Goal: Task Accomplishment & Management: Complete application form

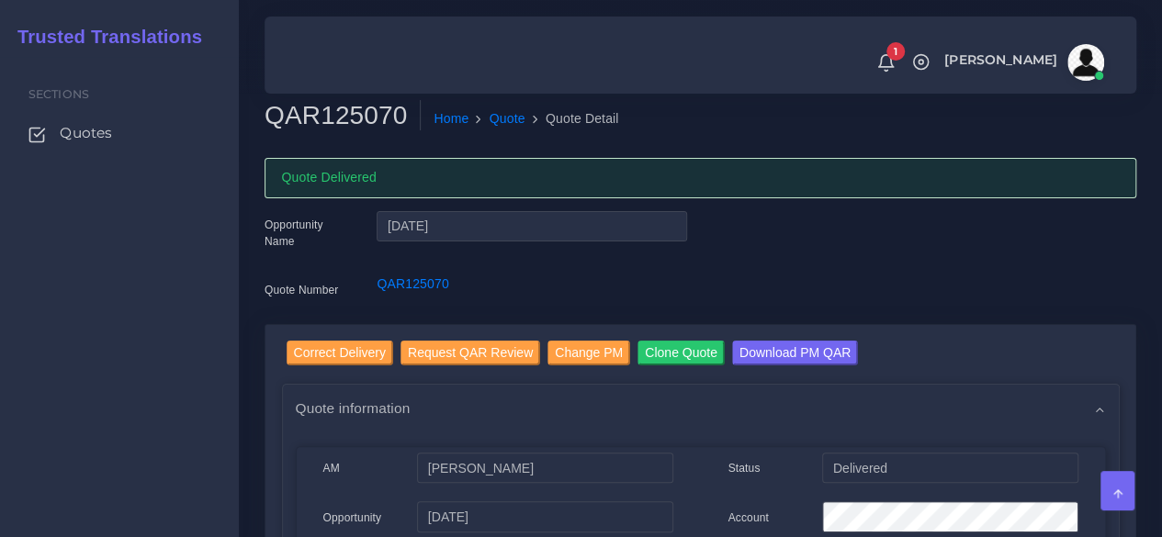
click at [79, 131] on span "Quotes" at bounding box center [86, 133] width 52 height 20
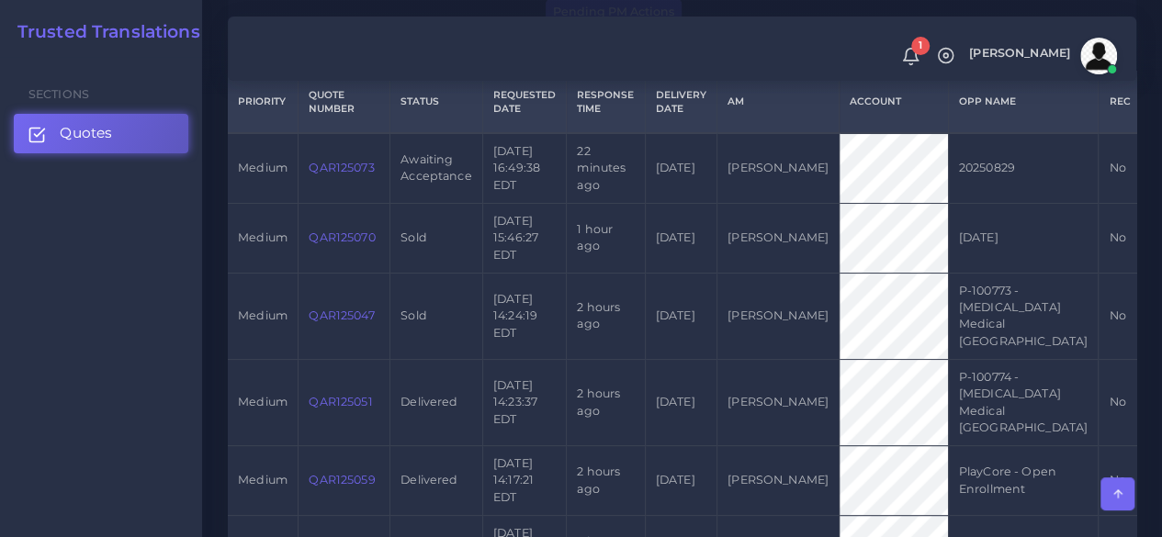
scroll to position [459, 0]
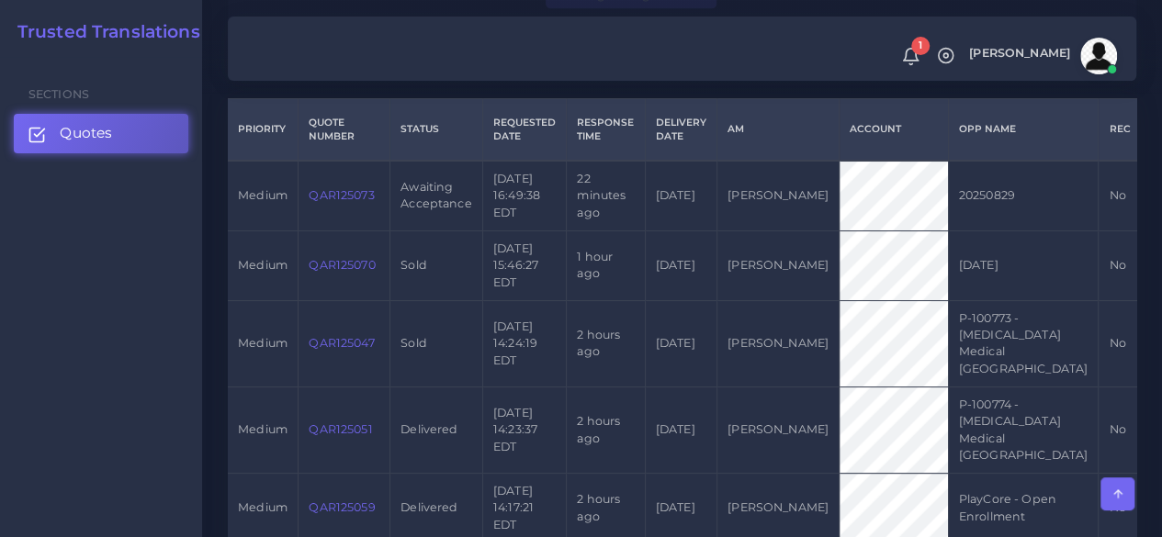
click at [353, 199] on link "QAR125073" at bounding box center [341, 195] width 65 height 14
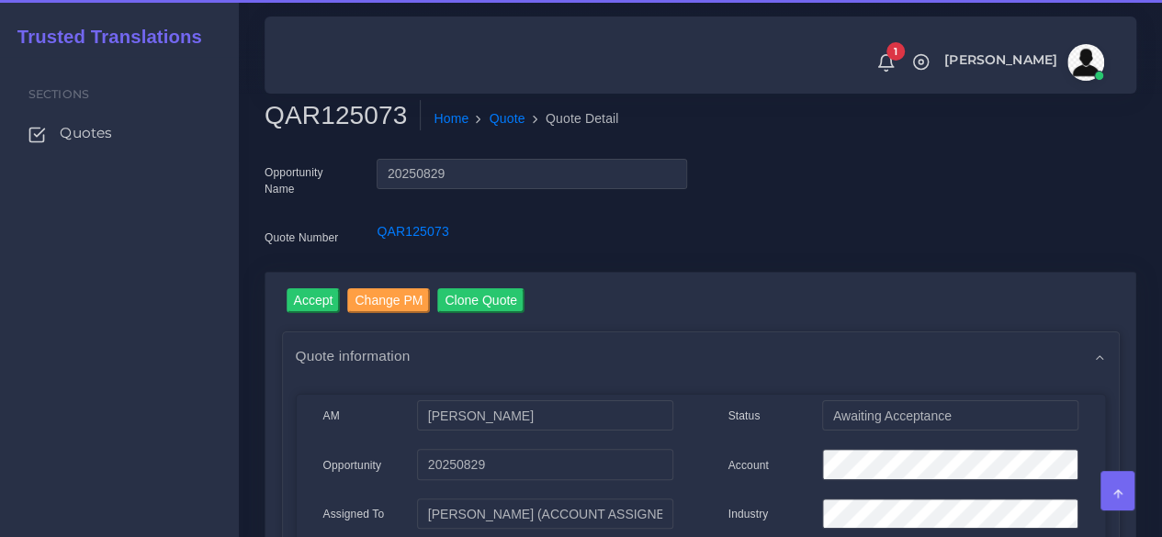
click at [329, 118] on h2 "QAR125073" at bounding box center [342, 115] width 156 height 31
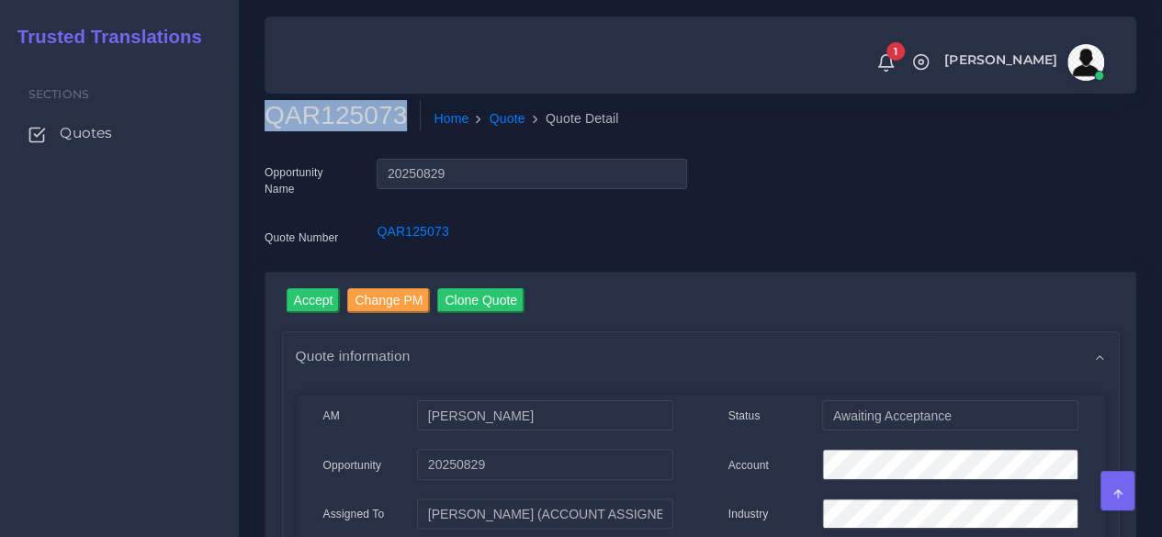
copy h2 "QAR125073"
click at [320, 298] on input "Accept" at bounding box center [314, 300] width 54 height 25
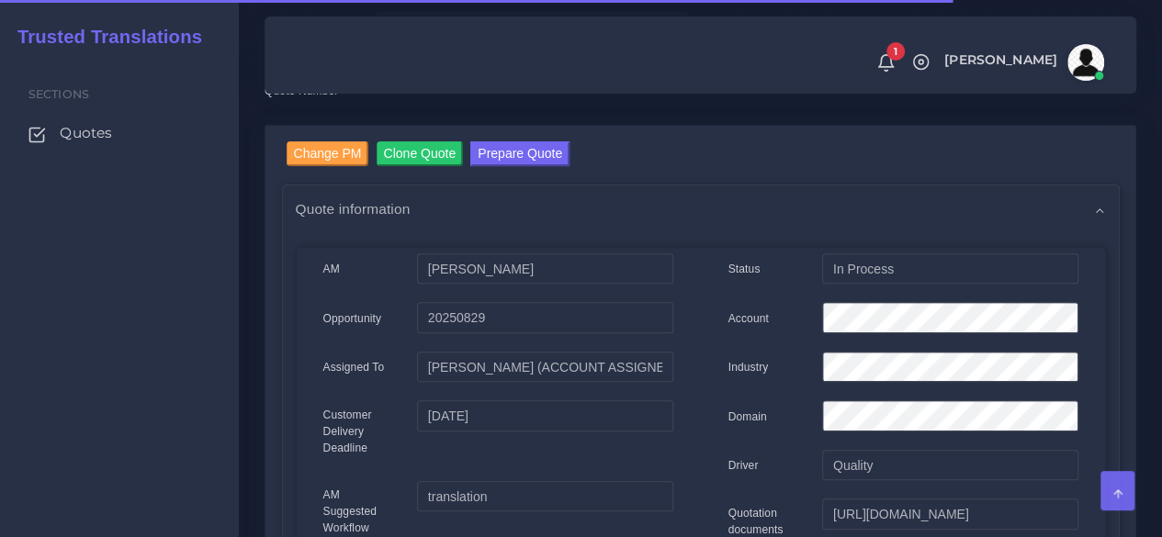
scroll to position [275, 0]
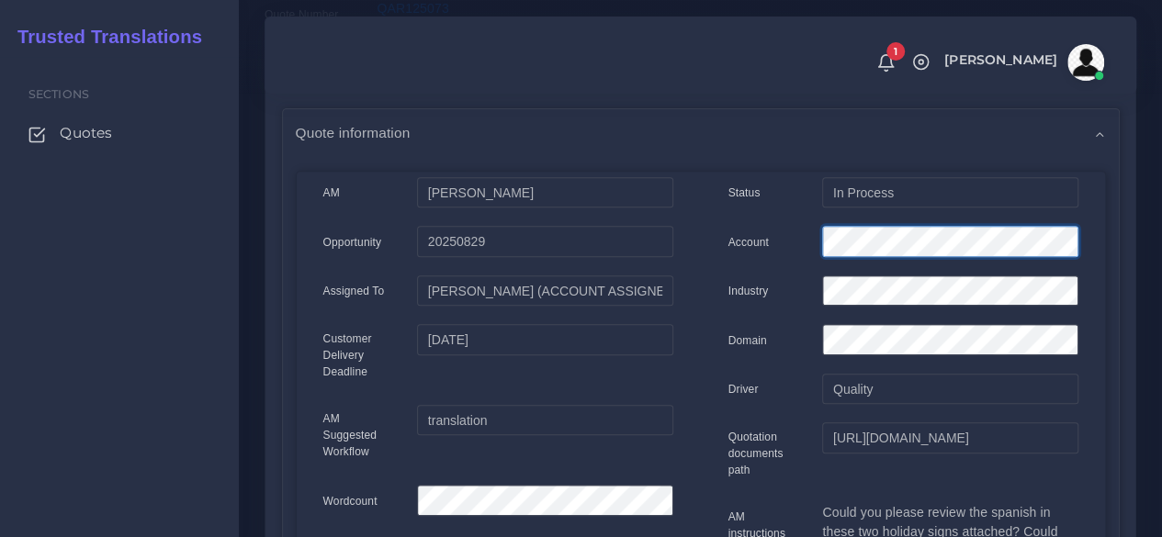
click at [770, 235] on div "Account" at bounding box center [902, 244] width 377 height 37
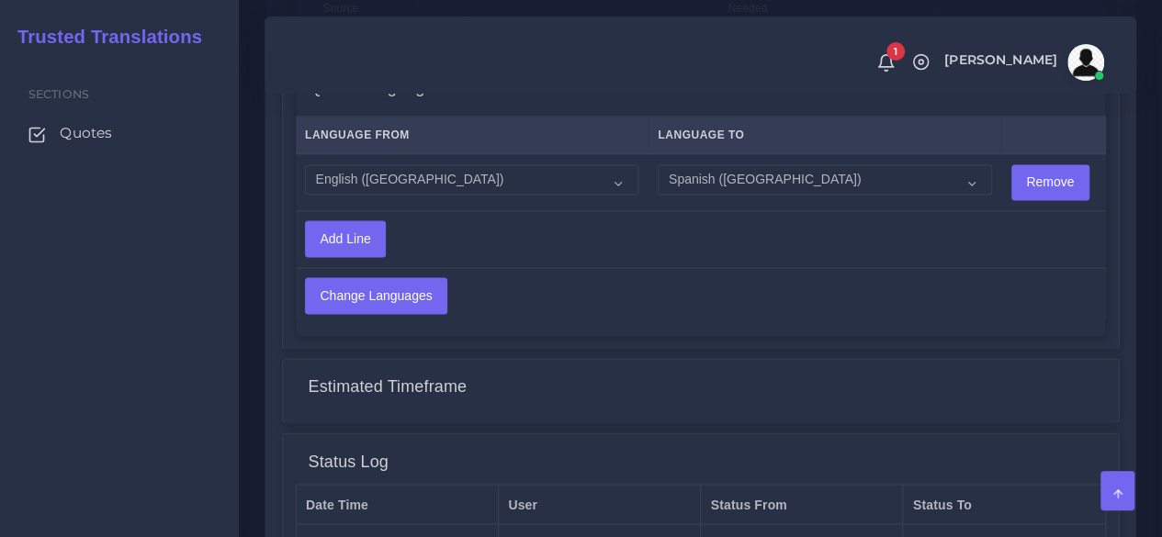
scroll to position [1565, 0]
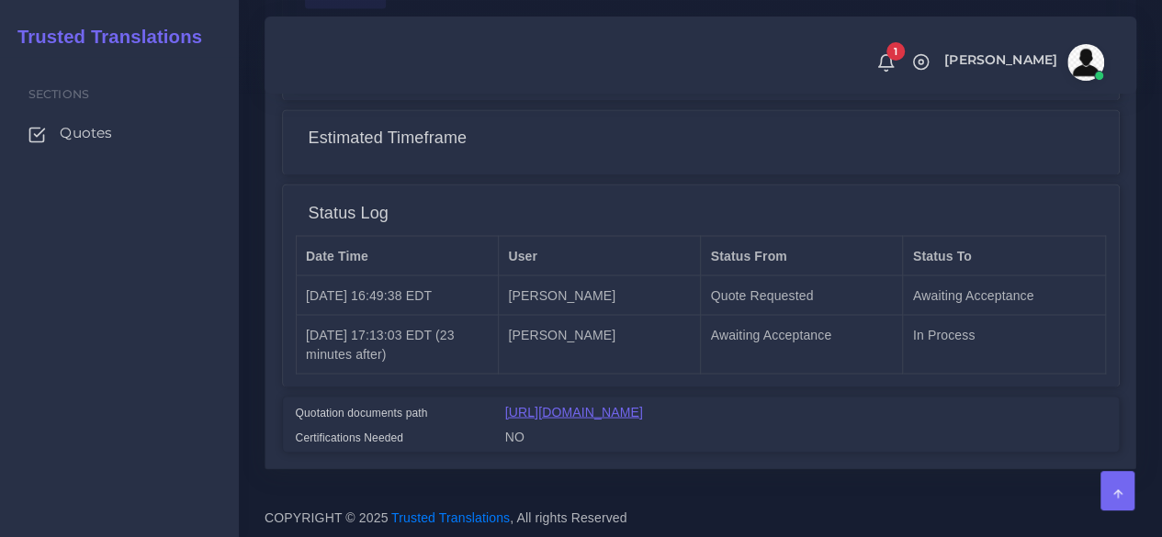
click at [619, 405] on link "[URL][DOMAIN_NAME]" at bounding box center [574, 411] width 138 height 15
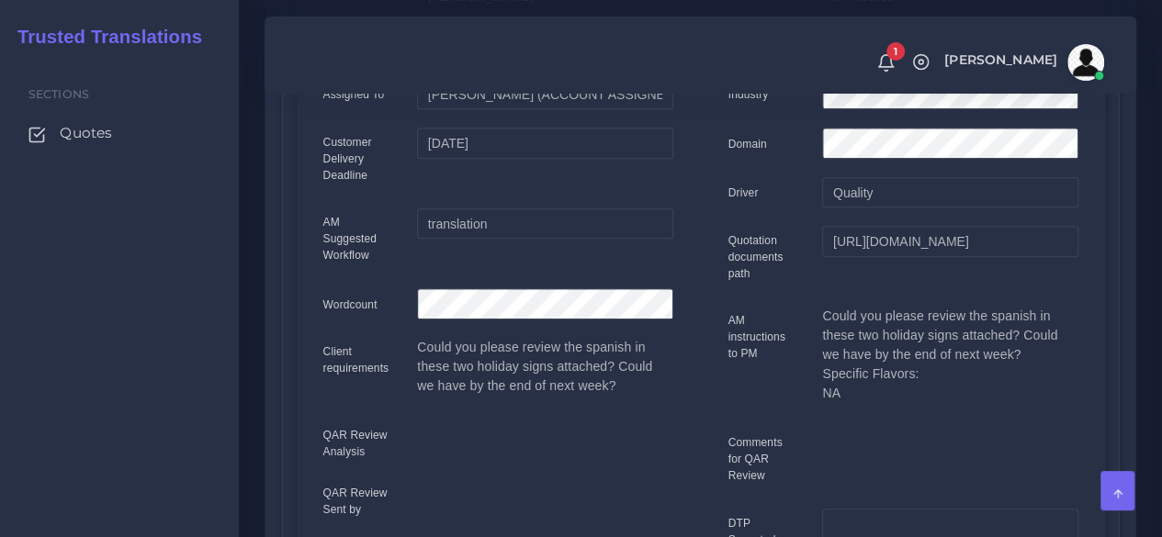
scroll to position [187, 0]
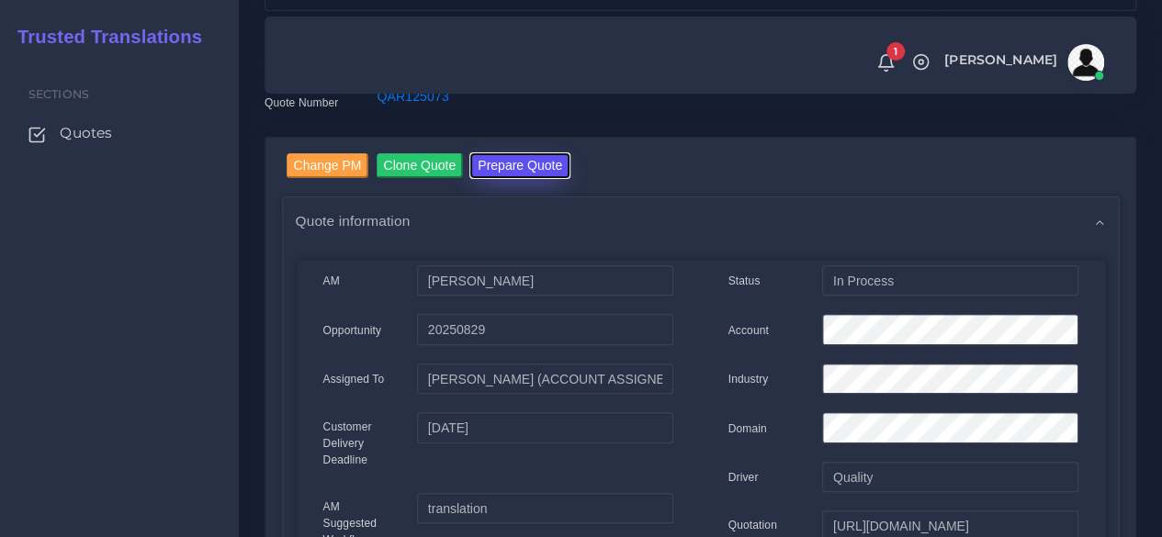
click at [502, 175] on button "Prepare Quote" at bounding box center [519, 165] width 99 height 25
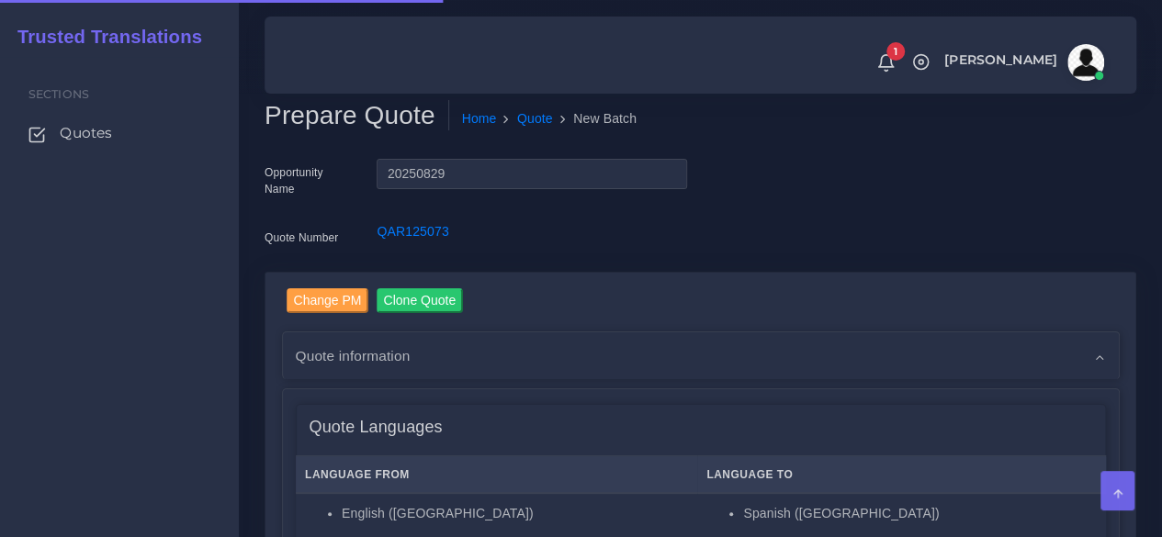
scroll to position [367, 0]
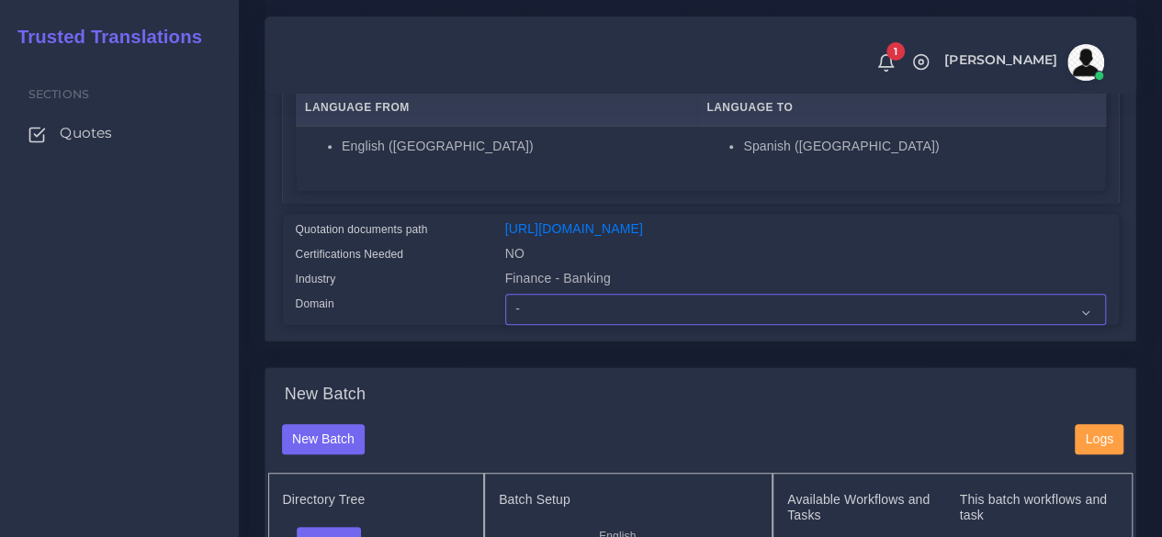
click at [576, 325] on select "- Advertising and Media Agriculture, Forestry and Fishing Architecture, Buildin…" at bounding box center [805, 309] width 601 height 31
select select "Finance - Banking"
click at [505, 325] on select "- Advertising and Media Agriculture, Forestry and Fishing Architecture, Buildin…" at bounding box center [805, 309] width 601 height 31
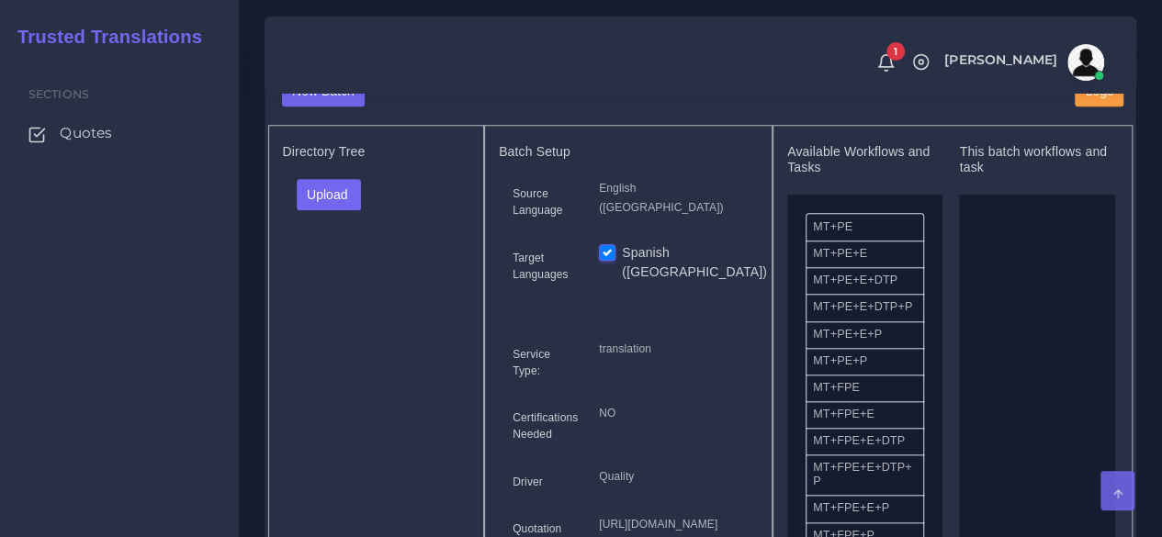
scroll to position [735, 0]
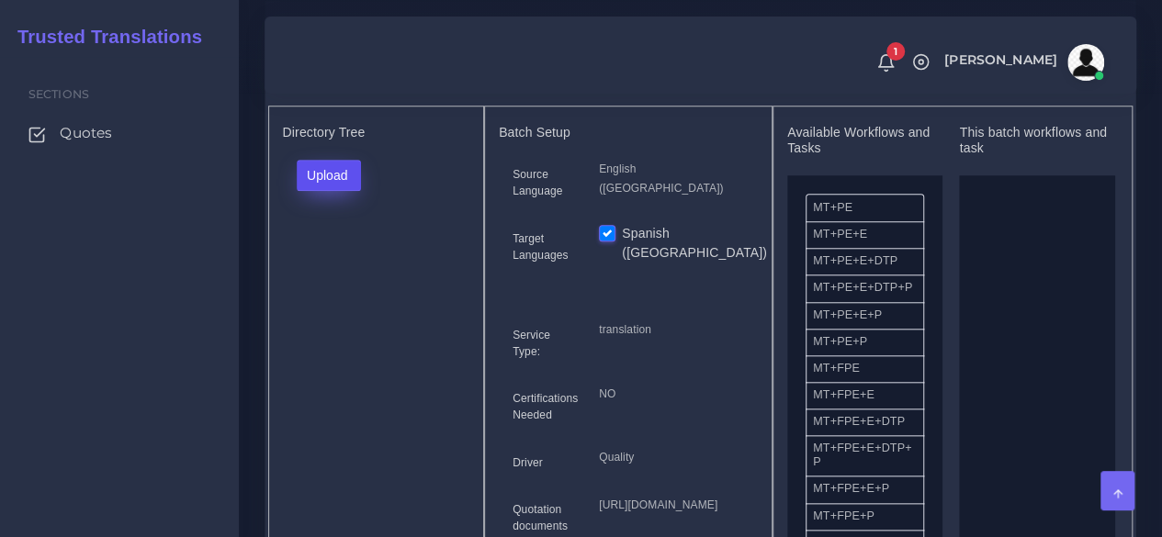
click at [351, 191] on button "Upload" at bounding box center [329, 175] width 65 height 31
click at [355, 256] on label "Files" at bounding box center [361, 244] width 127 height 23
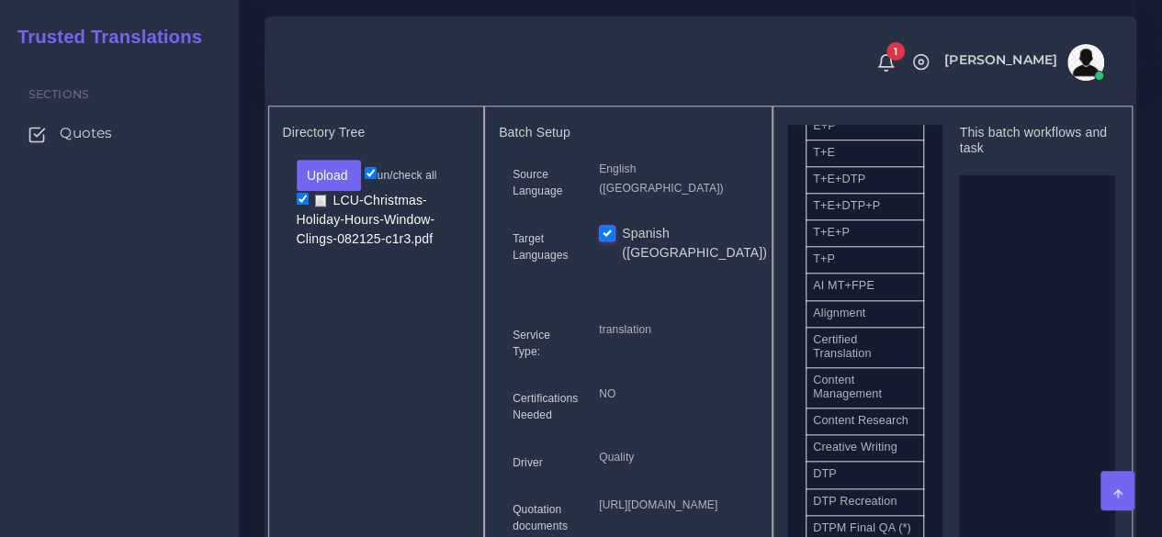
scroll to position [459, 0]
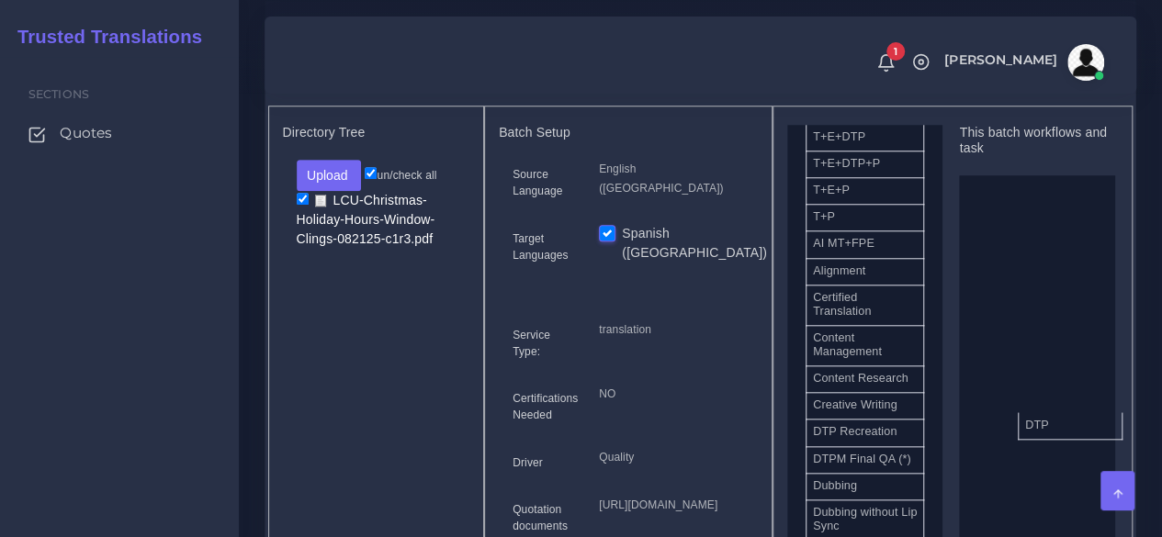
drag, startPoint x: 1067, startPoint y: 460, endPoint x: 1079, endPoint y: 448, distance: 16.9
click at [1076, 447] on ul "DTP" at bounding box center [1036, 372] width 155 height 395
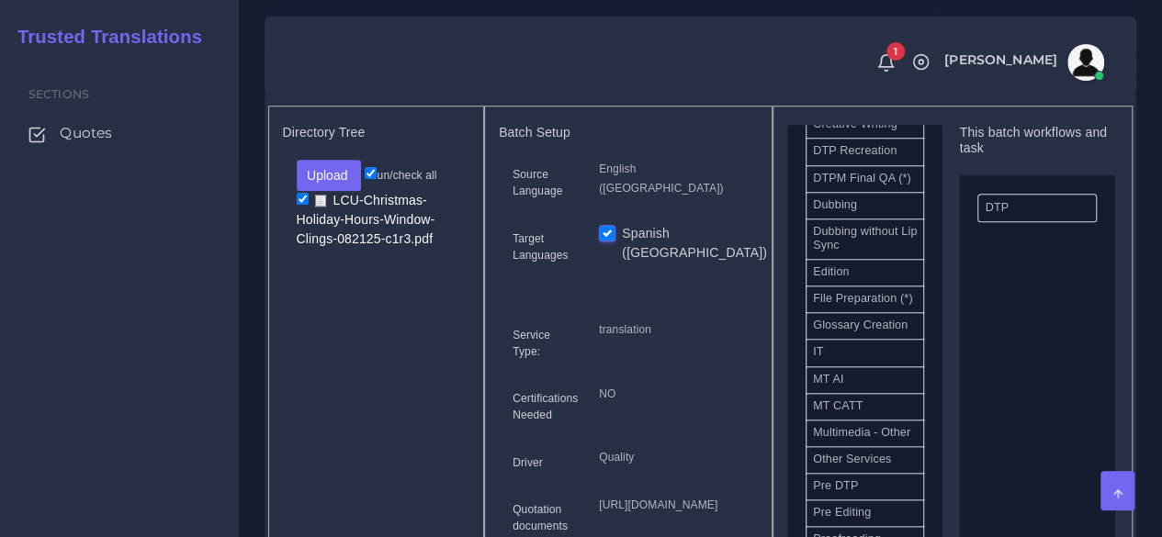
scroll to position [826, 0]
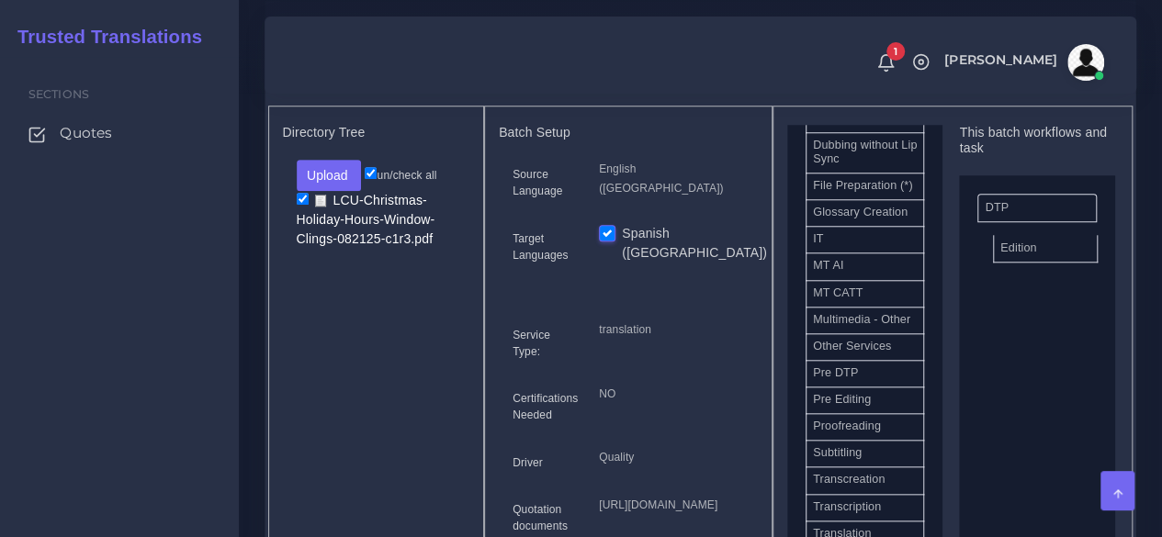
drag, startPoint x: 849, startPoint y: 251, endPoint x: 1037, endPoint y: 280, distance: 189.6
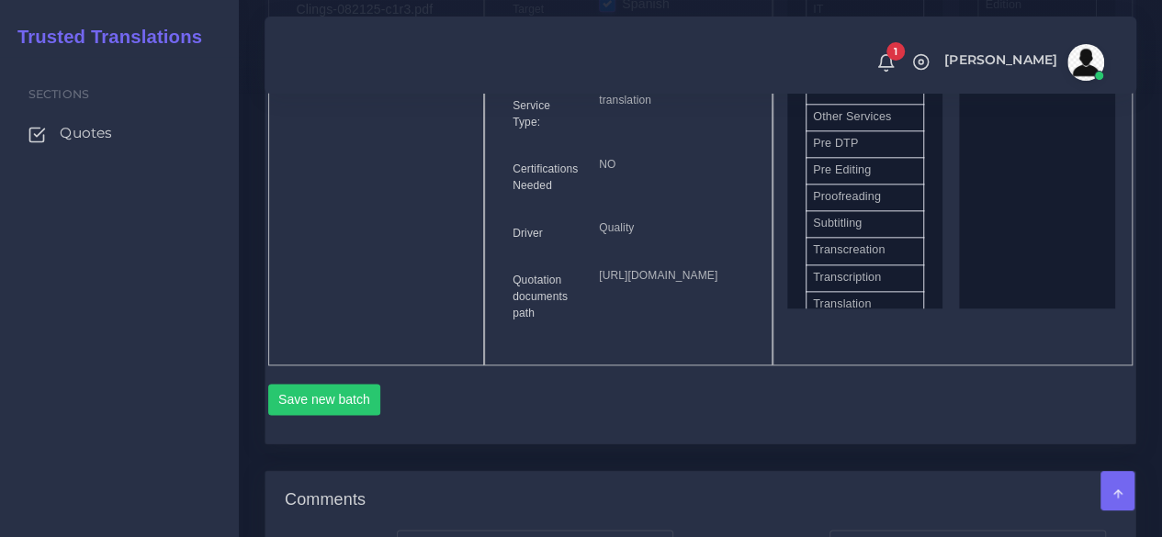
scroll to position [1194, 0]
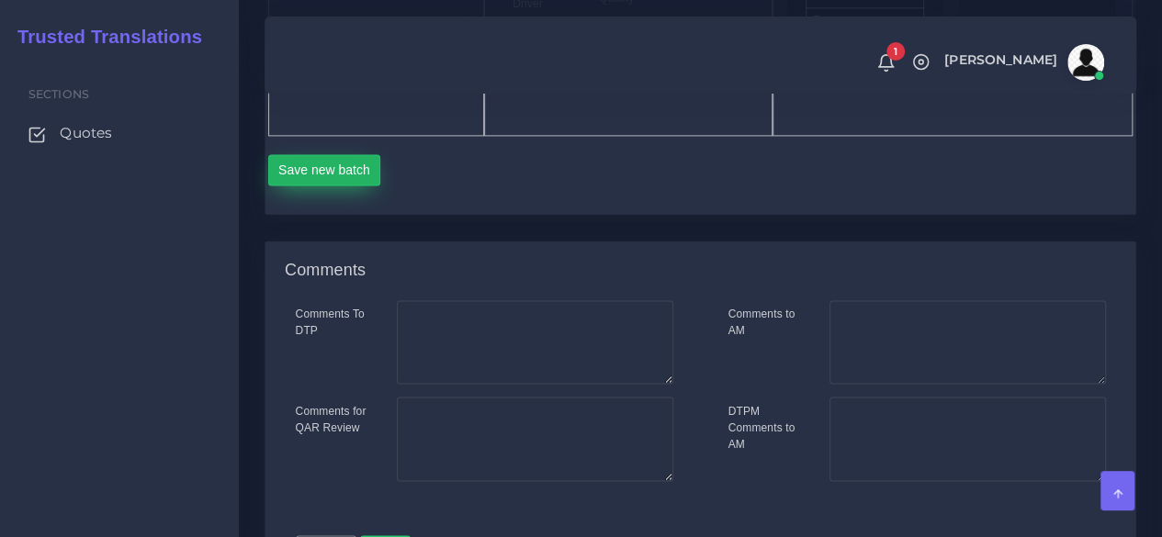
click at [332, 186] on button "Save new batch" at bounding box center [324, 169] width 113 height 31
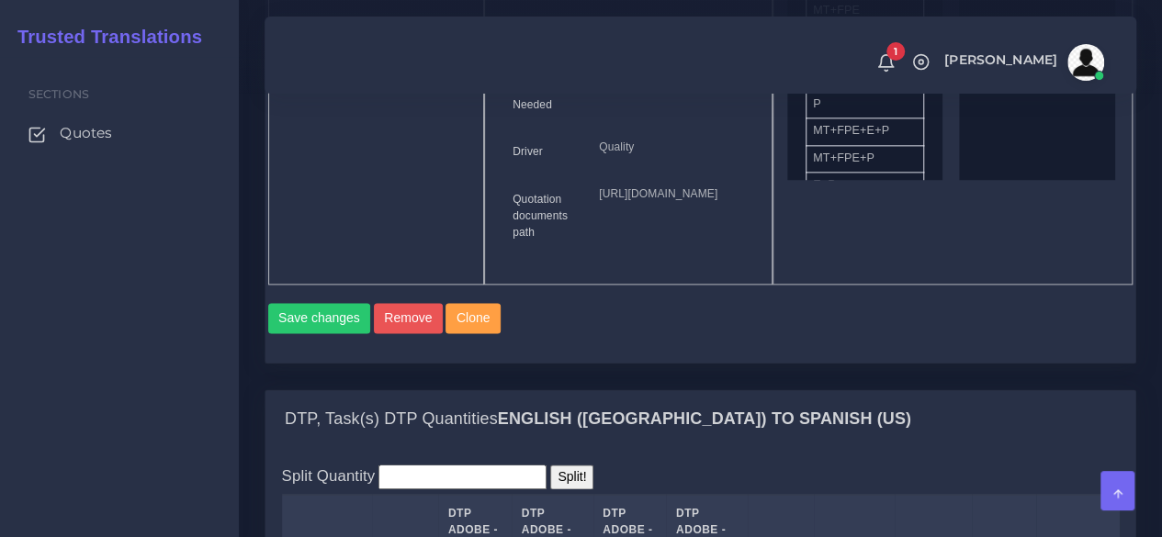
scroll to position [1377, 0]
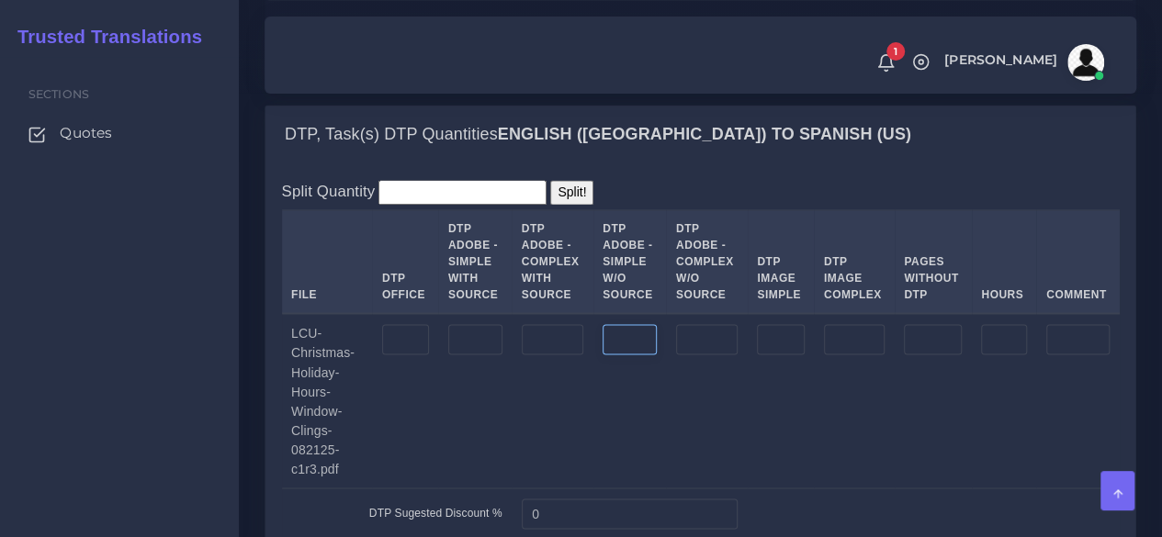
click at [626, 355] on input "number" at bounding box center [629, 339] width 54 height 31
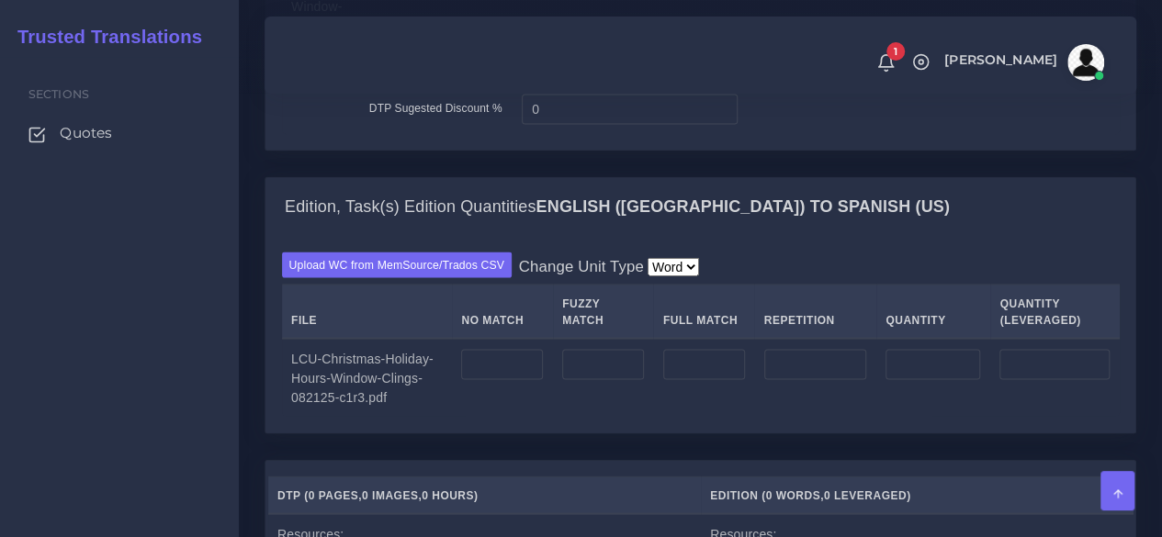
scroll to position [1837, 0]
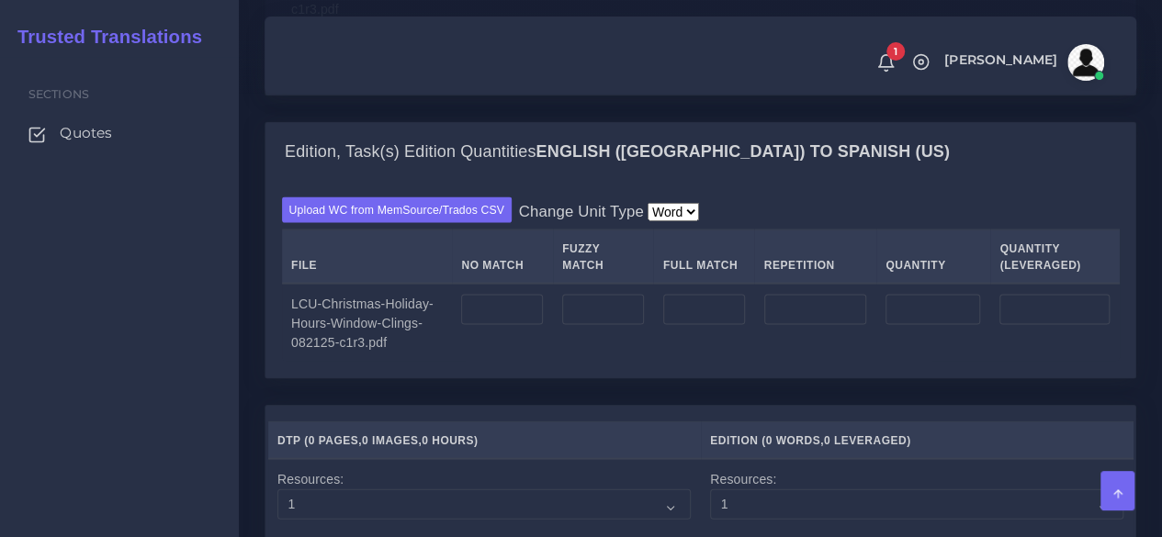
type input "2"
click at [520, 326] on input "number" at bounding box center [502, 310] width 82 height 31
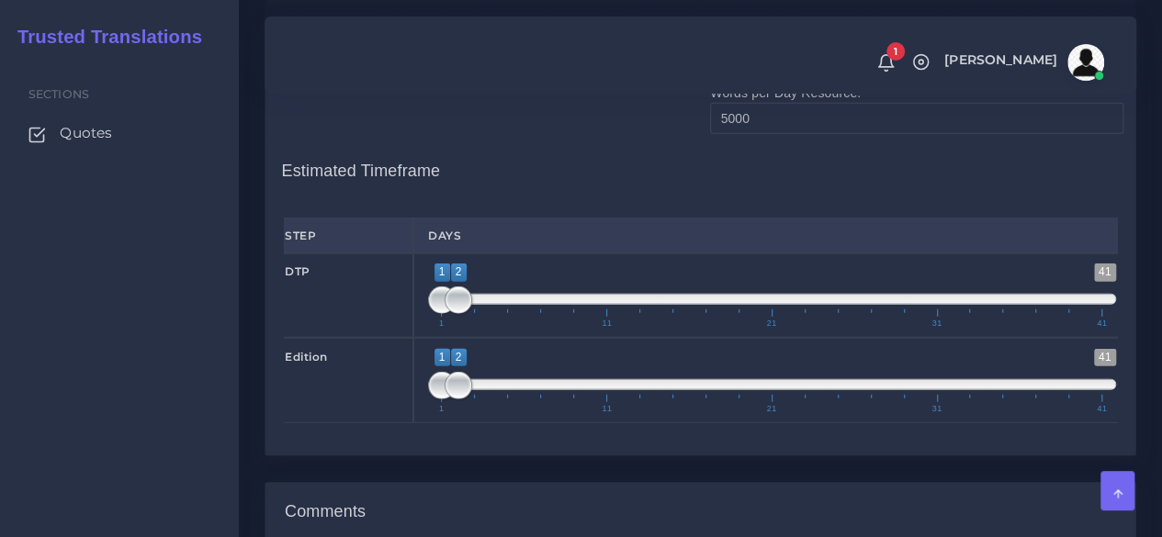
scroll to position [2296, 0]
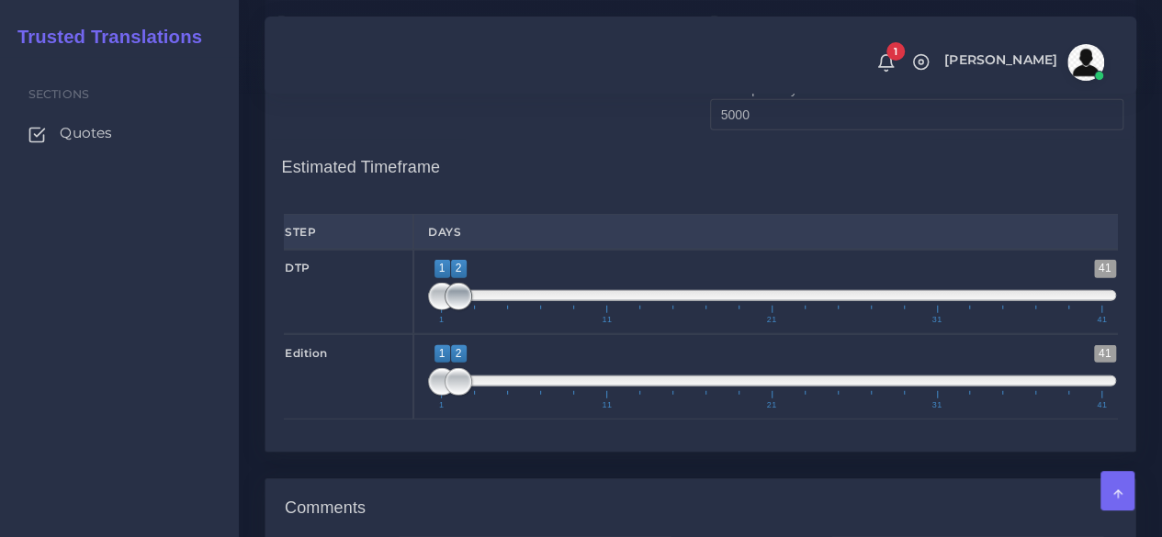
type input "50"
type input "1;1"
drag, startPoint x: 461, startPoint y: 421, endPoint x: 418, endPoint y: 469, distance: 65.1
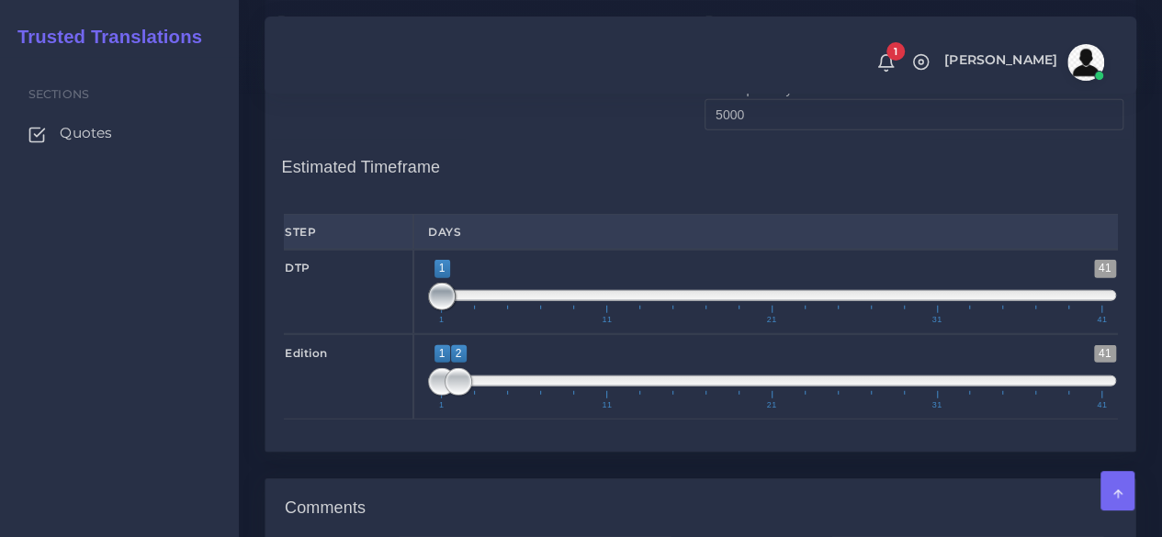
click at [377, 334] on div "DTP 1 41 1 1 1 — 1 1 11 21 31 41 1;1" at bounding box center [700, 292] width 860 height 84
type input "1;1"
drag, startPoint x: 467, startPoint y: 499, endPoint x: 395, endPoint y: 497, distance: 71.7
click at [399, 419] on div "Edition 1 41 1 2 1 — 2 1 11 21 31 41 1;1" at bounding box center [700, 376] width 860 height 84
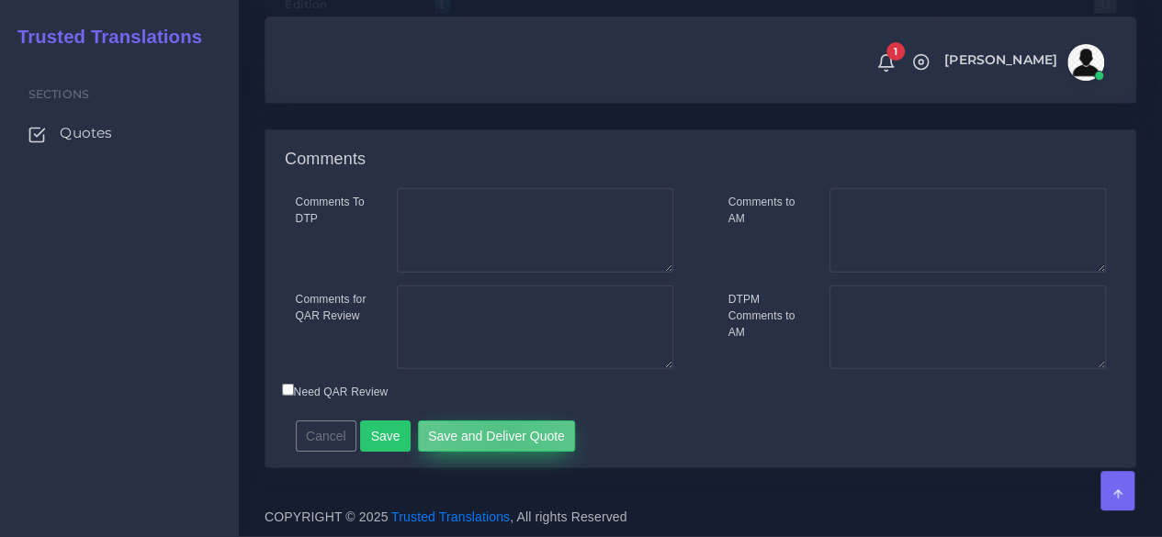
click at [499, 441] on button "Save and Deliver Quote" at bounding box center [497, 436] width 158 height 31
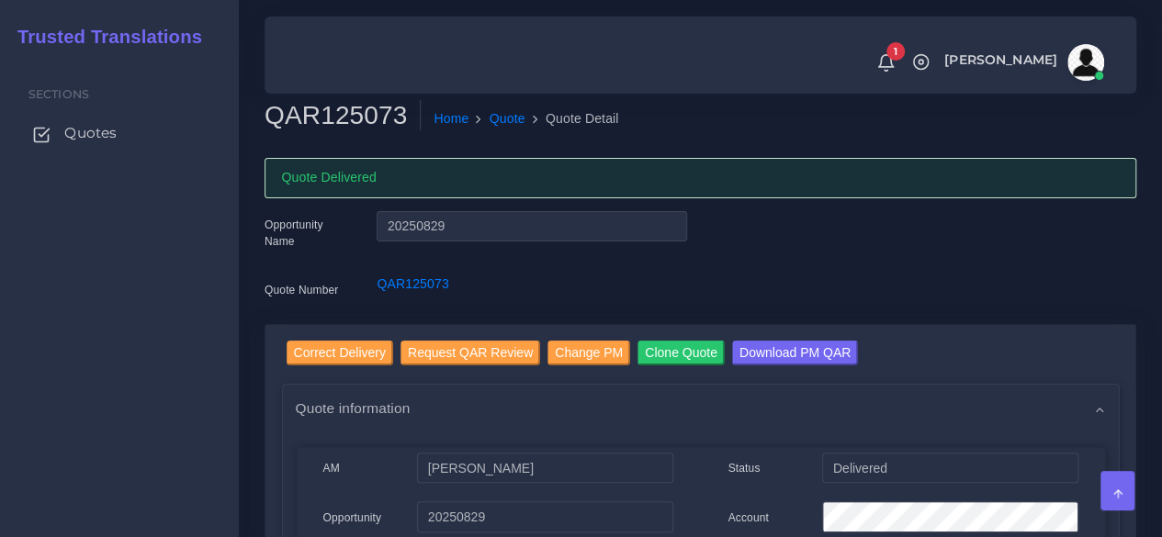
click at [89, 122] on link "Quotes" at bounding box center [119, 133] width 211 height 39
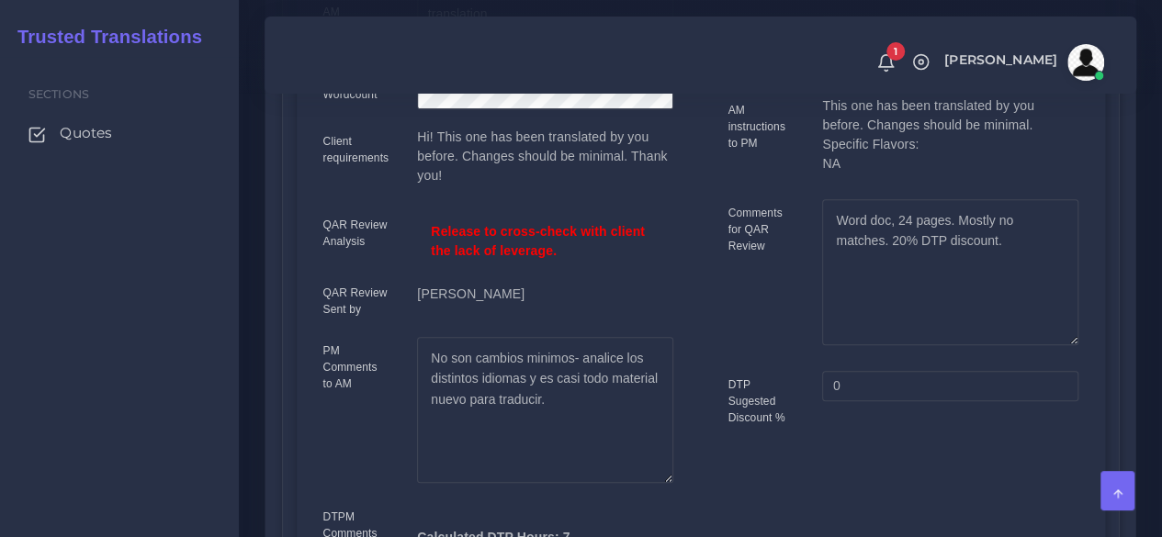
scroll to position [643, 0]
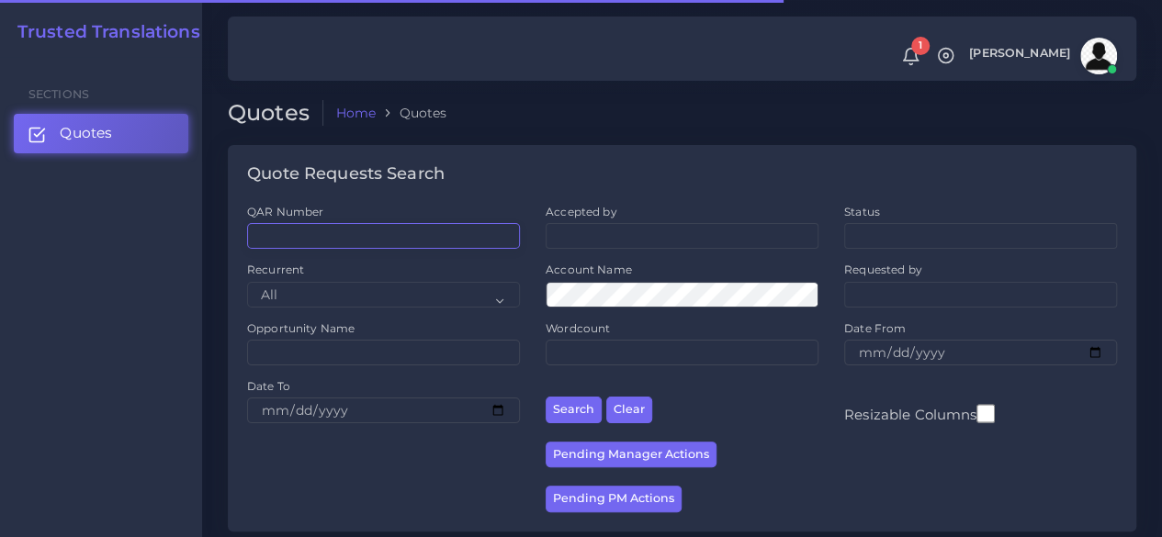
click at [343, 230] on input "QAR Number" at bounding box center [383, 236] width 273 height 26
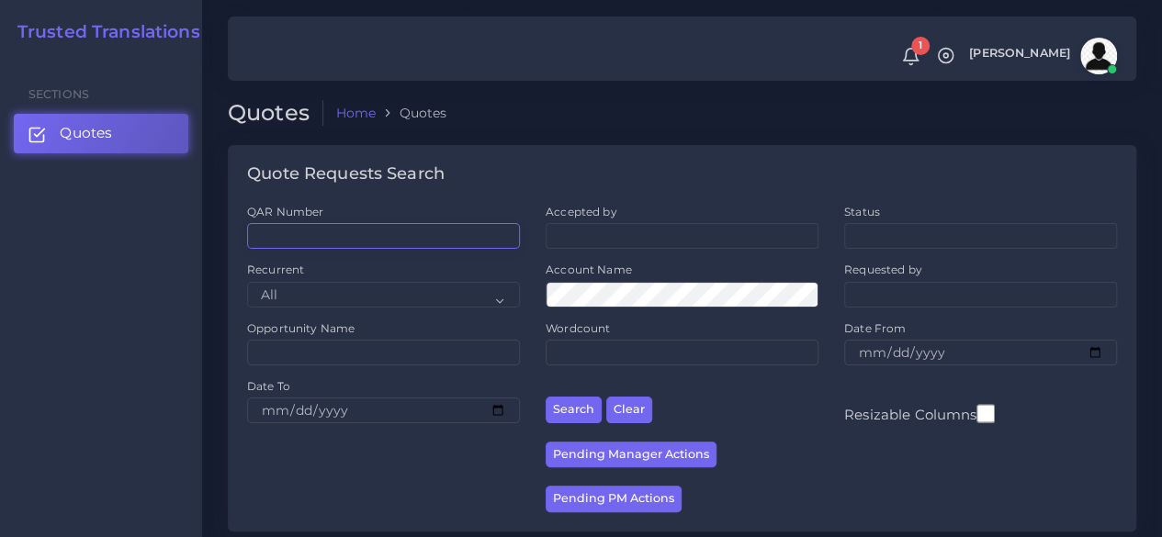
paste input "QAR124360"
type input "QAR124360"
click at [545, 397] on button "Search" at bounding box center [573, 410] width 56 height 27
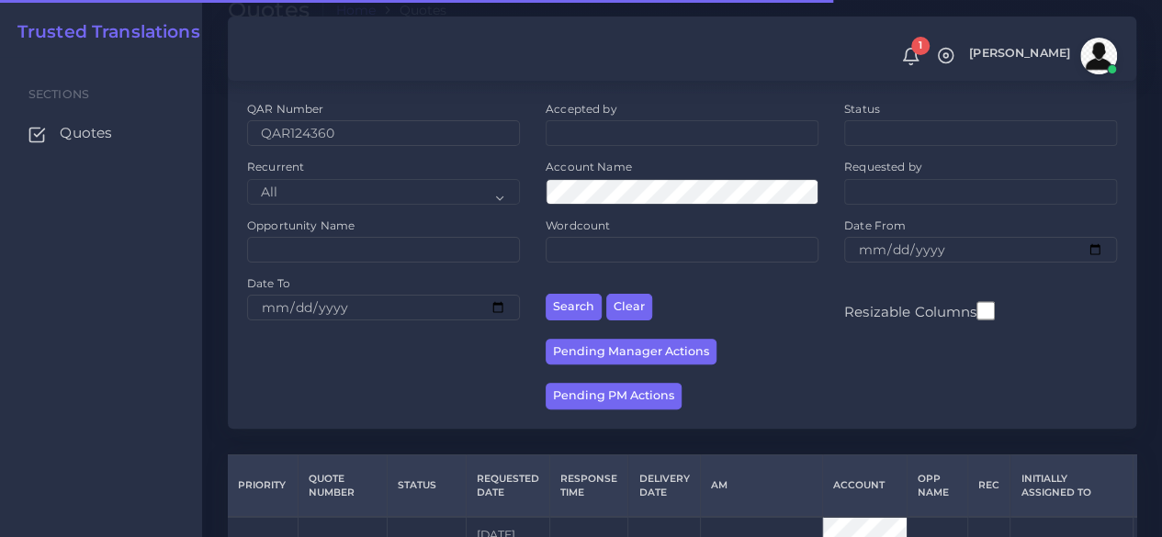
scroll to position [234, 0]
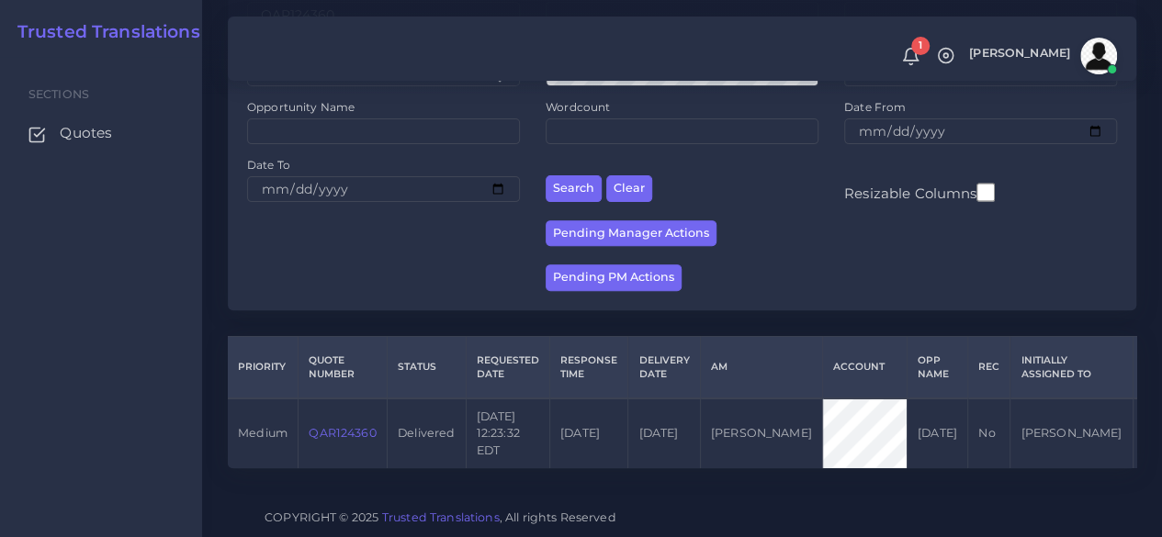
click at [365, 426] on link "QAR124360" at bounding box center [342, 433] width 67 height 14
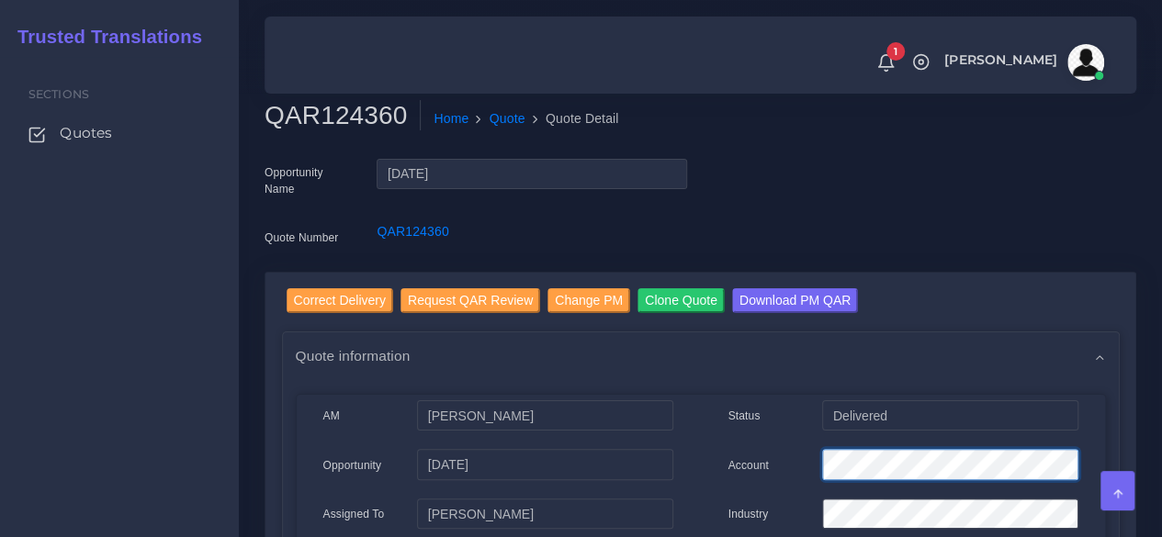
click at [776, 467] on div "Account" at bounding box center [902, 467] width 377 height 37
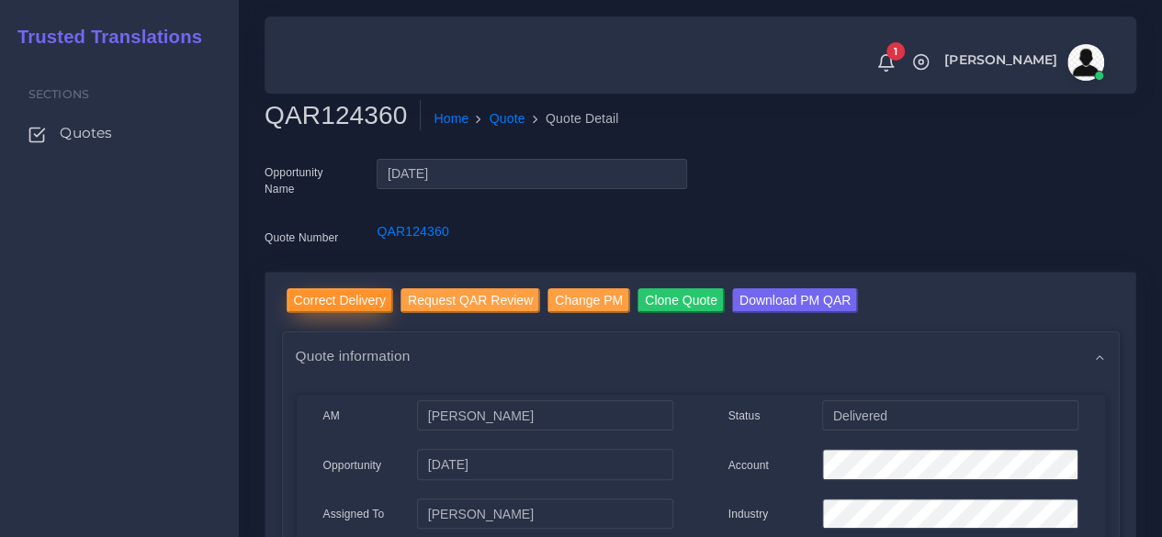
click at [345, 304] on input "Correct Delivery" at bounding box center [340, 300] width 107 height 25
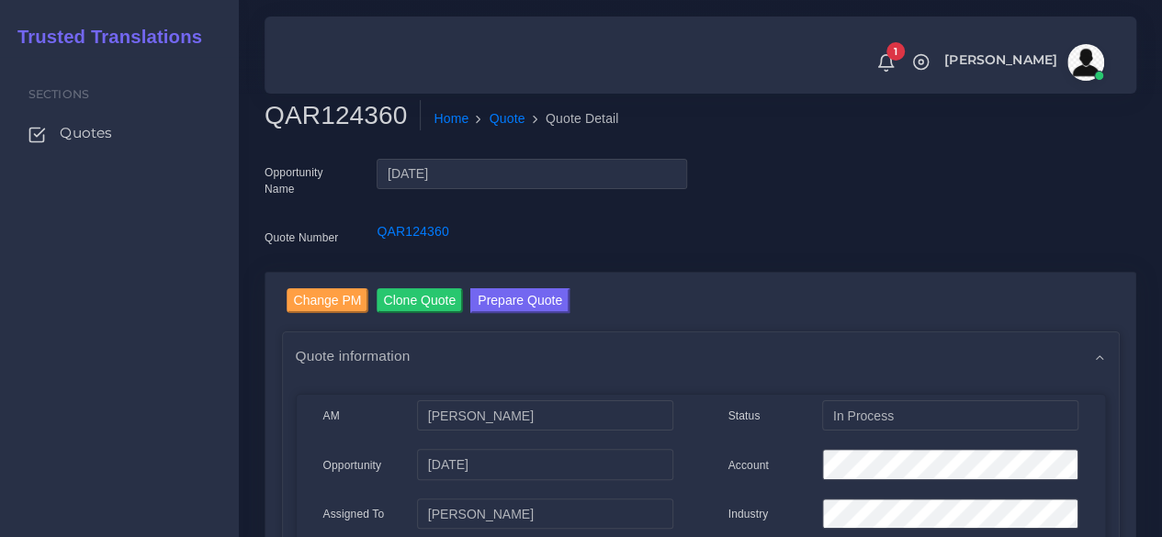
click at [343, 117] on h2 "QAR124360" at bounding box center [342, 115] width 156 height 31
copy h2 "QAR124360"
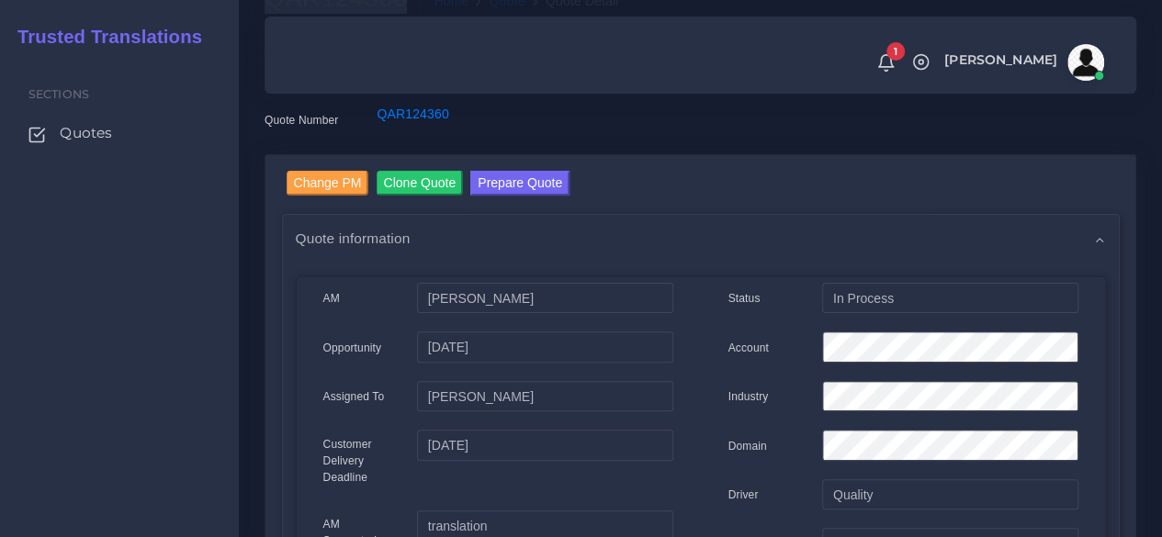
scroll to position [275, 0]
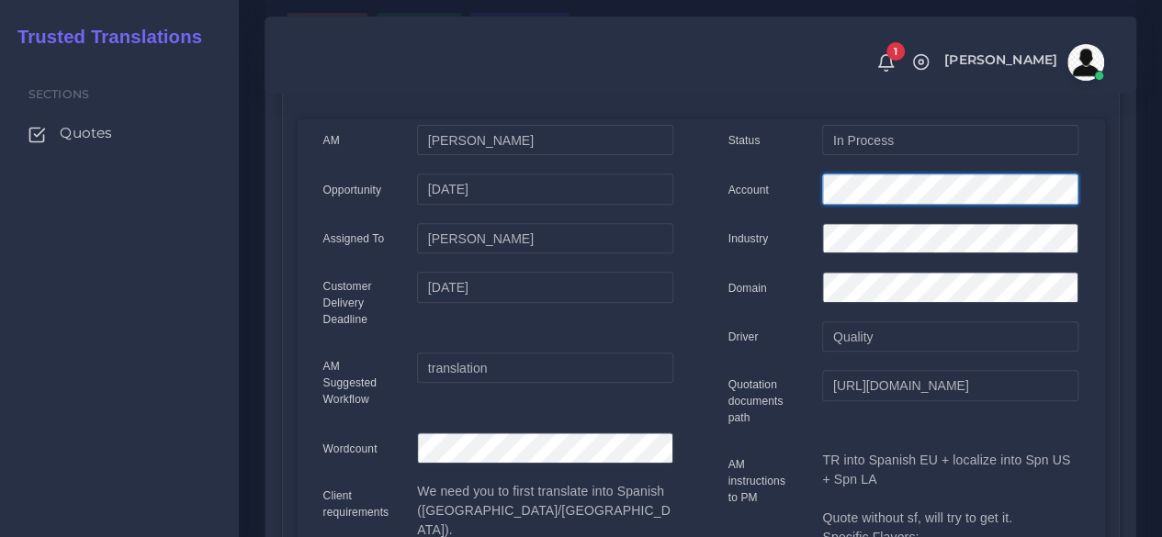
click at [724, 190] on div "Account" at bounding box center [902, 192] width 377 height 37
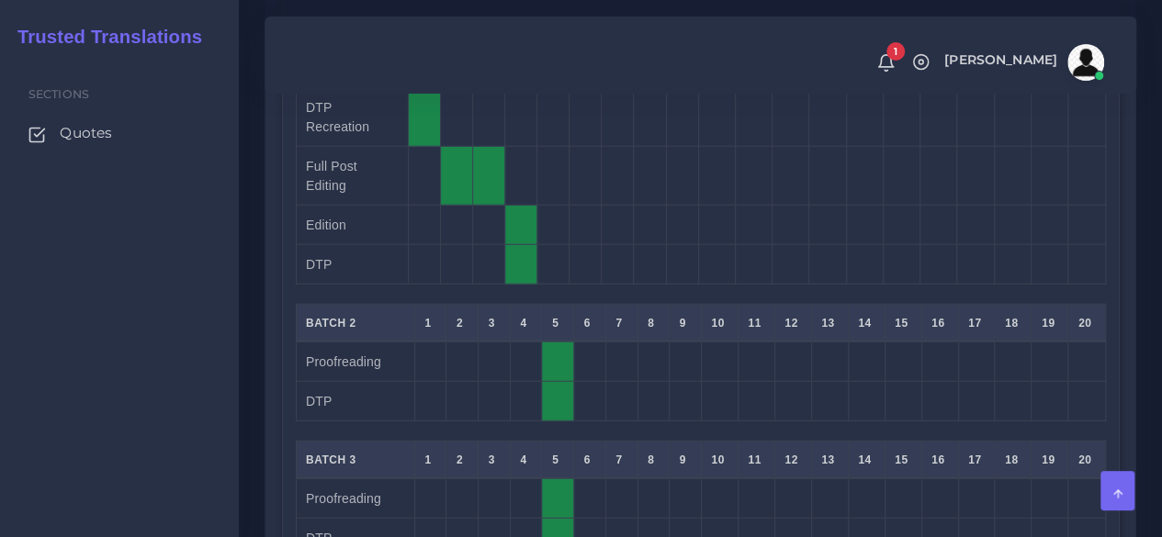
scroll to position [1745, 0]
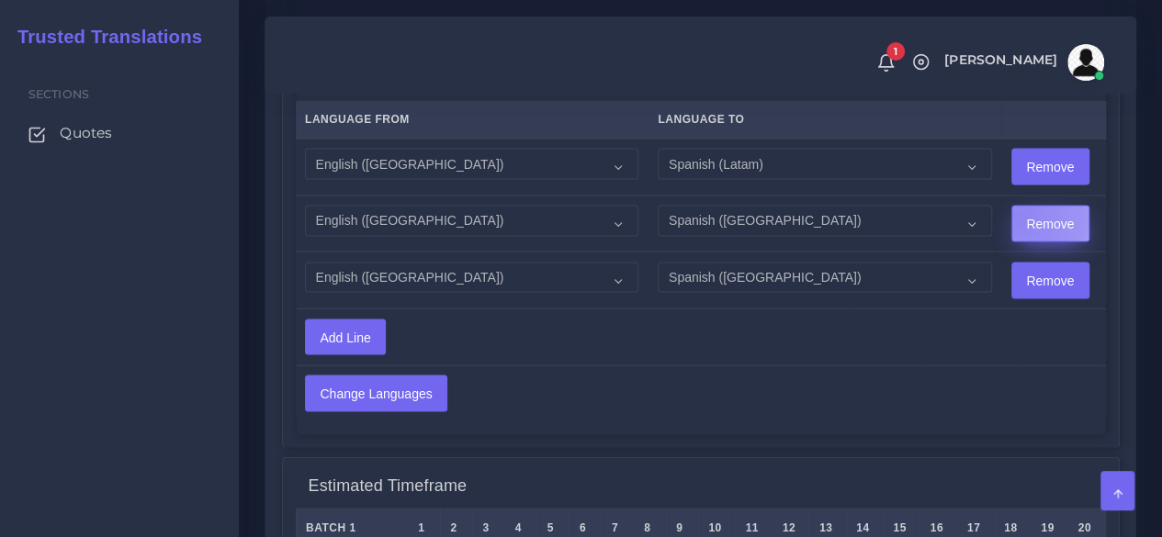
click at [1012, 207] on input "Remove" at bounding box center [1050, 224] width 76 height 35
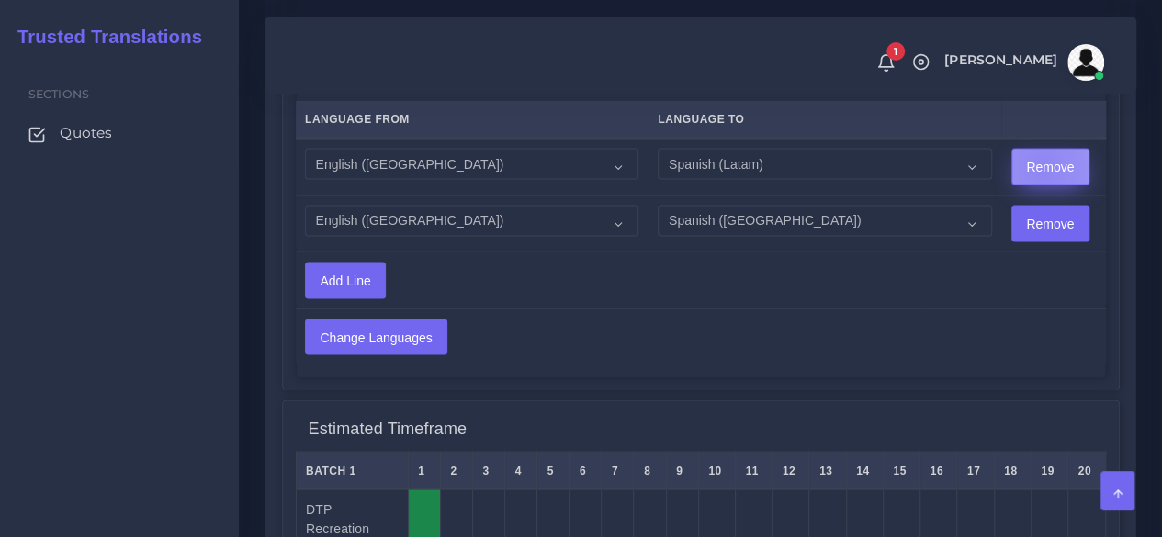
click at [1012, 150] on input "Remove" at bounding box center [1050, 167] width 76 height 35
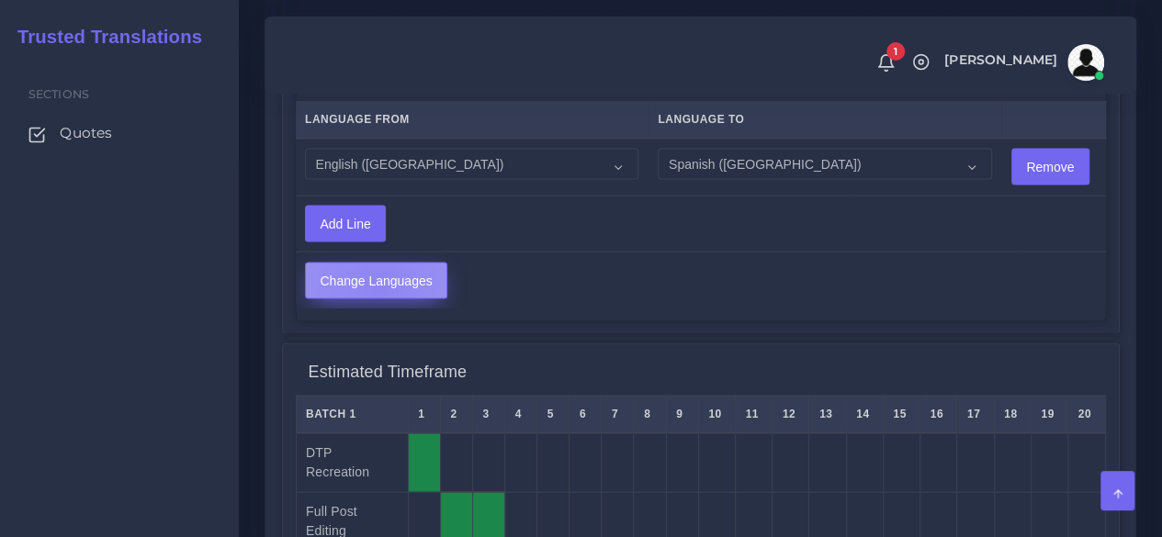
click at [377, 264] on input "Change Languages" at bounding box center [376, 281] width 141 height 35
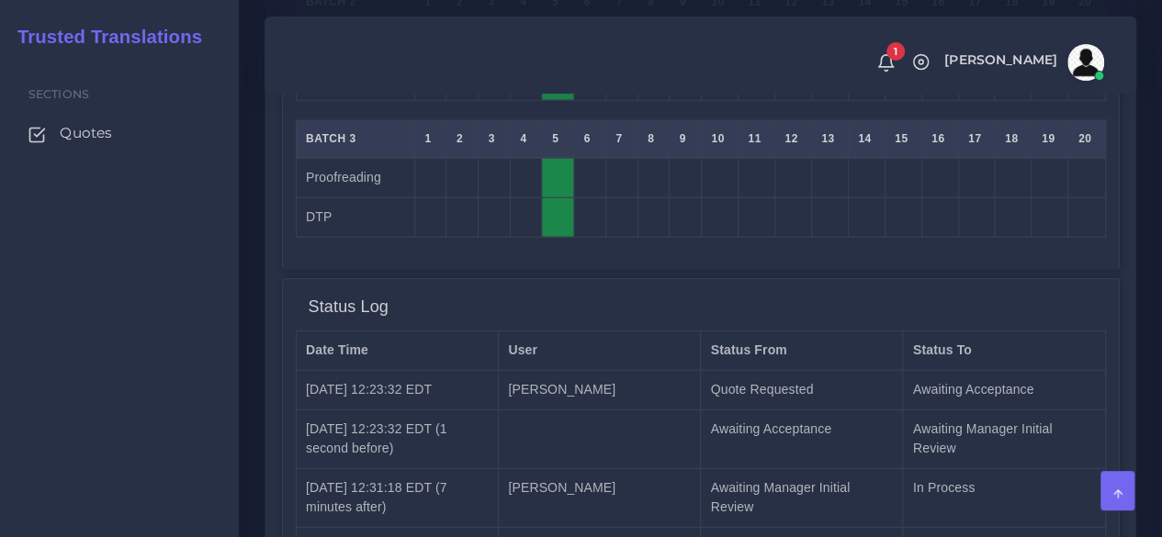
scroll to position [2619, 0]
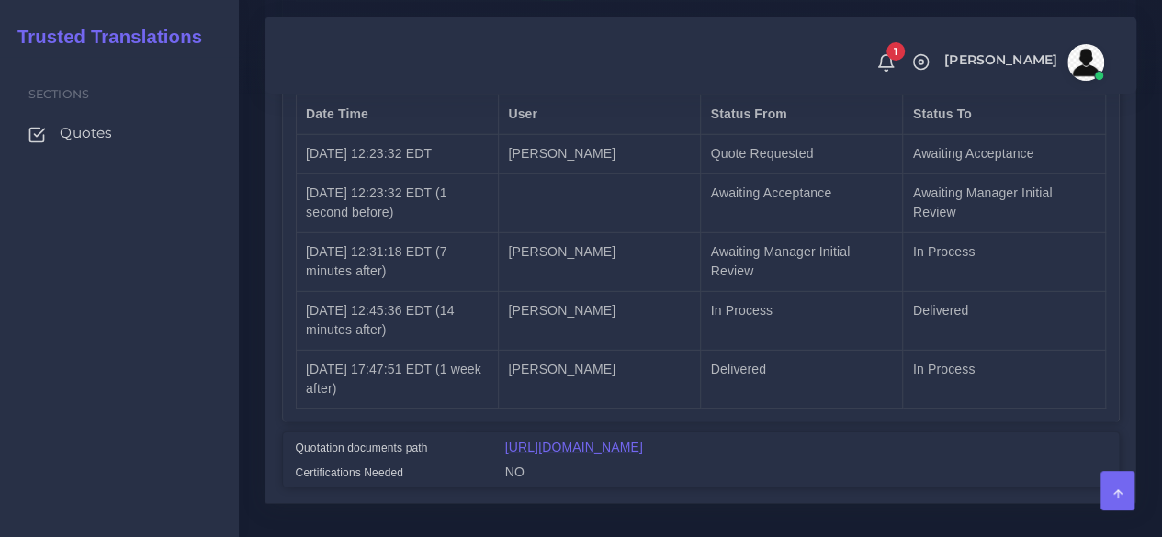
click at [619, 440] on link "[URL][DOMAIN_NAME]" at bounding box center [574, 447] width 138 height 15
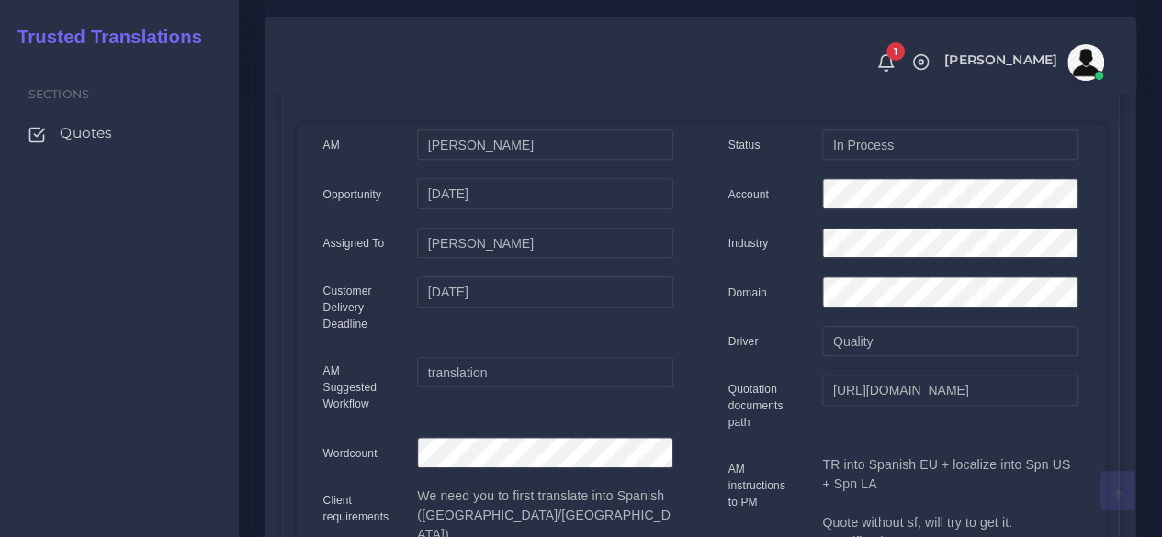
scroll to position [0, 0]
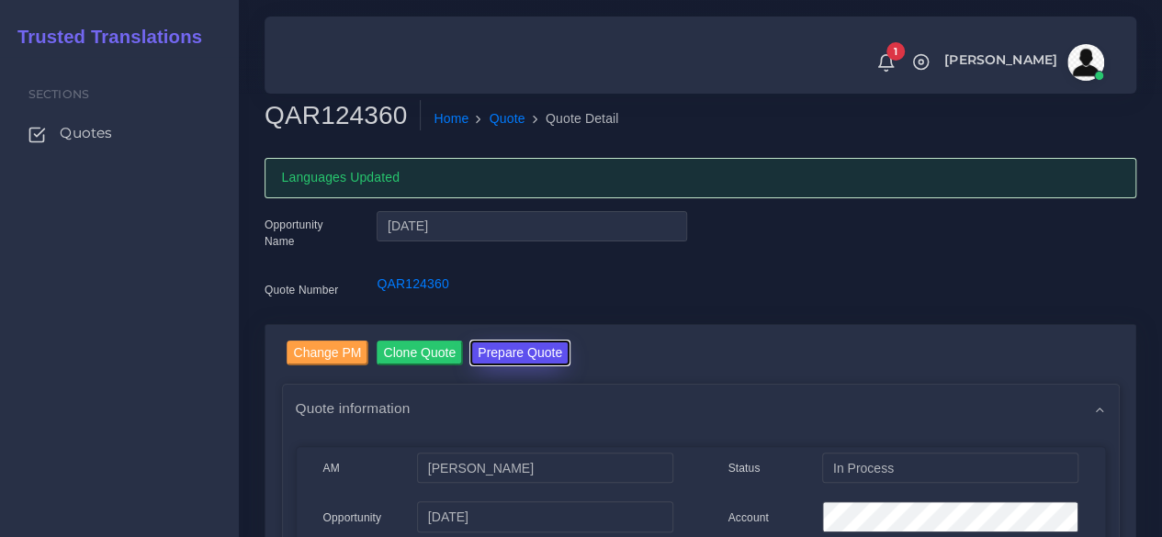
click at [530, 352] on button "Prepare Quote" at bounding box center [519, 353] width 99 height 25
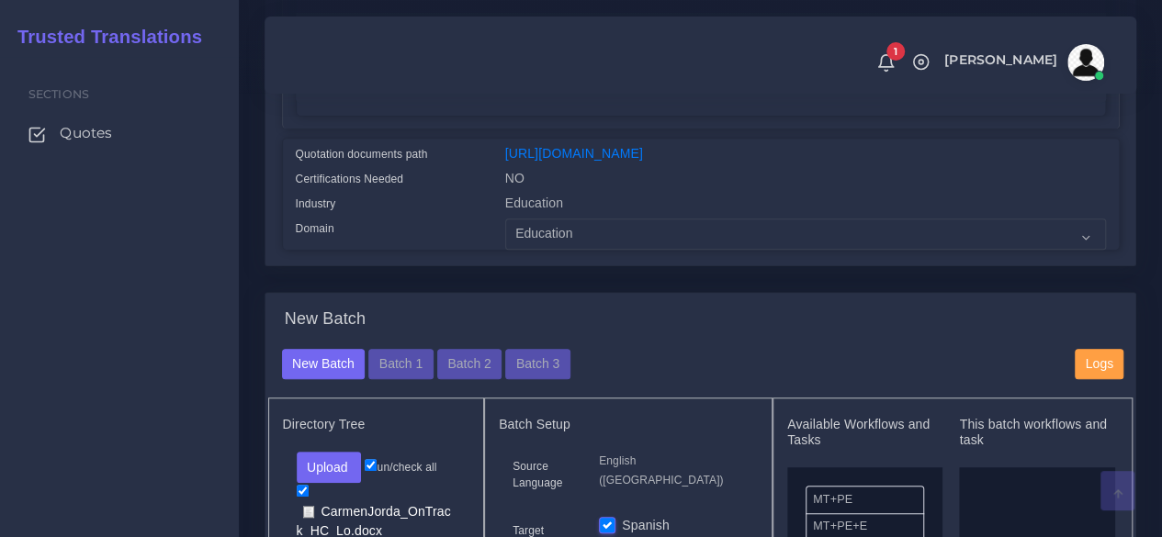
scroll to position [551, 0]
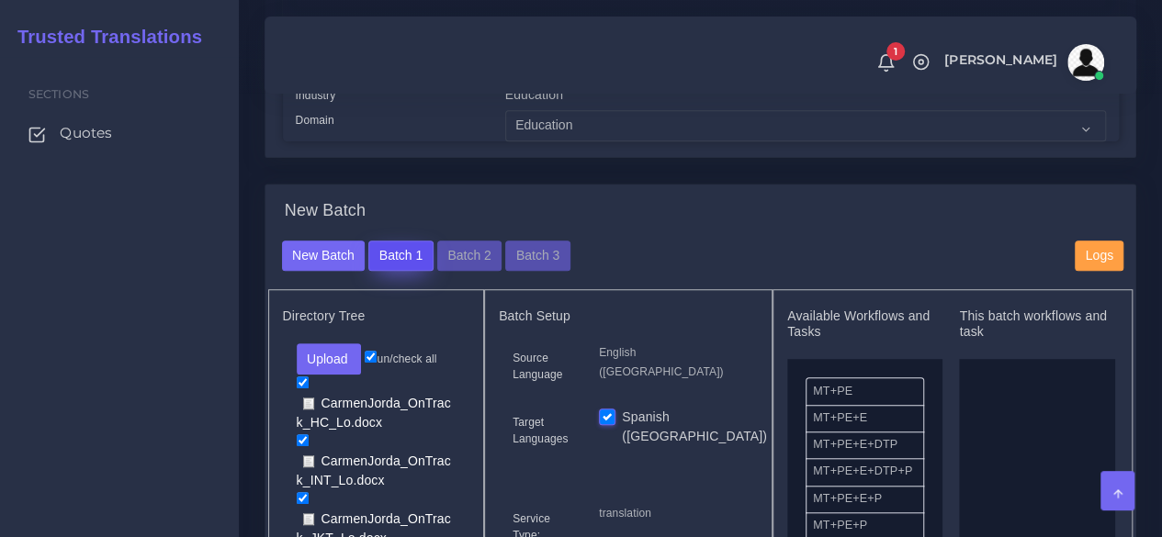
click at [404, 272] on button "Batch 1" at bounding box center [400, 256] width 64 height 31
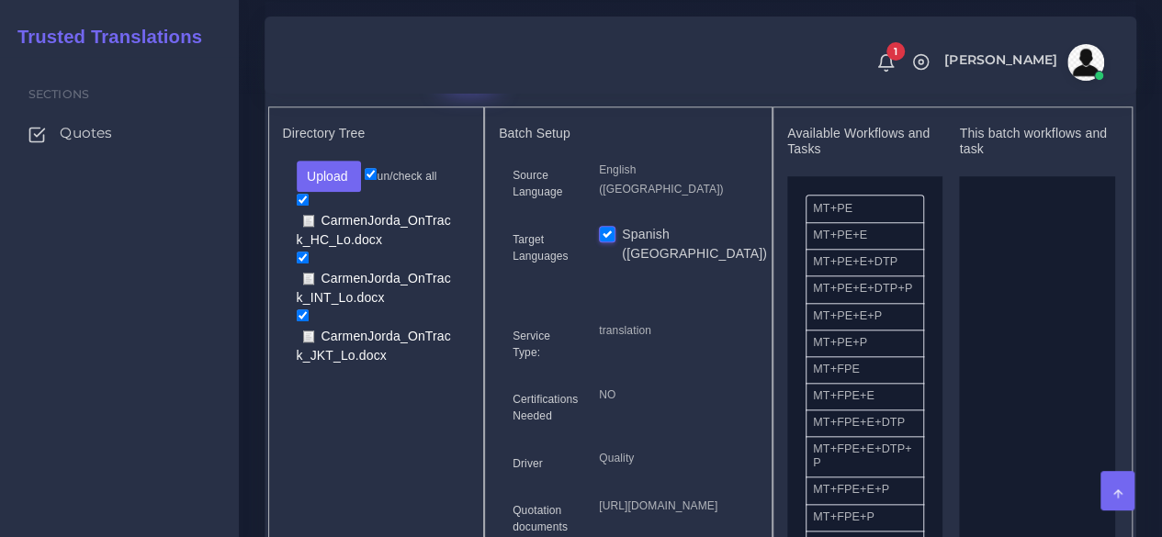
scroll to position [735, 0]
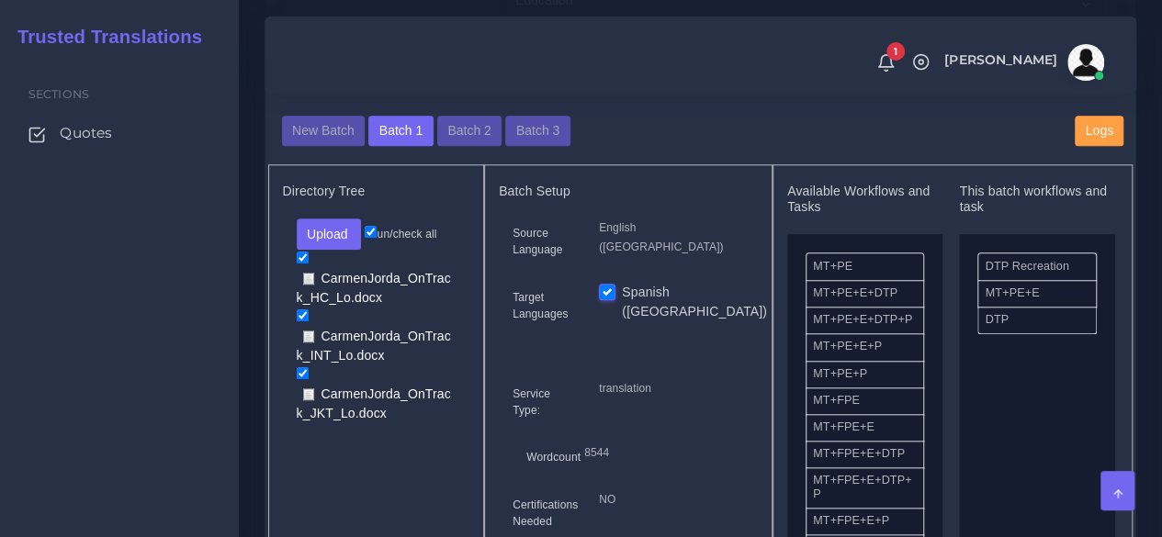
scroll to position [643, 0]
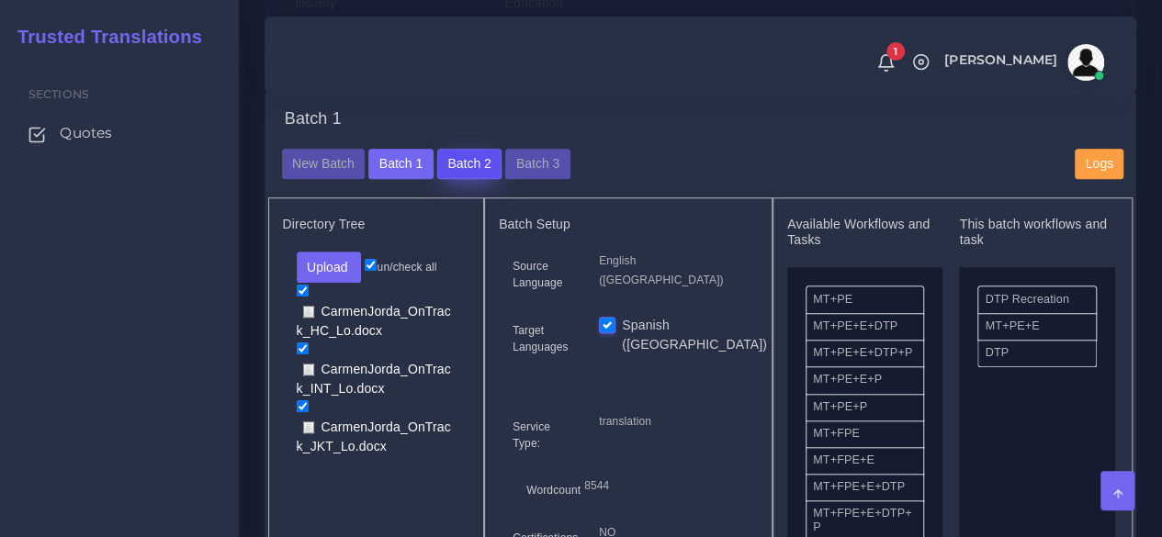
click at [470, 180] on button "Batch 2" at bounding box center [469, 164] width 64 height 31
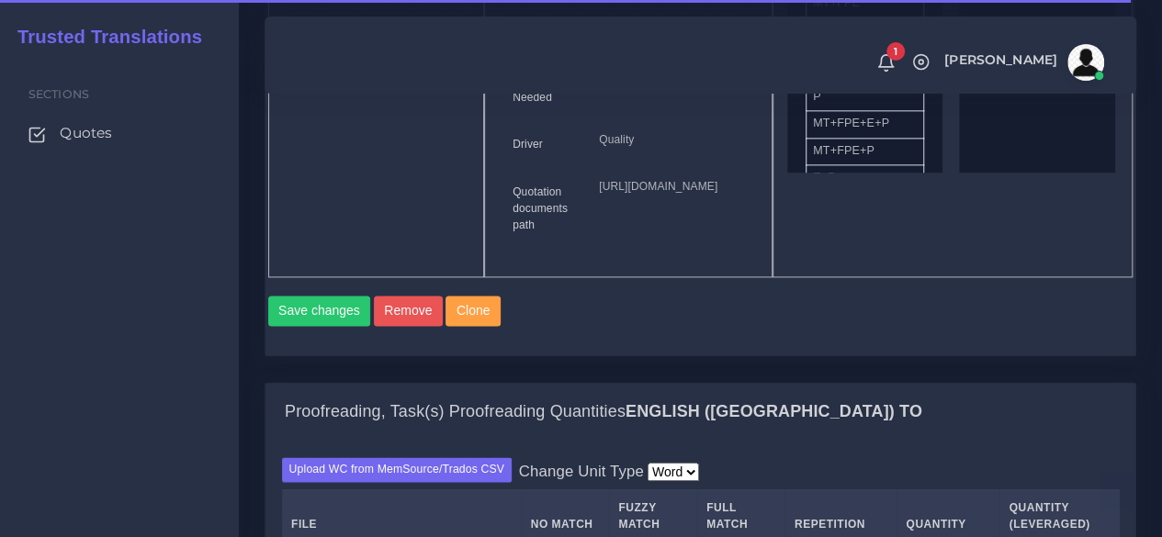
scroll to position [1102, 0]
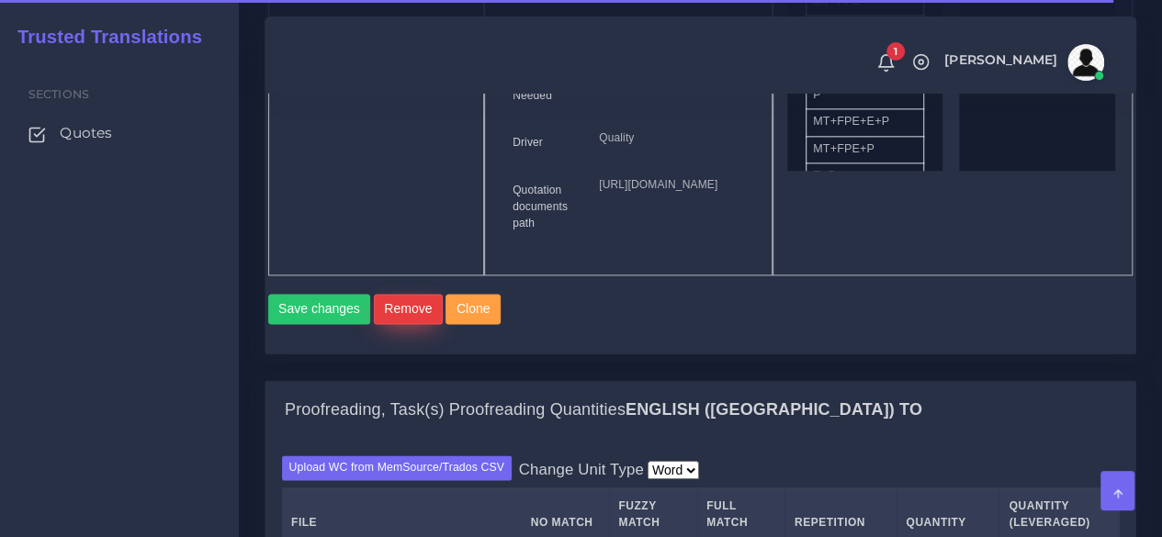
click at [422, 325] on button "Remove" at bounding box center [408, 309] width 69 height 31
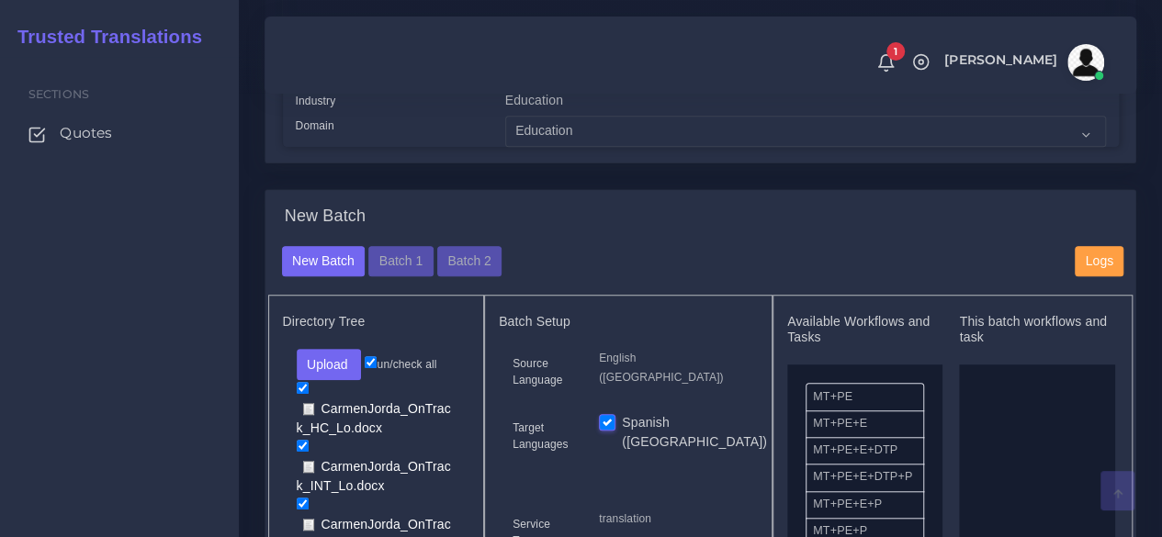
scroll to position [551, 0]
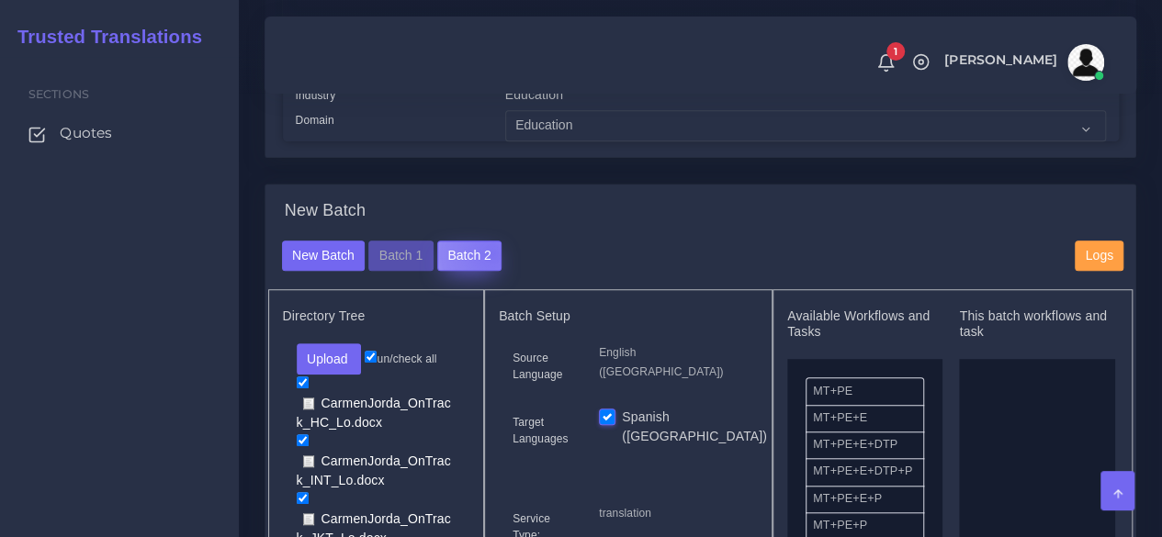
click at [488, 272] on button "Batch 2" at bounding box center [469, 256] width 64 height 31
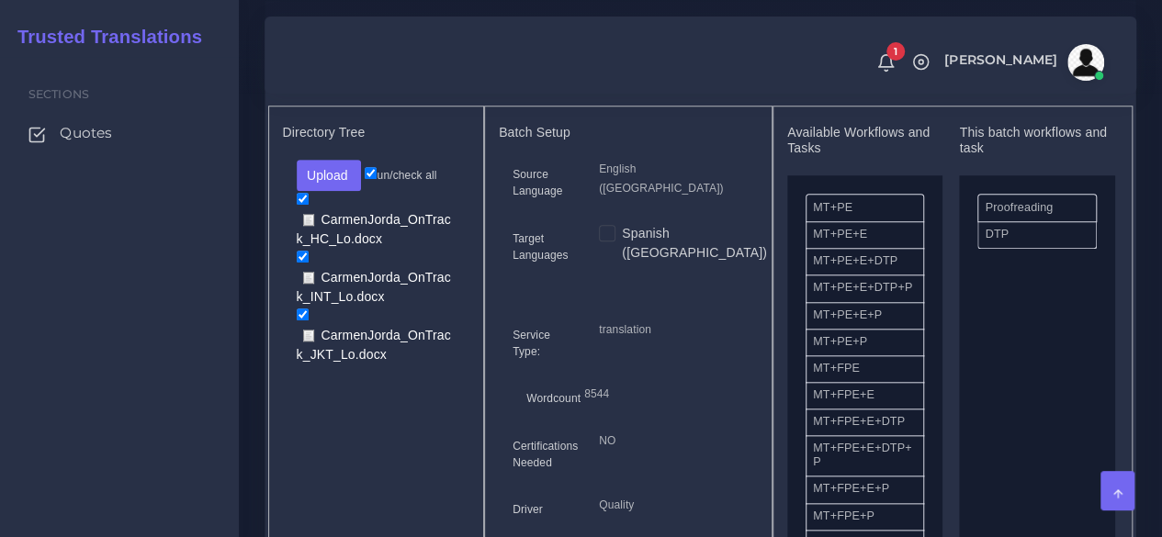
scroll to position [1194, 0]
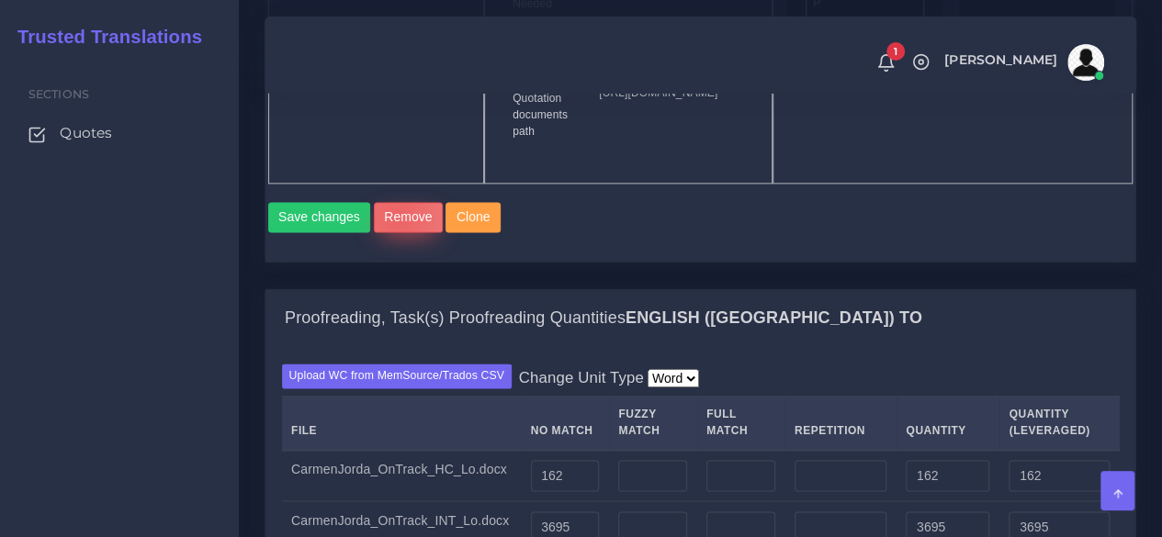
click at [391, 233] on button "Remove" at bounding box center [408, 217] width 69 height 31
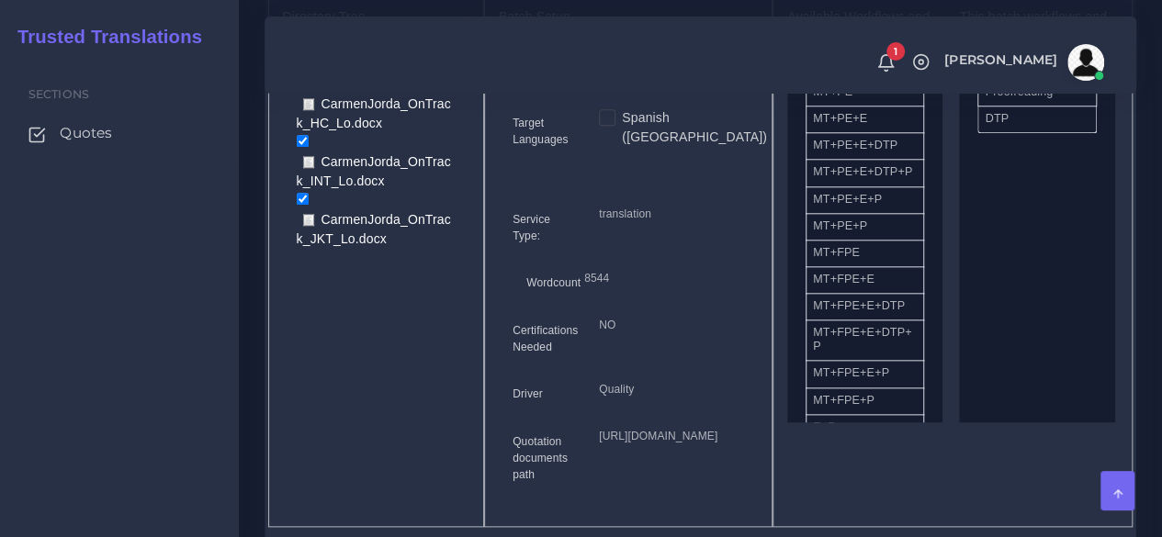
scroll to position [826, 0]
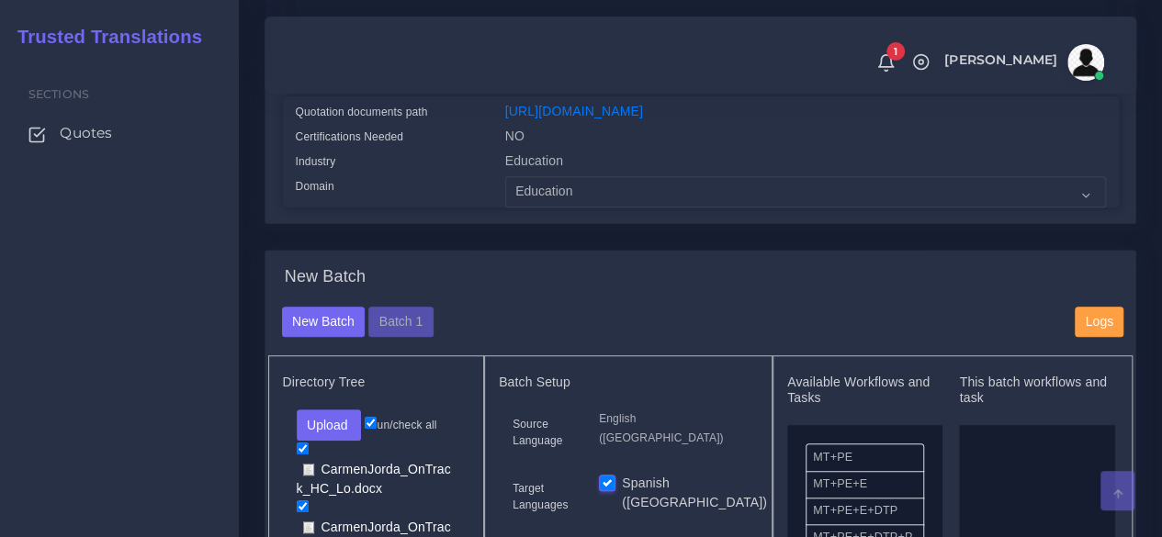
scroll to position [735, 0]
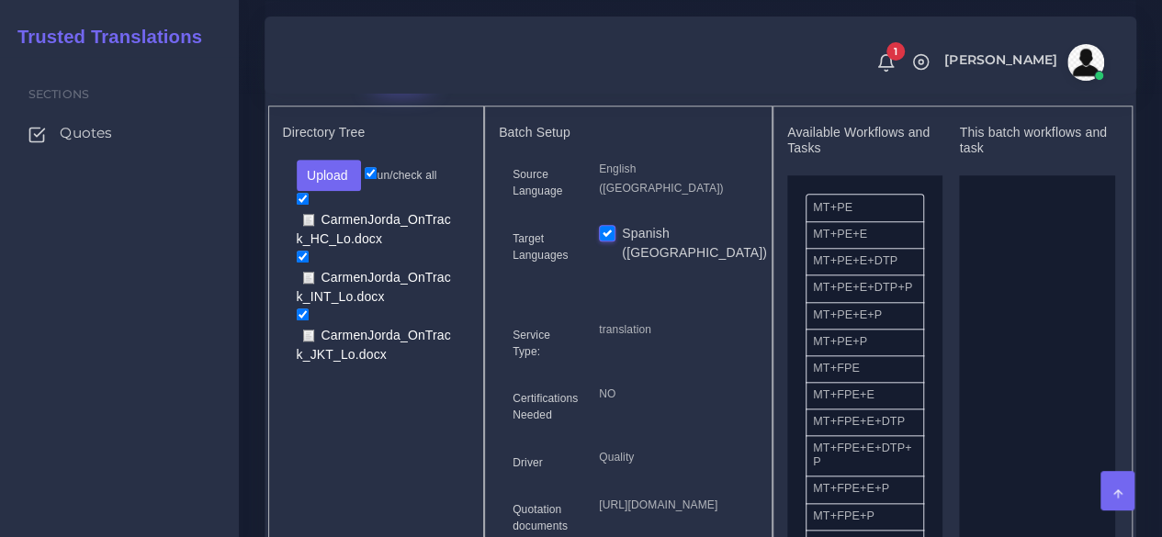
click at [389, 88] on button "Batch 1" at bounding box center [400, 72] width 64 height 31
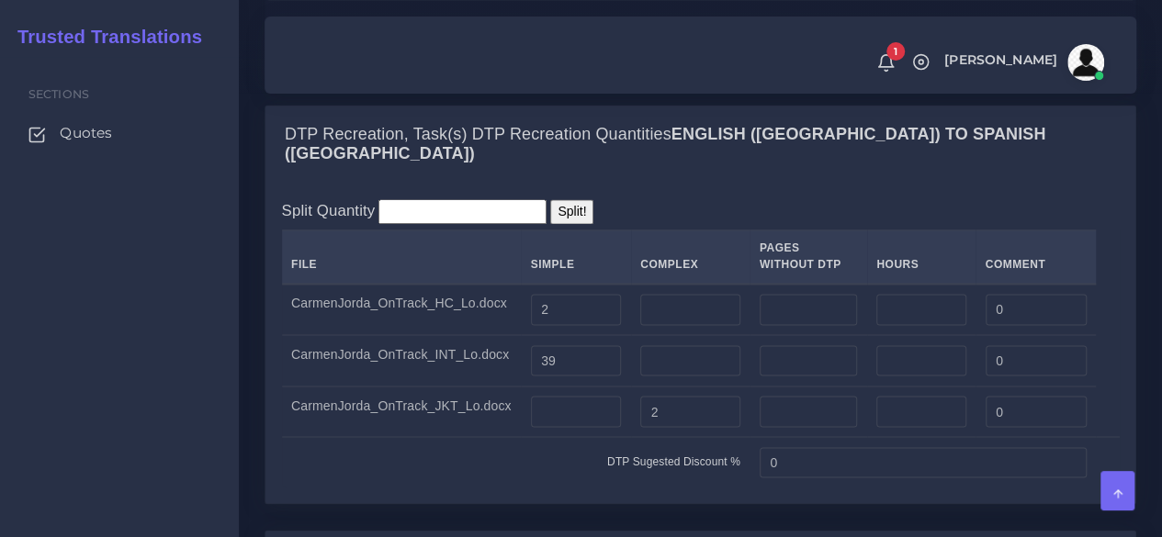
scroll to position [1377, 0]
click at [273, 379] on div "Split Quantity Split! File Simple Complex Pages Without DTP Hours Comment Carme…" at bounding box center [700, 344] width 870 height 320
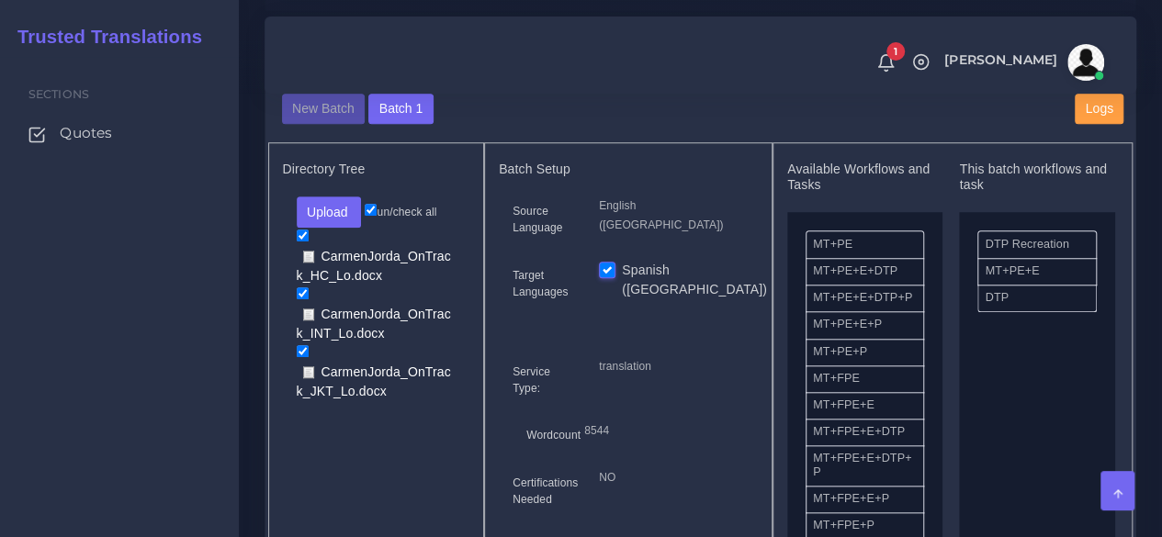
scroll to position [643, 0]
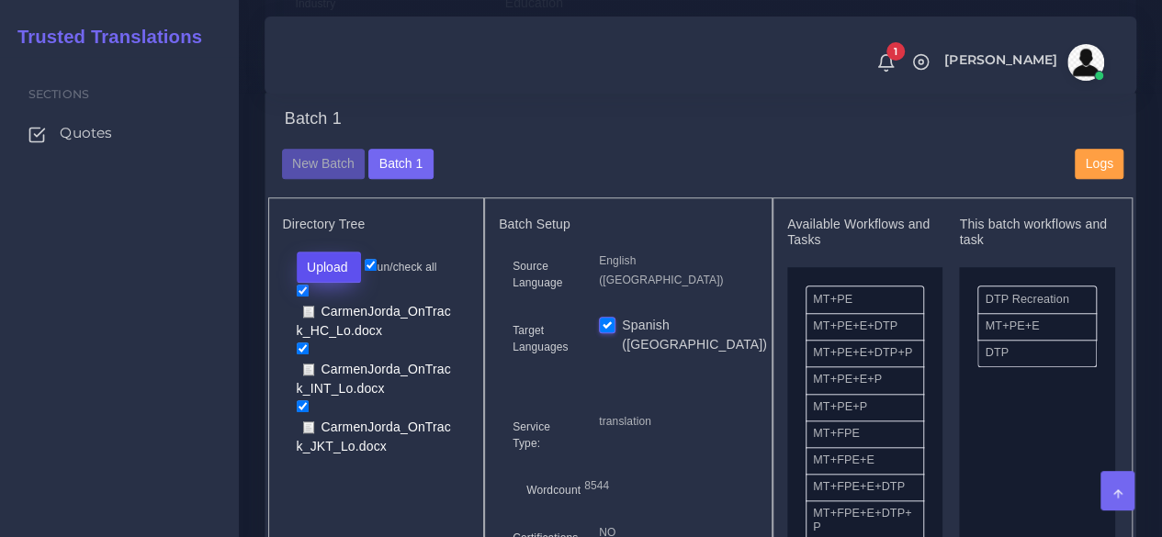
click at [356, 283] on button "Upload" at bounding box center [329, 267] width 65 height 31
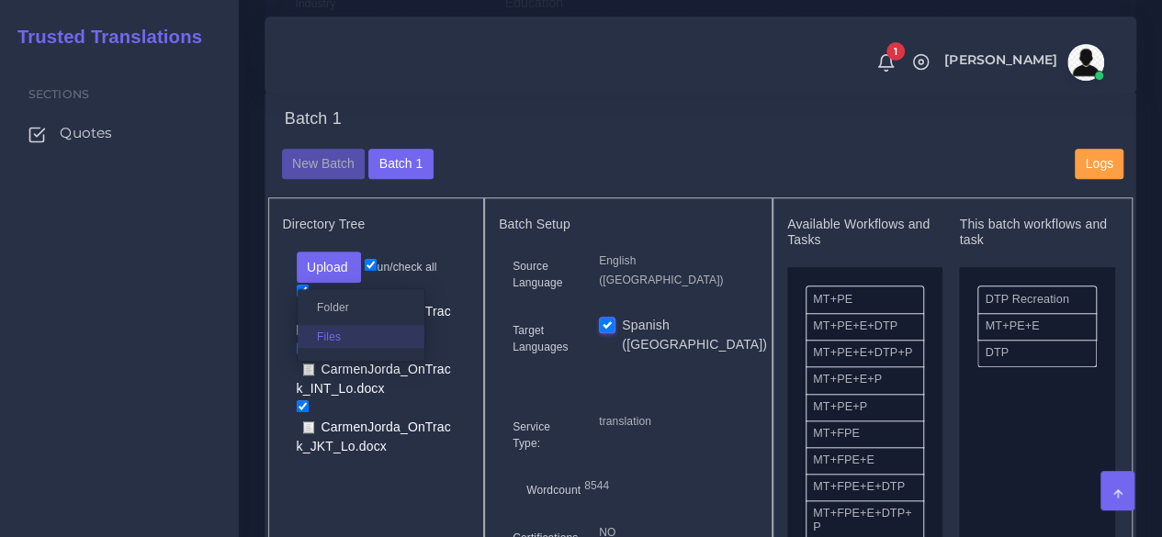
click at [344, 348] on label "Files" at bounding box center [361, 336] width 127 height 23
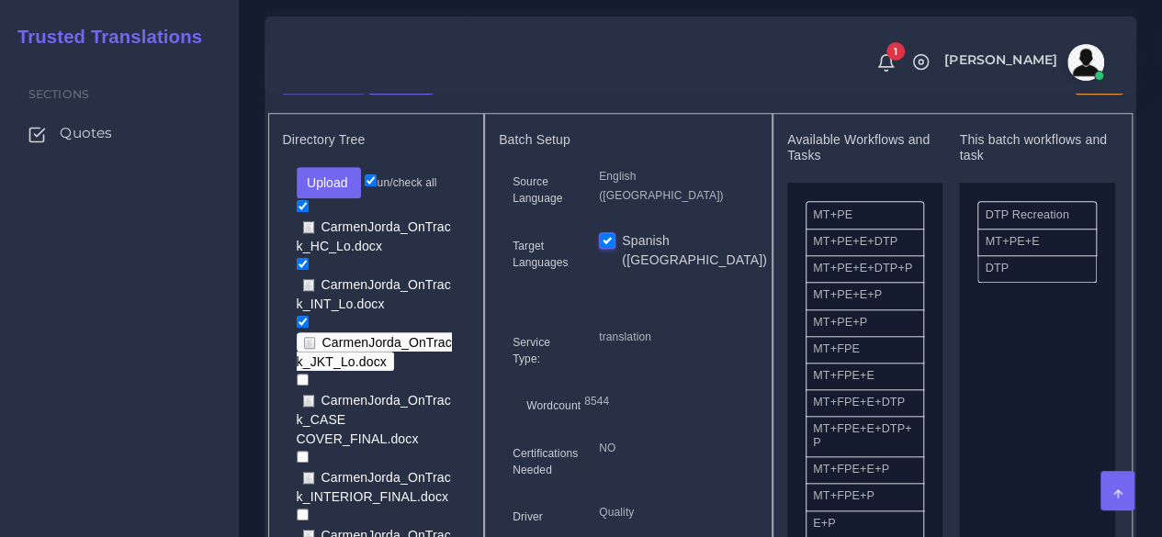
scroll to position [826, 0]
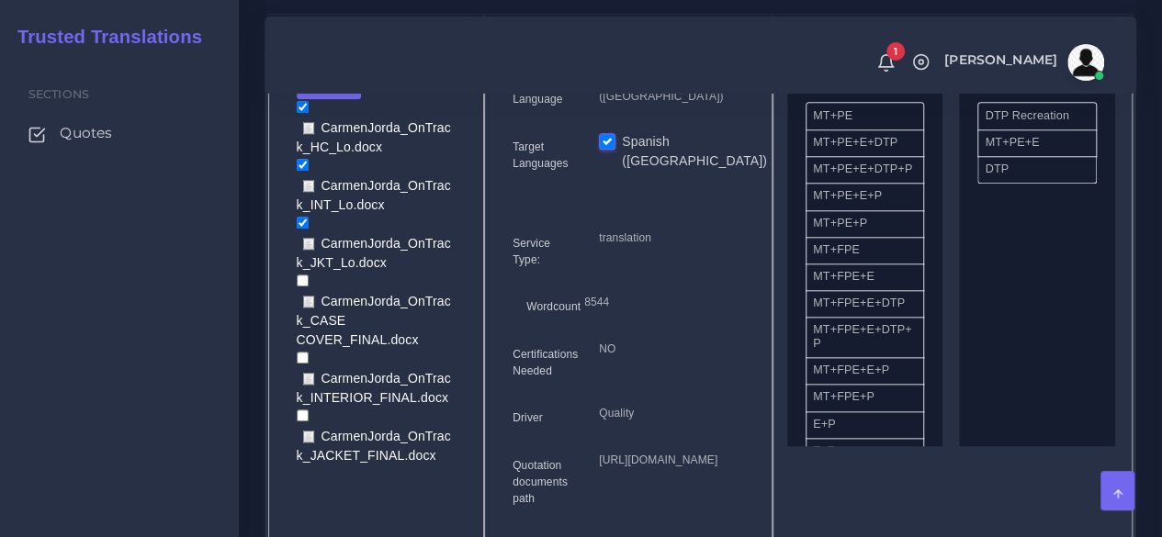
click at [369, 92] on label "un/check all" at bounding box center [401, 83] width 72 height 17
click at [369, 87] on input "un/check all" at bounding box center [371, 81] width 12 height 12
checkbox input "false"
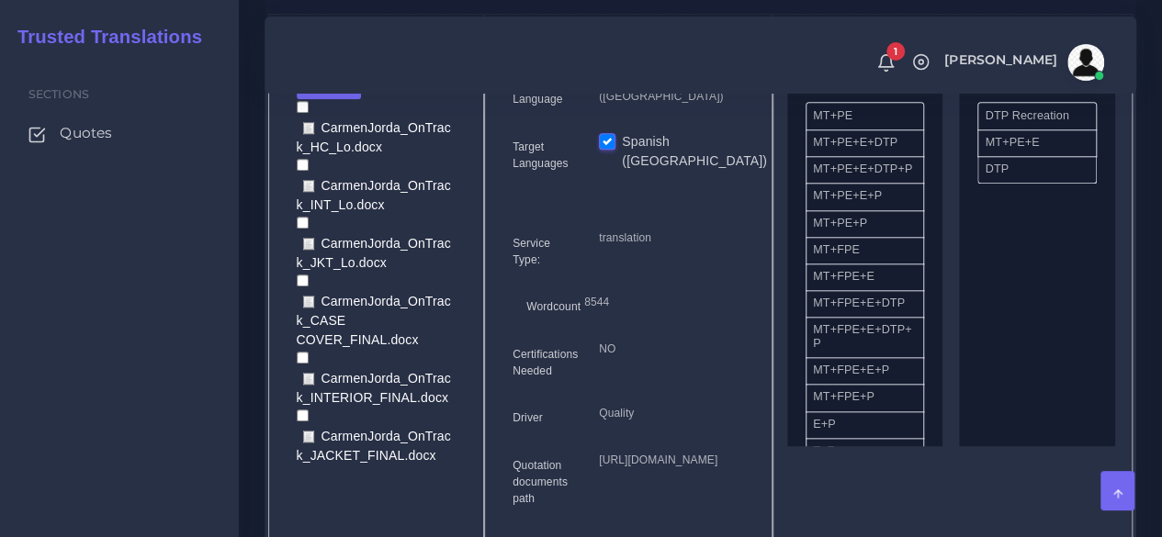
checkbox input "false"
click at [301, 422] on input "checkbox" at bounding box center [303, 416] width 12 height 12
checkbox input "true"
click at [301, 364] on input "checkbox" at bounding box center [303, 358] width 12 height 12
checkbox input "true"
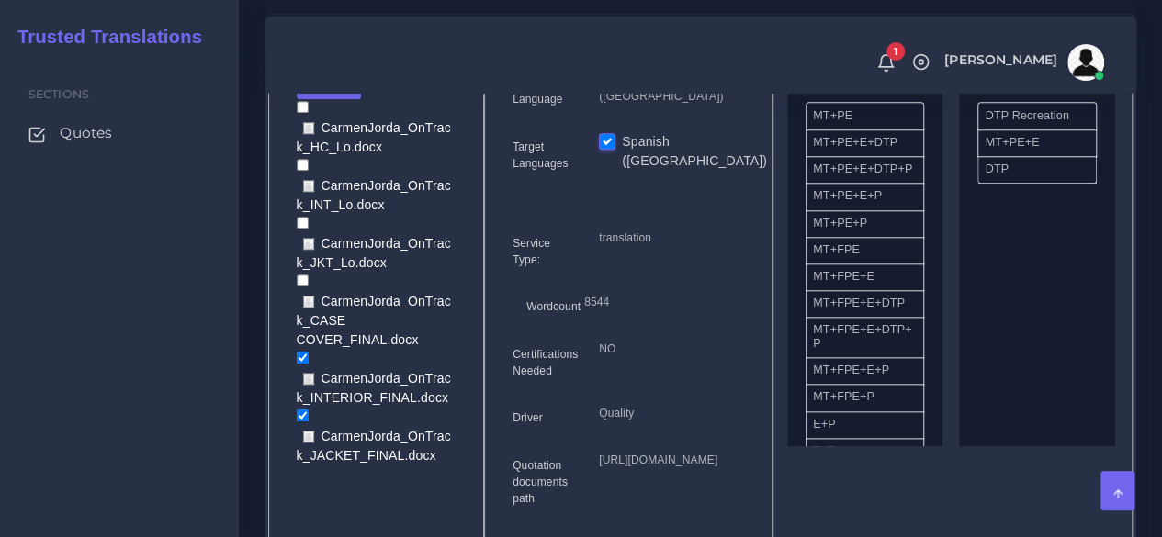
click at [307, 287] on input "checkbox" at bounding box center [303, 281] width 12 height 12
checkbox input "true"
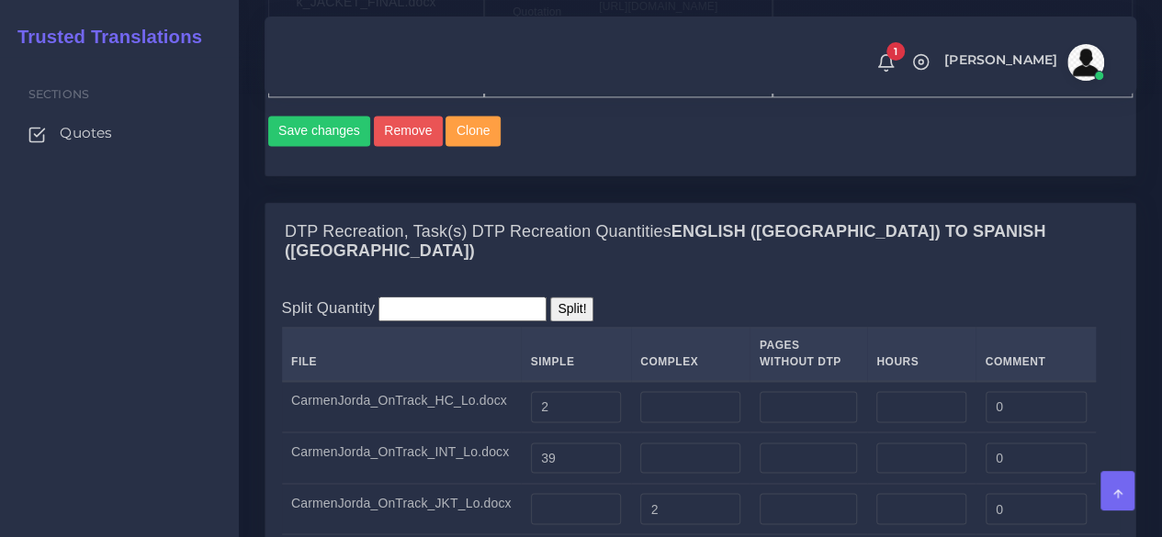
scroll to position [1286, 0]
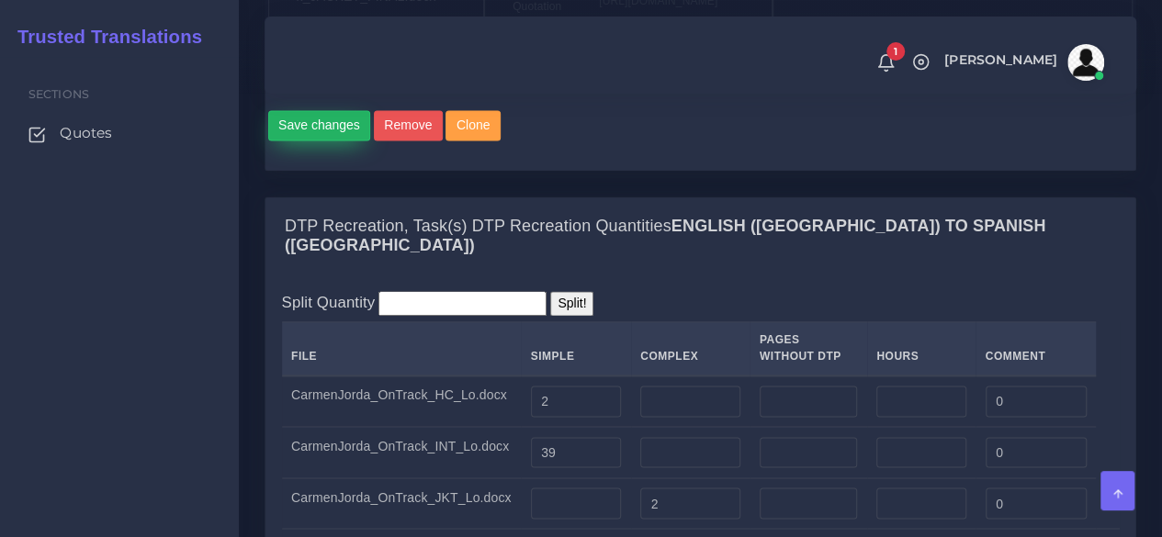
click at [315, 141] on button "Save changes" at bounding box center [319, 125] width 103 height 31
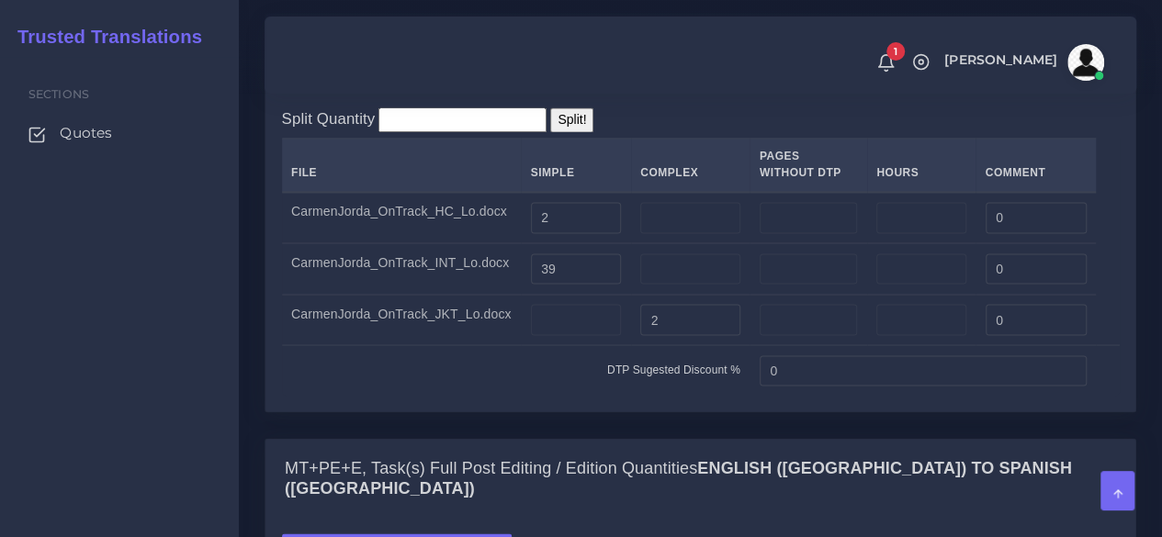
scroll to position [1561, 0]
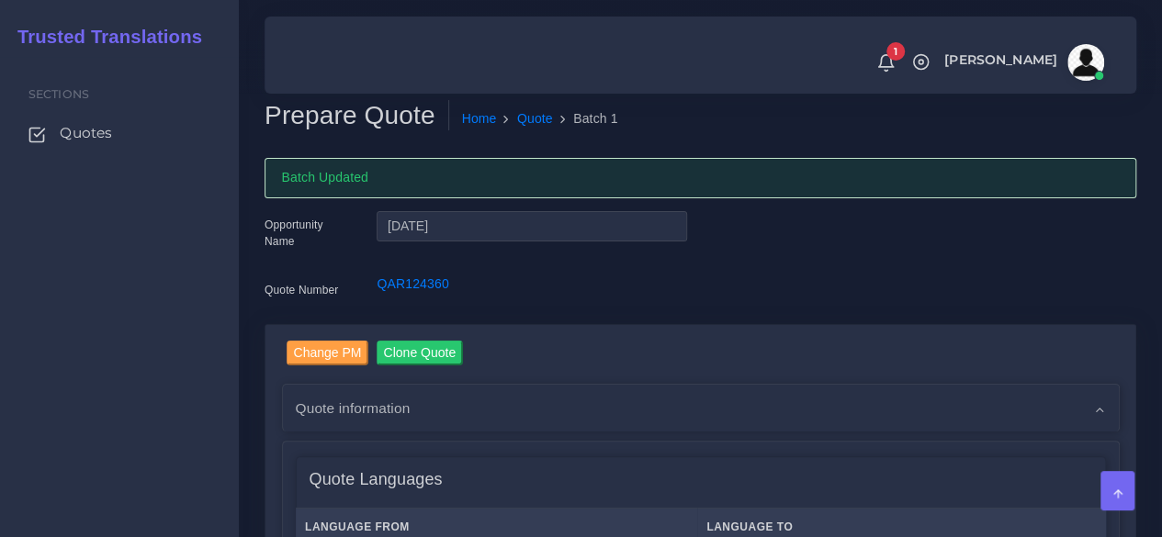
click at [222, 481] on div "Sections Quotes" at bounding box center [119, 297] width 239 height 480
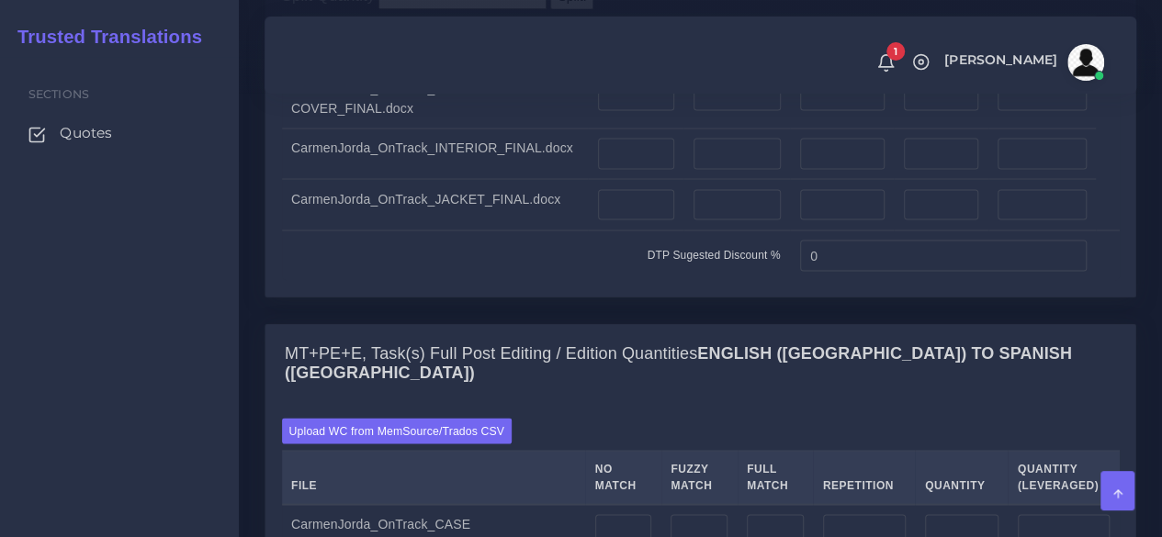
scroll to position [1653, 0]
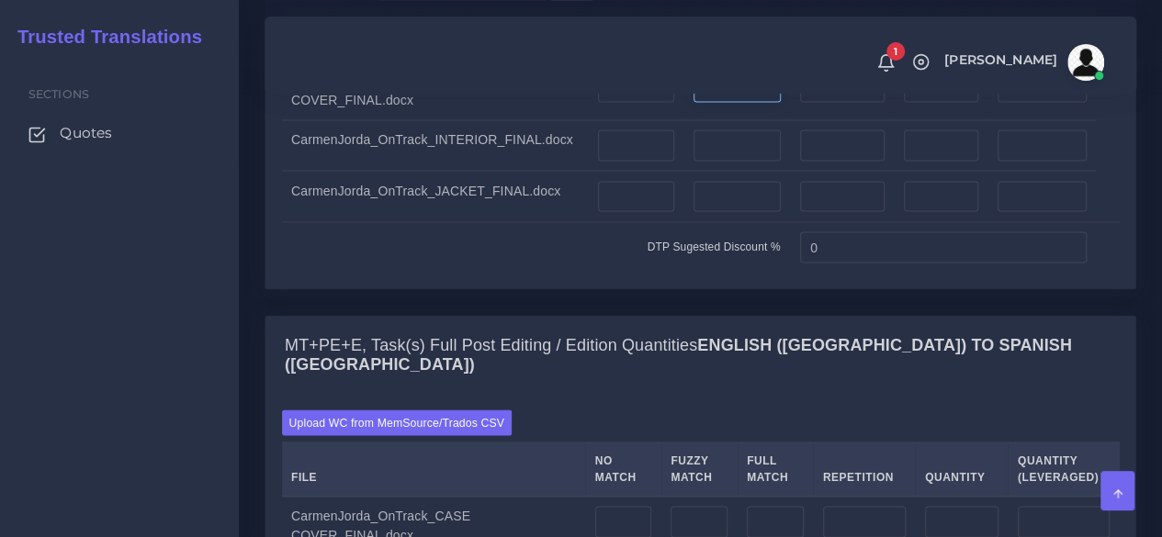
click at [744, 102] on input "number" at bounding box center [736, 86] width 87 height 31
type input "2"
click at [641, 161] on input "number" at bounding box center [636, 144] width 76 height 31
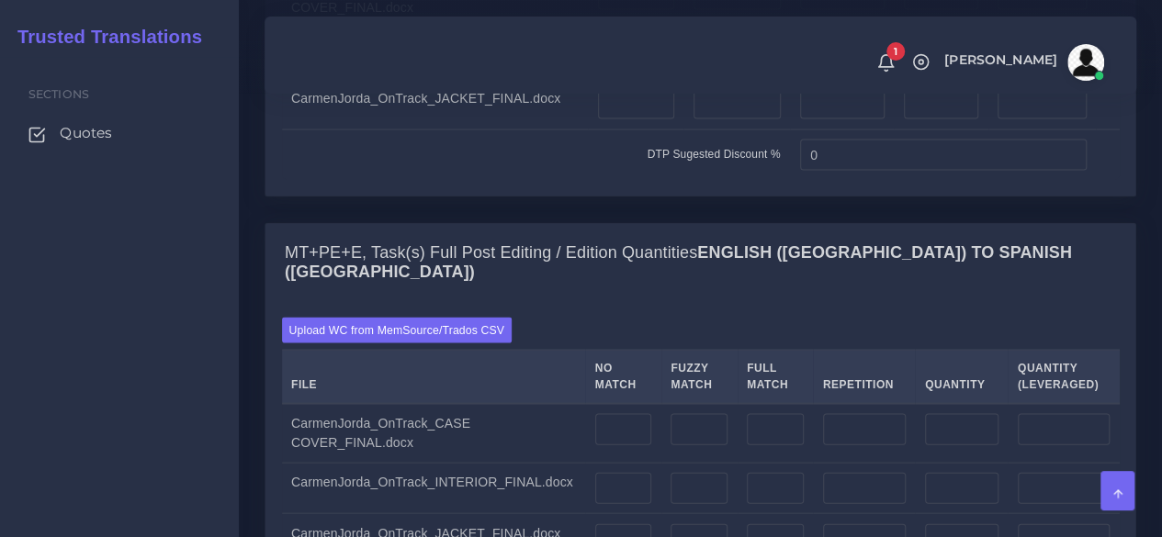
type input "48"
click at [719, 120] on input "number" at bounding box center [736, 104] width 87 height 31
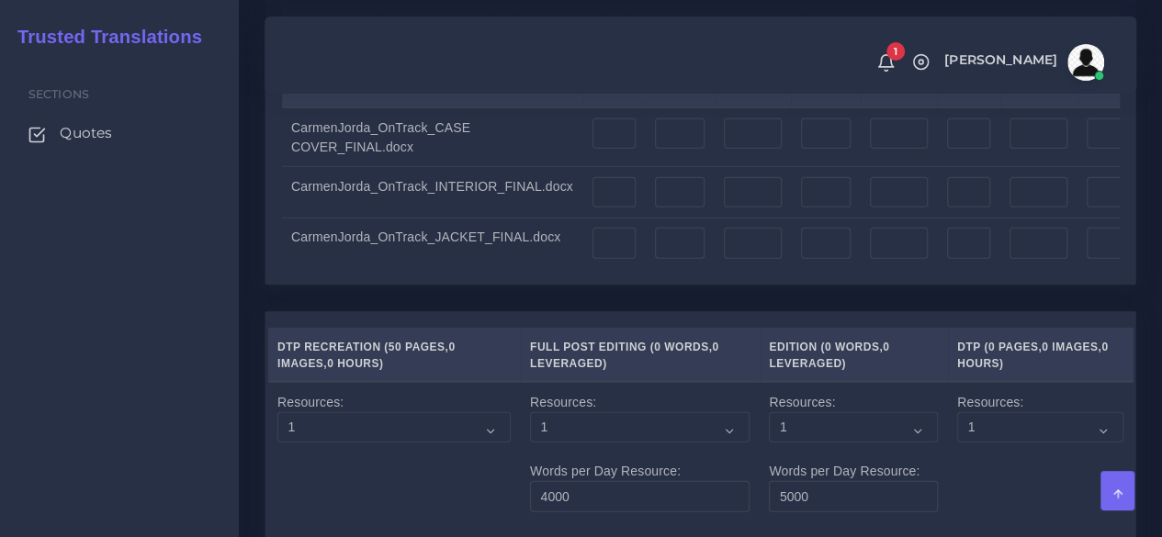
scroll to position [2479, 0]
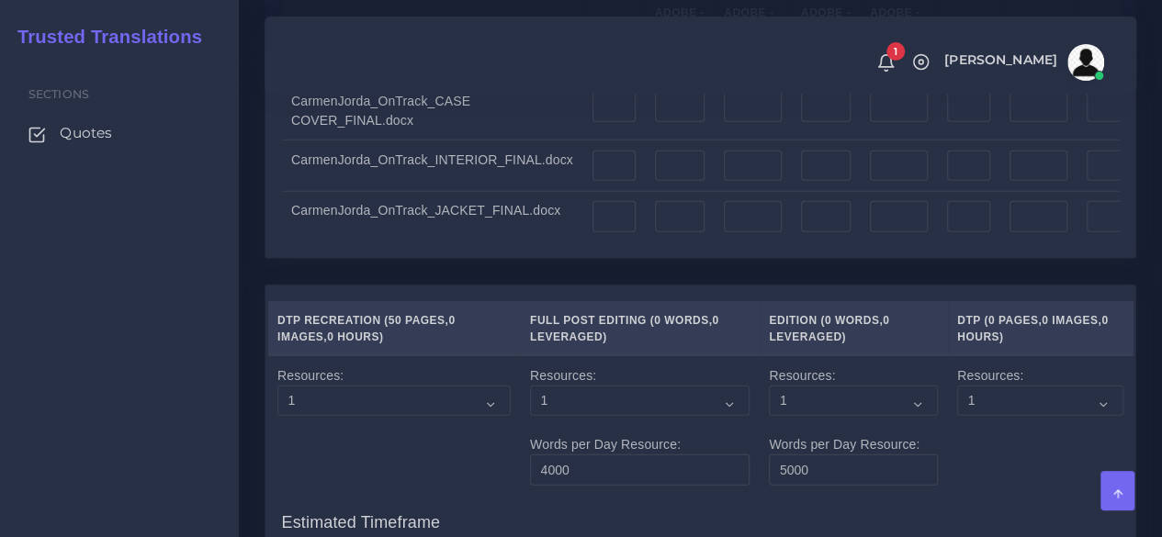
type input "2"
click at [661, 123] on input "number" at bounding box center [680, 107] width 50 height 31
type input "2"
click at [724, 123] on input "number" at bounding box center [753, 107] width 58 height 31
type input "2"
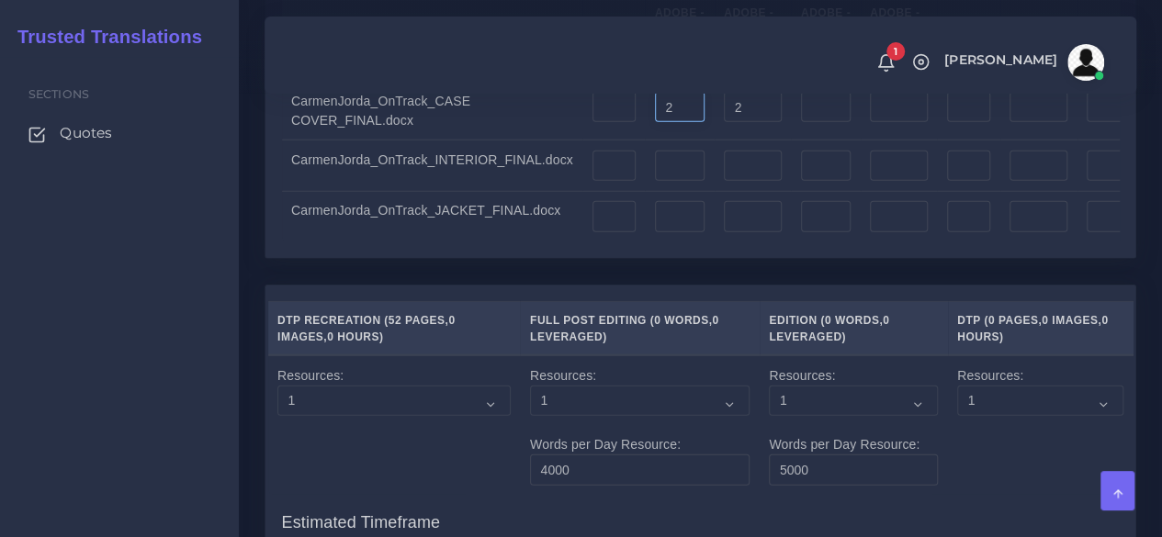
drag, startPoint x: 655, startPoint y: 216, endPoint x: 592, endPoint y: 216, distance: 62.4
click at [592, 141] on tr "CarmenJorda_OnTrack_CASE COVER_FINAL.docx 2 2" at bounding box center [787, 111] width 1010 height 60
click at [659, 182] on input "number" at bounding box center [680, 166] width 50 height 31
type input "48"
click at [724, 232] on input "number" at bounding box center [753, 216] width 58 height 31
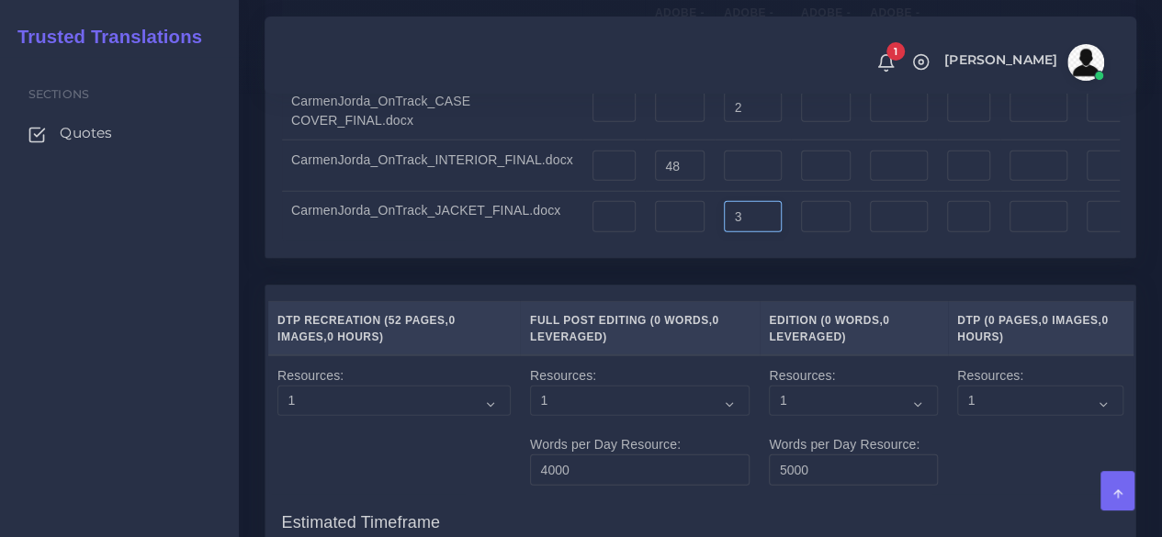
type input "3"
click at [947, 123] on input "number" at bounding box center [969, 107] width 44 height 31
type input "1"
click at [947, 182] on input "number" at bounding box center [969, 166] width 44 height 31
type input "2"
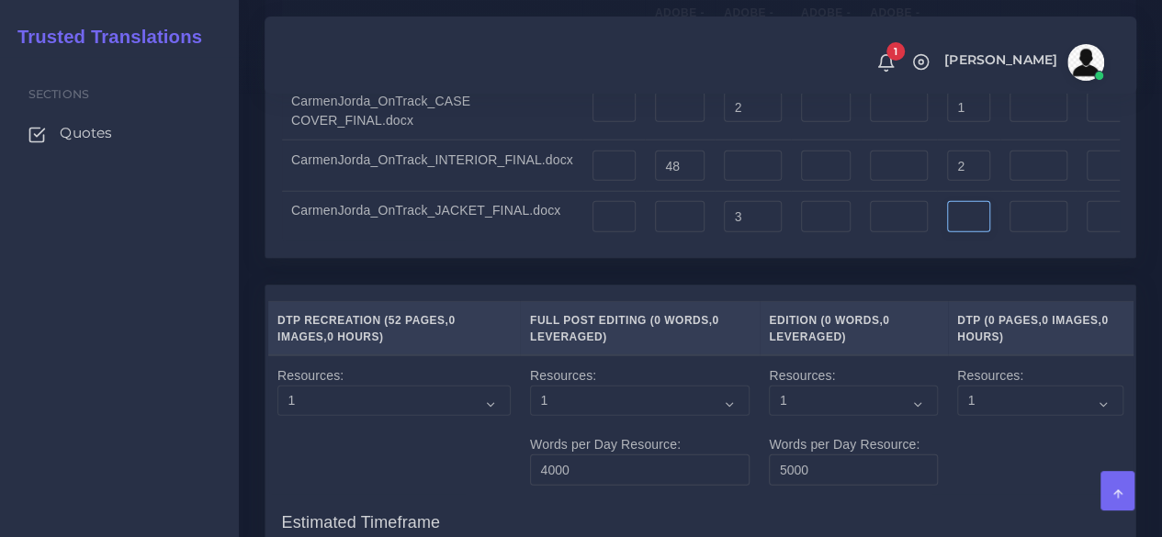
click at [947, 232] on input "number" at bounding box center [969, 216] width 44 height 31
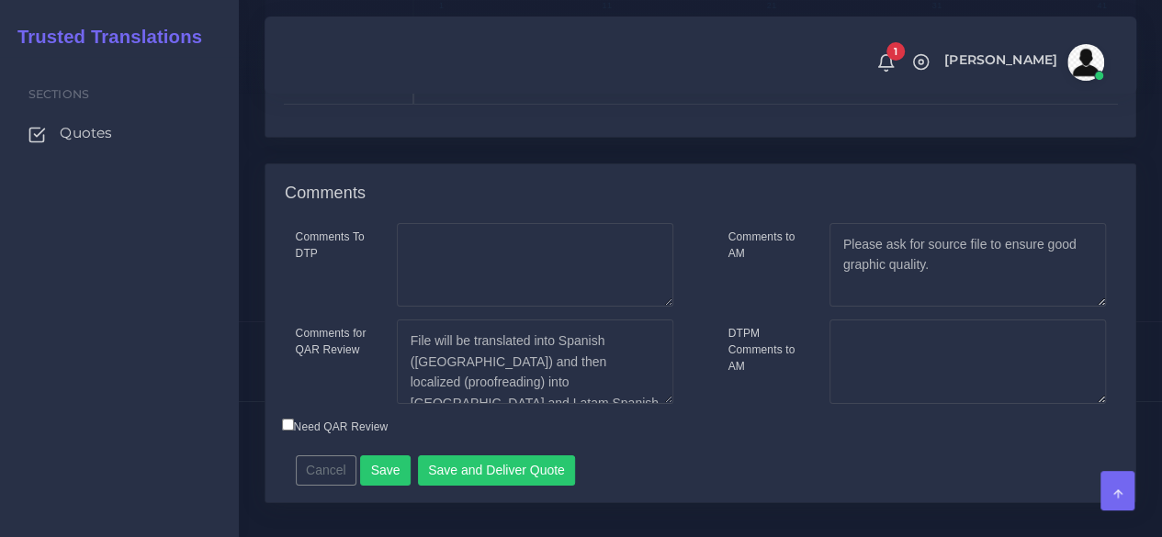
scroll to position [3461, 0]
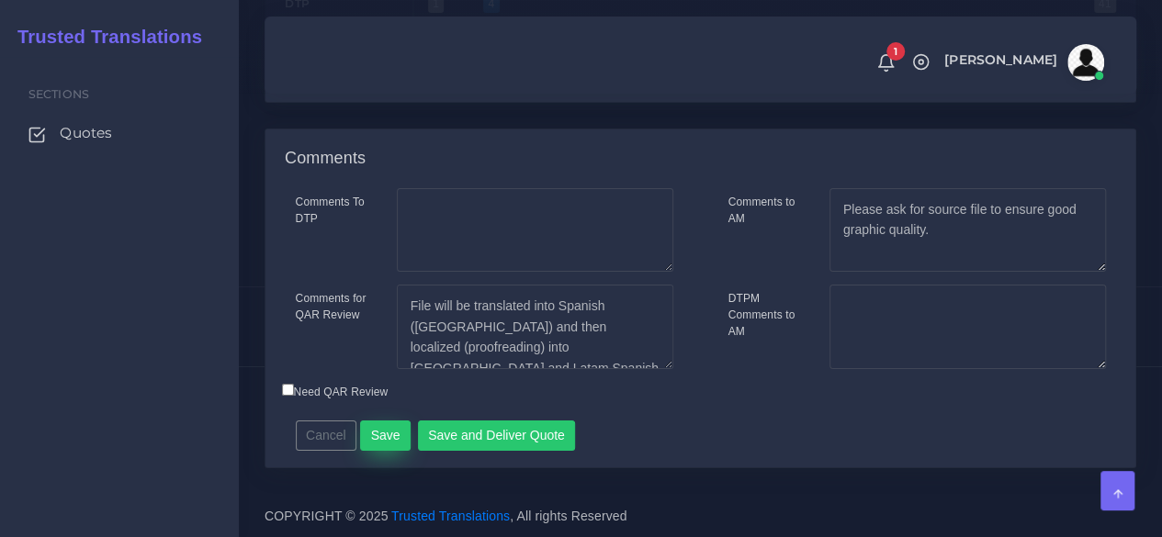
type input "1"
click at [389, 440] on button "Save" at bounding box center [385, 436] width 51 height 31
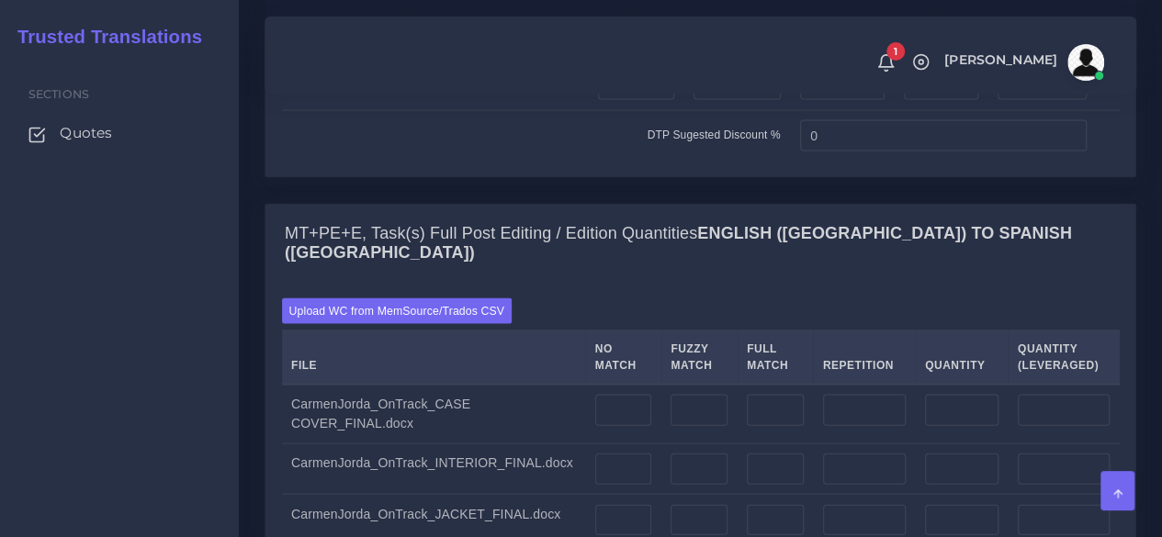
scroll to position [2020, 0]
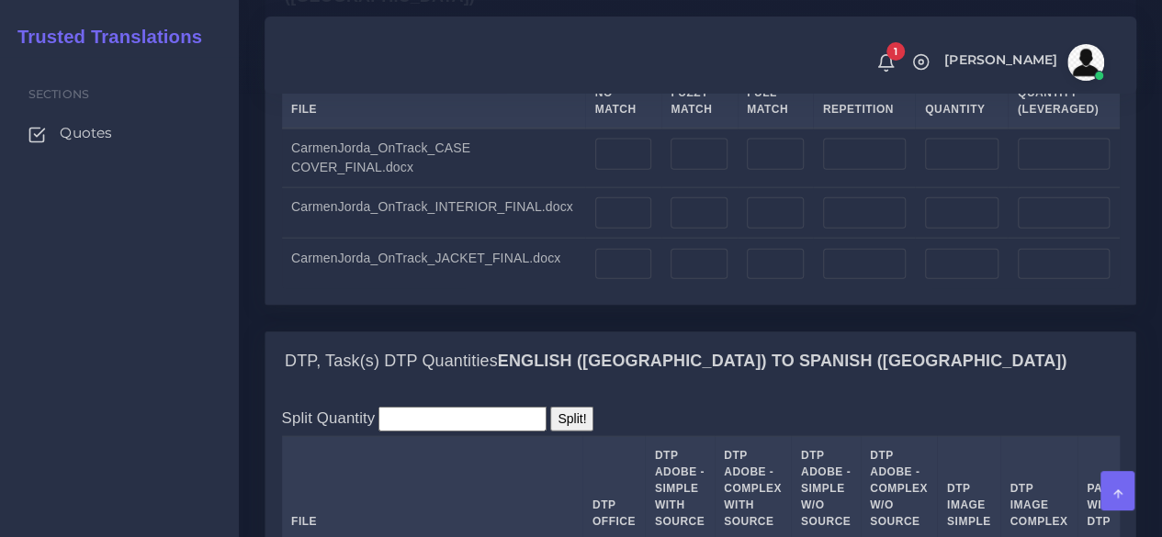
click at [383, 67] on label "Upload WC from MemSource/Trados CSV" at bounding box center [397, 54] width 230 height 25
click at [0, 0] on input "Upload WC from MemSource/Trados CSV" at bounding box center [0, 0] width 0 height 0
click at [233, 363] on div "Sections Quotes" at bounding box center [119, 297] width 239 height 480
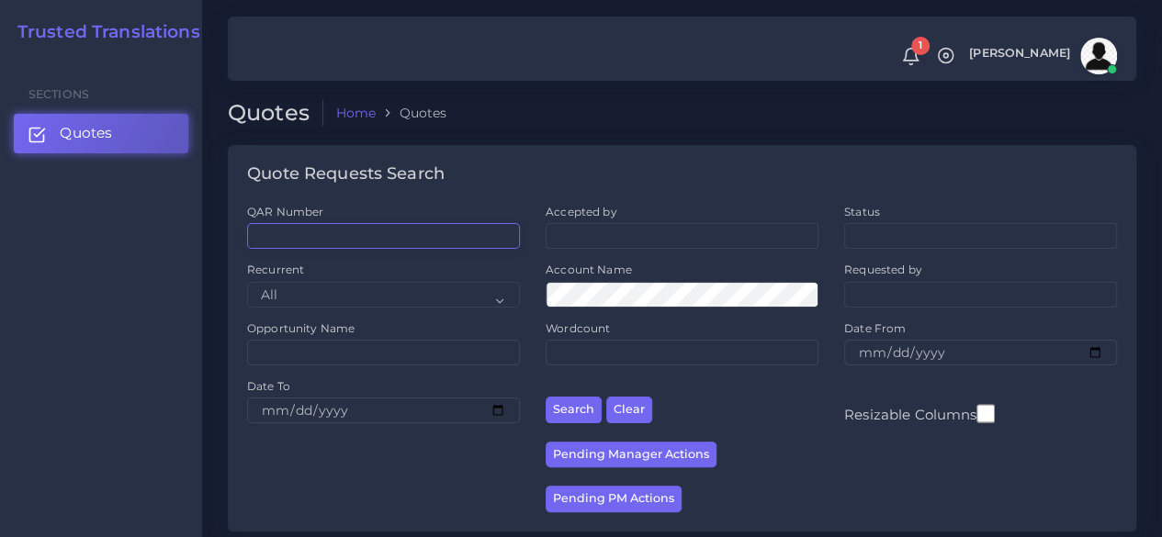
click at [412, 229] on input "QAR Number" at bounding box center [383, 236] width 273 height 26
type input "qar124785"
click at [545, 397] on button "Search" at bounding box center [573, 410] width 56 height 27
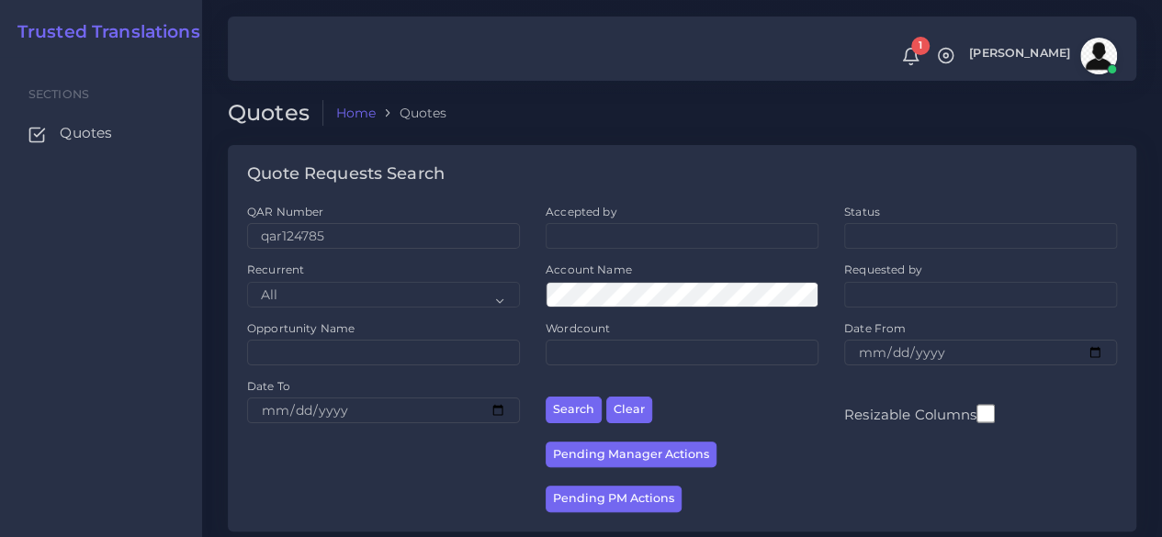
scroll to position [252, 0]
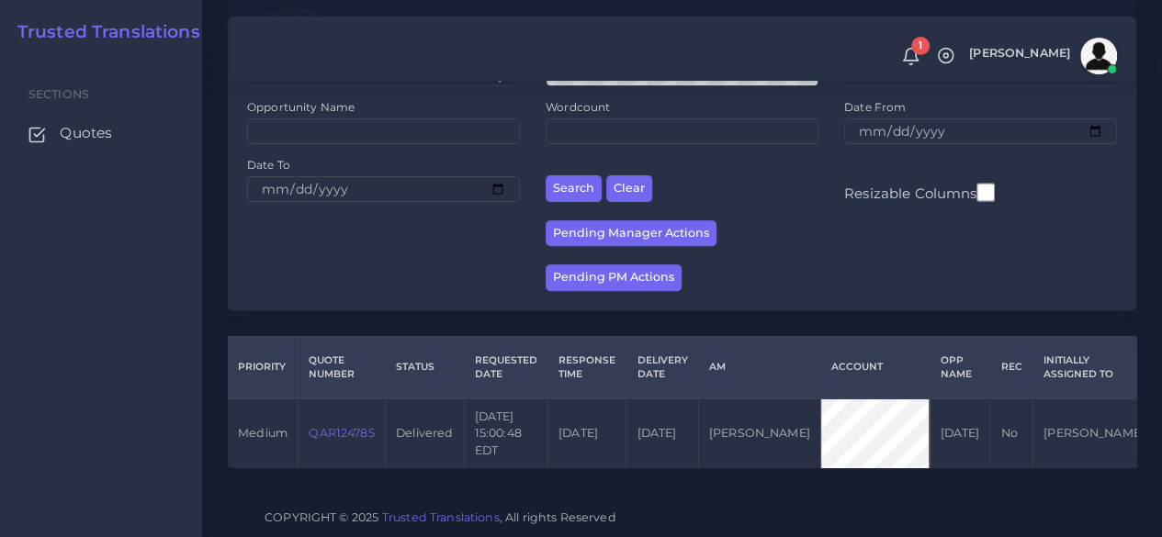
click at [326, 403] on td "QAR124785" at bounding box center [341, 434] width 87 height 70
click at [332, 426] on link "QAR124785" at bounding box center [341, 433] width 65 height 14
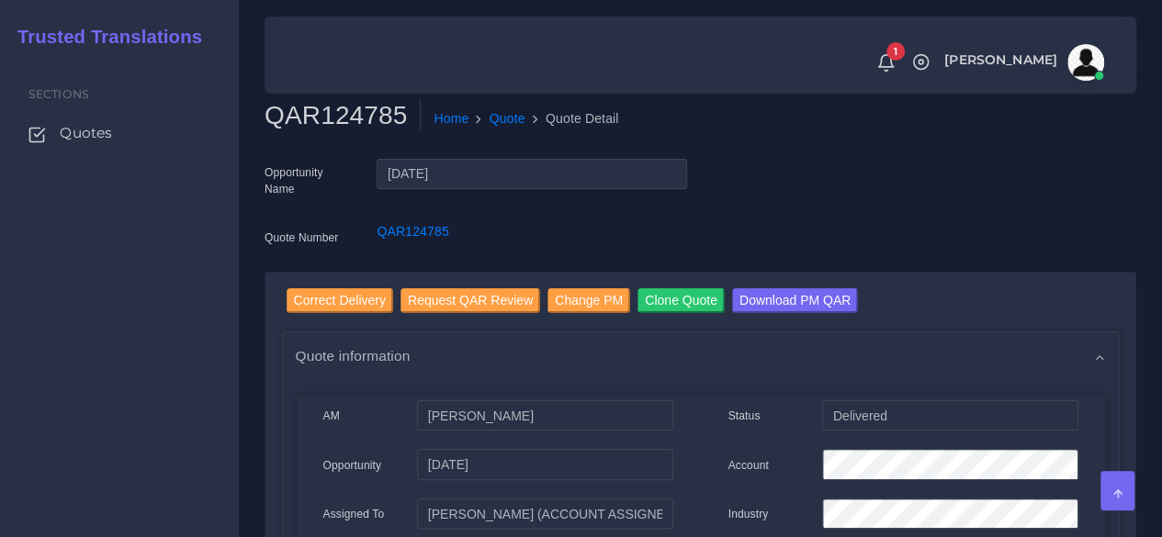
click at [331, 111] on h2 "QAR124785" at bounding box center [342, 115] width 156 height 31
copy h2 "QAR124785"
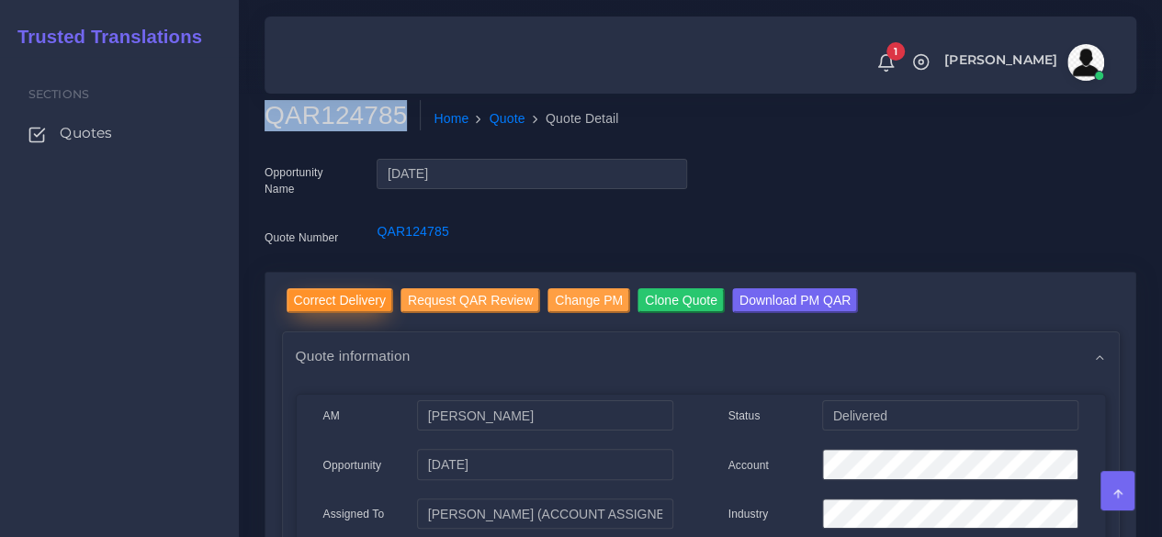
click at [321, 299] on input "Correct Delivery" at bounding box center [340, 300] width 107 height 25
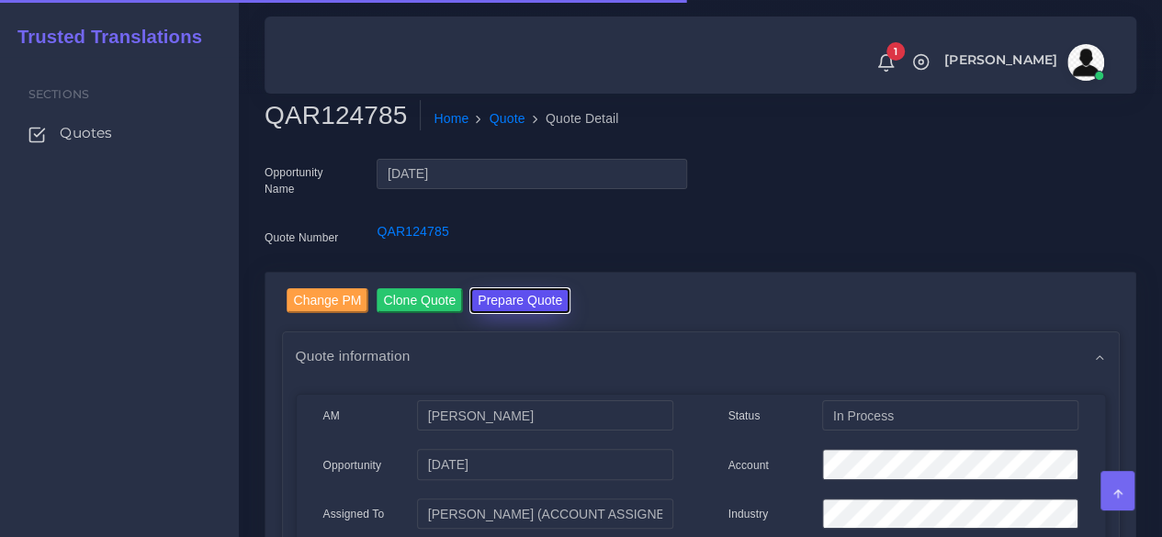
click at [512, 297] on button "Prepare Quote" at bounding box center [519, 300] width 99 height 25
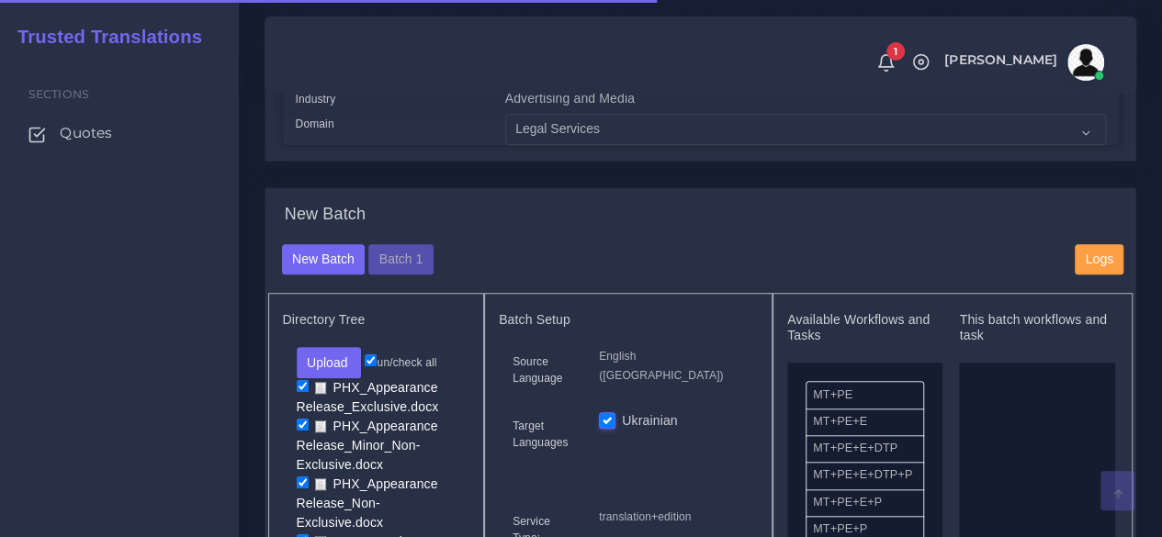
scroll to position [551, 0]
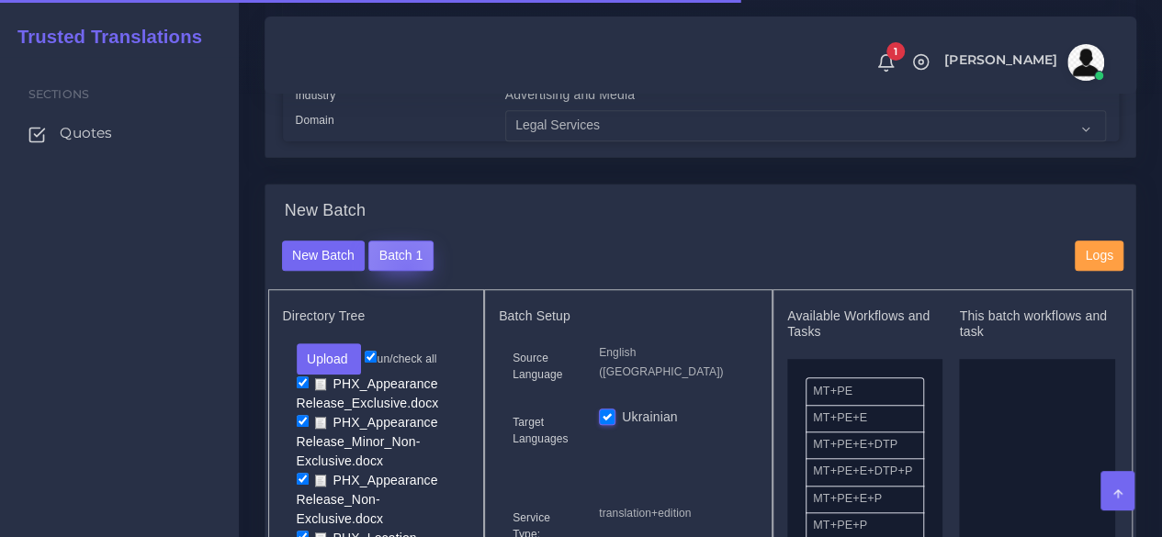
click at [403, 272] on button "Batch 1" at bounding box center [400, 256] width 64 height 31
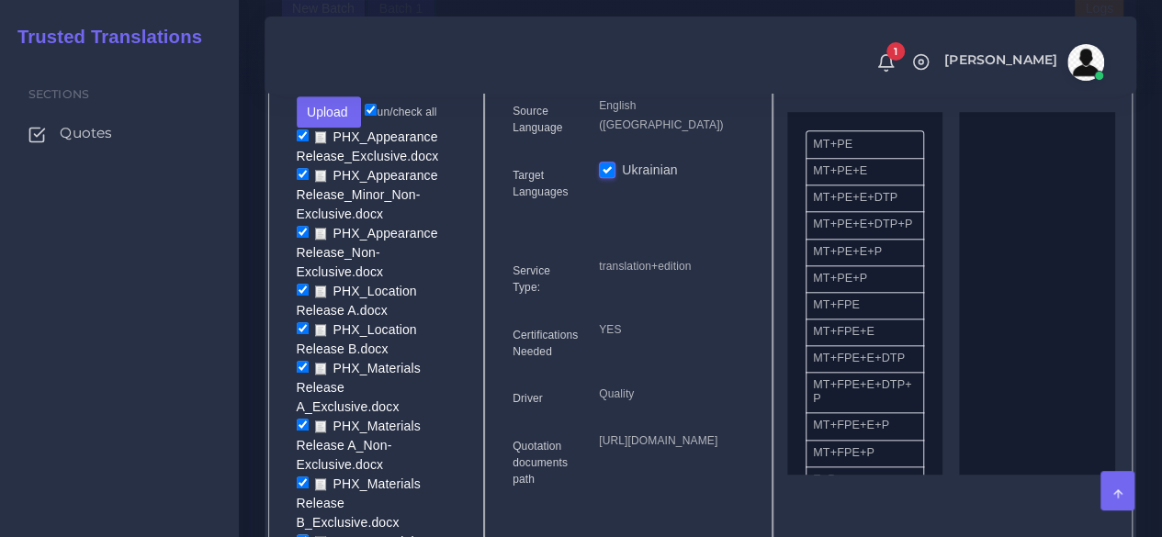
scroll to position [826, 0]
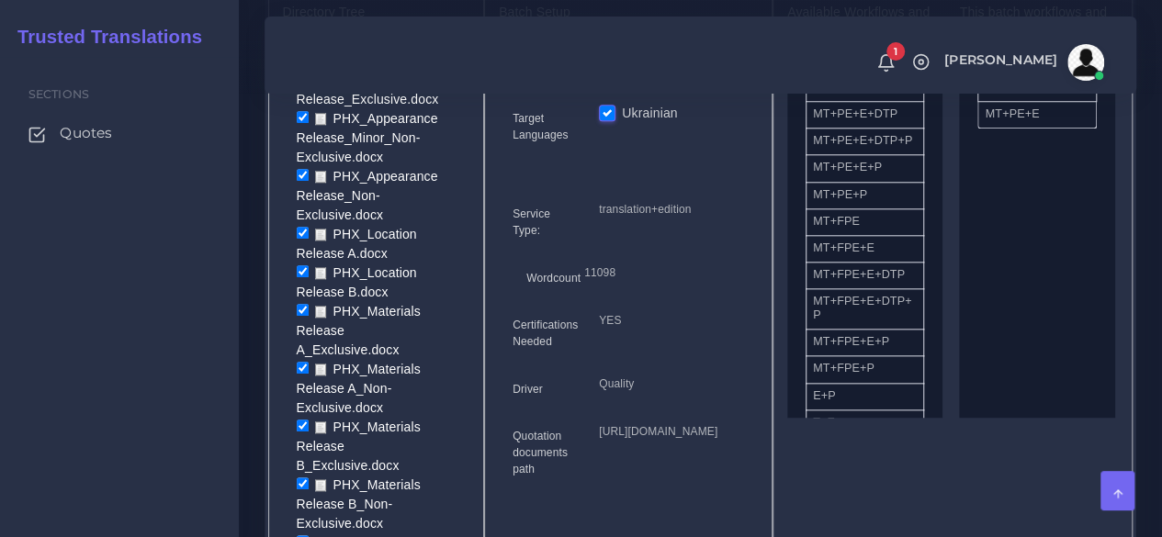
scroll to position [826, 0]
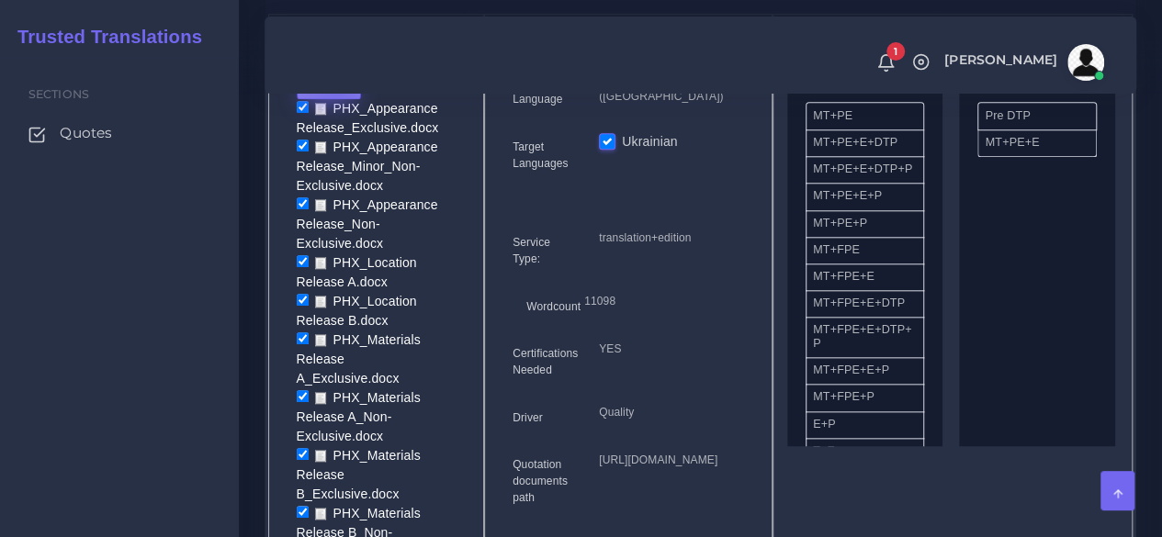
click at [336, 99] on button "Upload" at bounding box center [329, 83] width 65 height 31
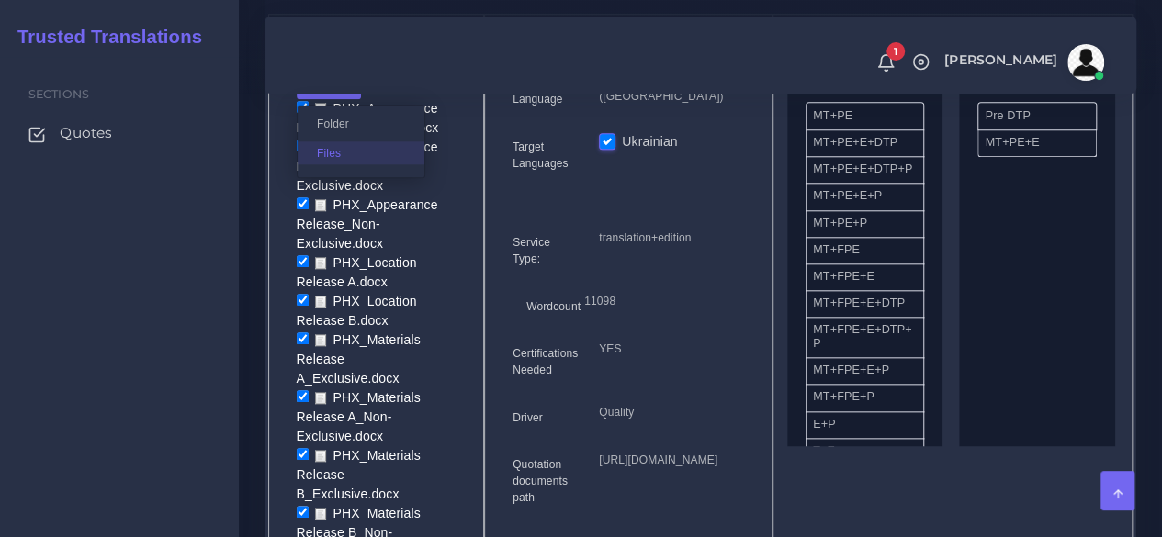
click at [345, 164] on label "Files" at bounding box center [361, 152] width 127 height 23
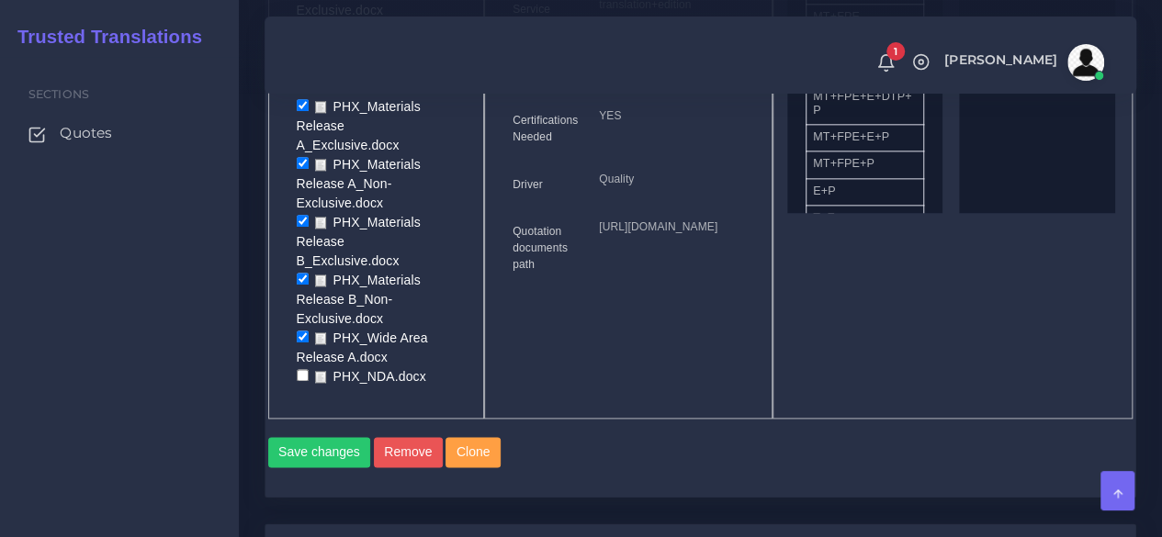
scroll to position [1102, 0]
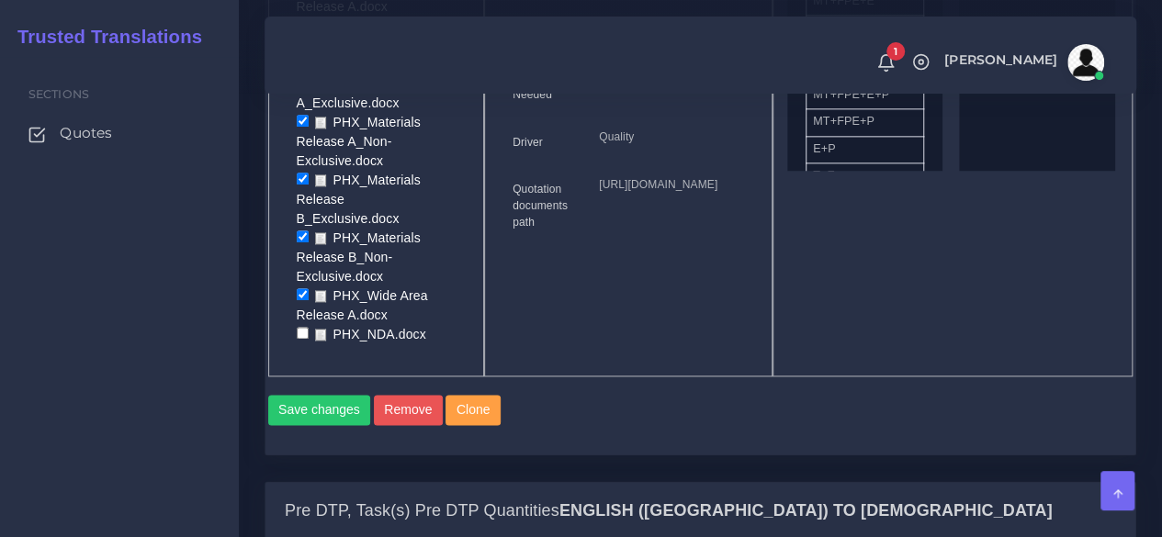
click at [305, 327] on input "checkbox" at bounding box center [303, 333] width 12 height 12
checkbox input "true"
click at [331, 426] on button "Save changes" at bounding box center [319, 410] width 103 height 31
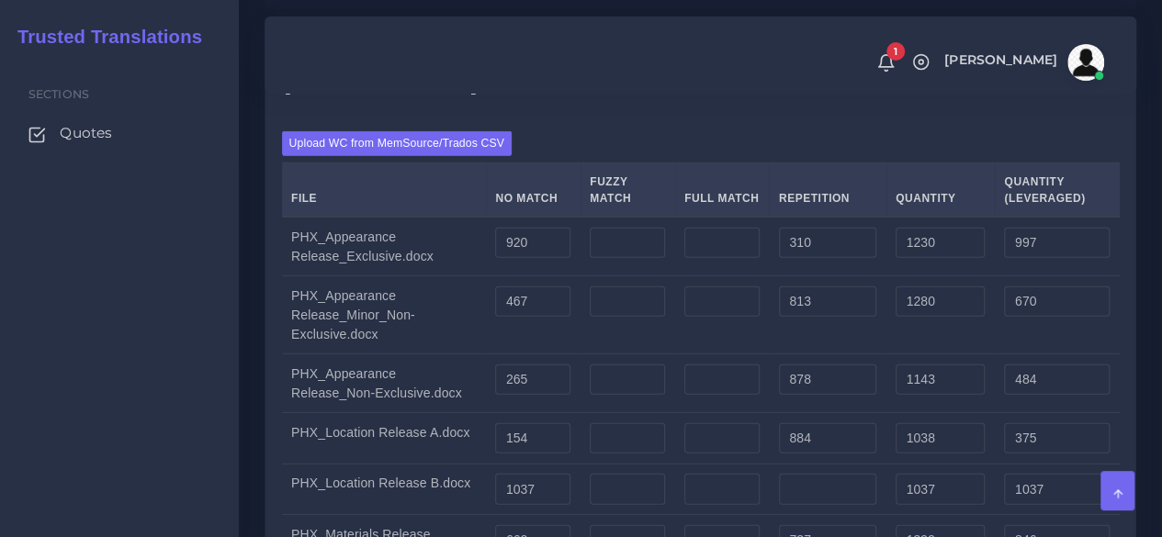
scroll to position [2479, 0]
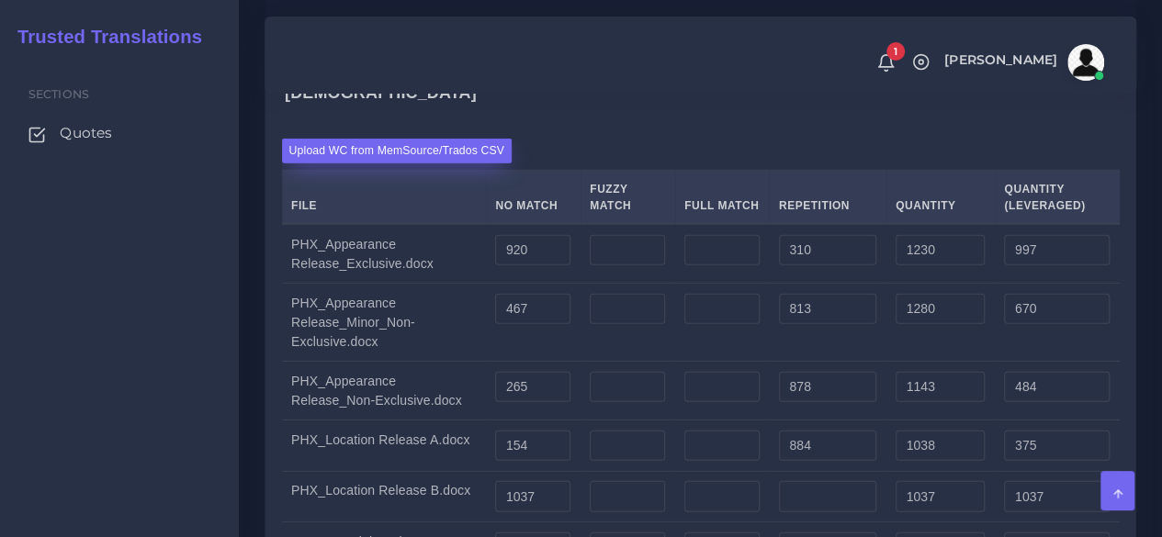
click at [365, 139] on label "Upload WC from MemSource/Trados CSV" at bounding box center [397, 151] width 230 height 25
click at [0, 0] on input "Upload WC from MemSource/Trados CSV" at bounding box center [0, 0] width 0 height 0
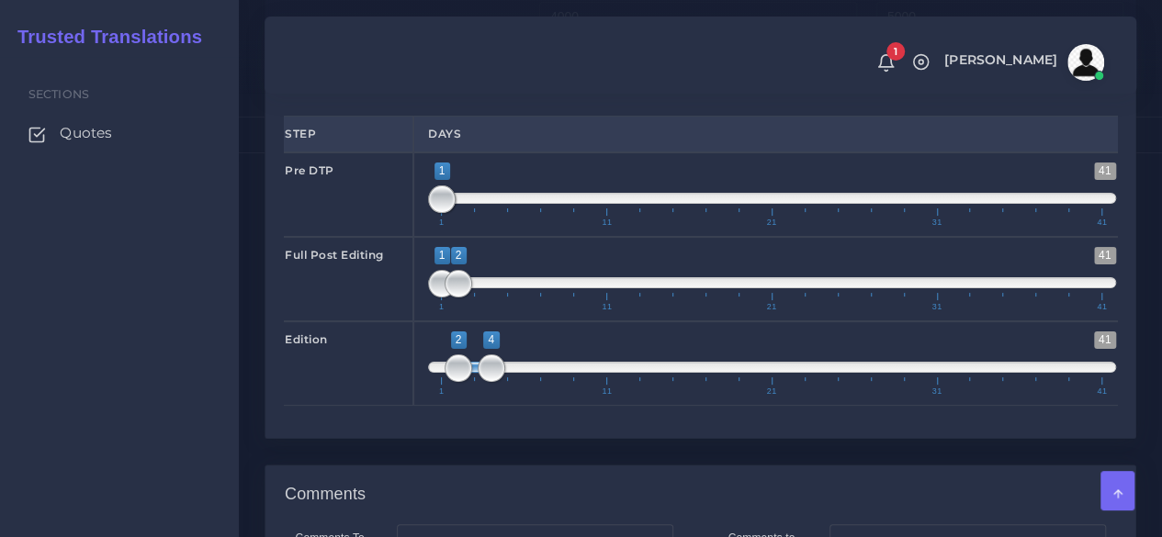
scroll to position [3581, 0]
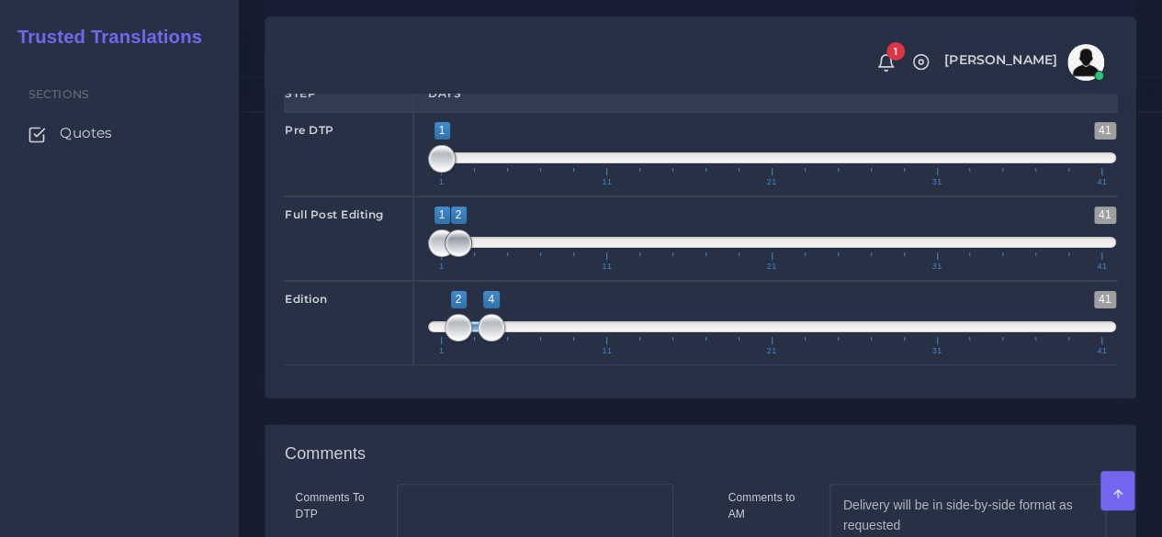
click at [461, 230] on span at bounding box center [458, 244] width 28 height 28
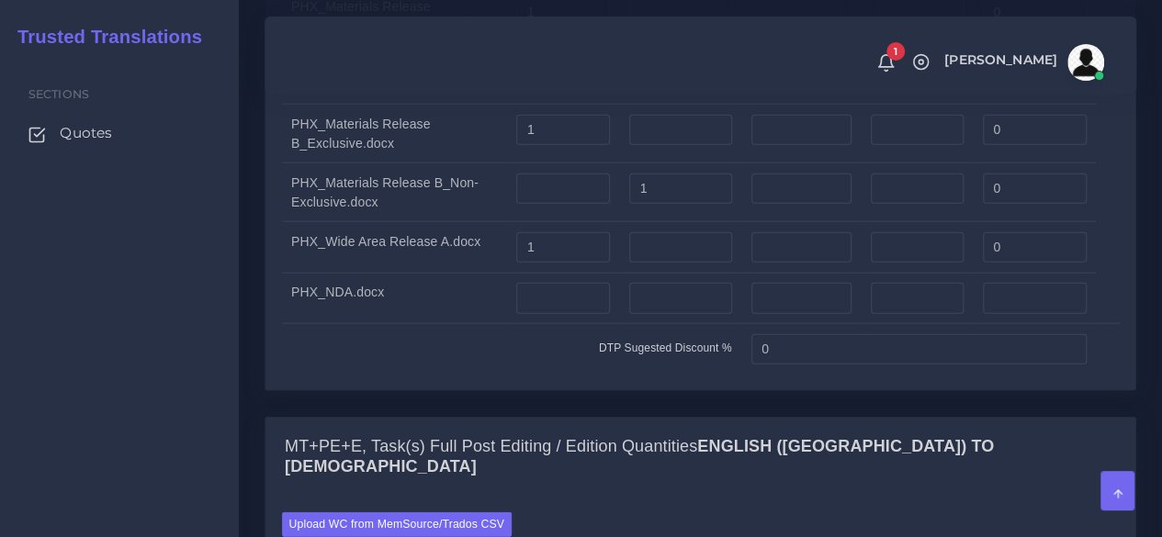
scroll to position [2112, 0]
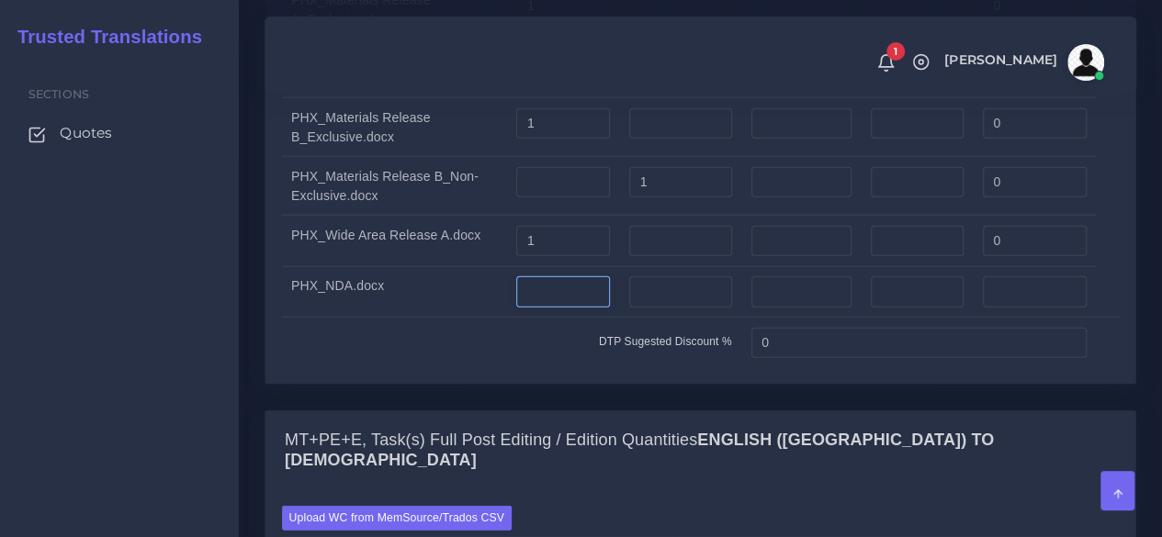
click at [565, 302] on input "number" at bounding box center [563, 291] width 94 height 31
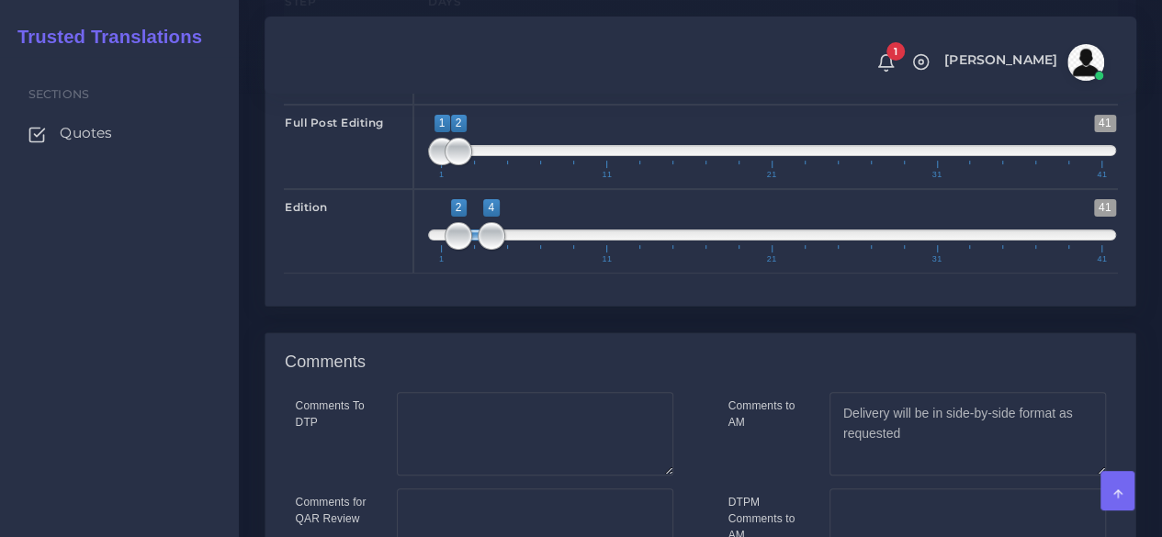
scroll to position [3842, 0]
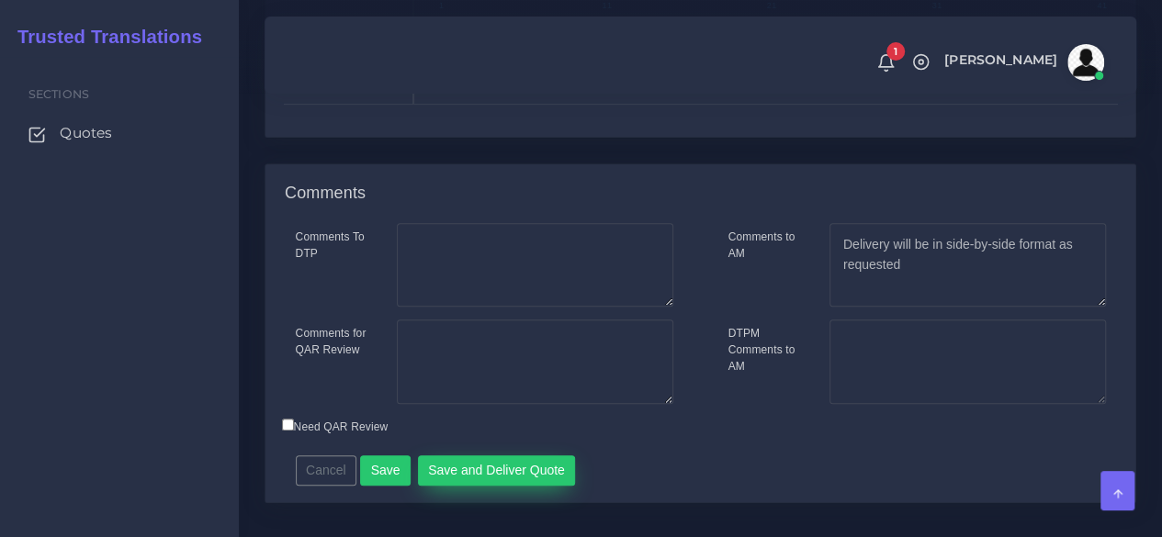
type input "2"
click at [521, 455] on button "Save and Deliver Quote" at bounding box center [497, 470] width 158 height 31
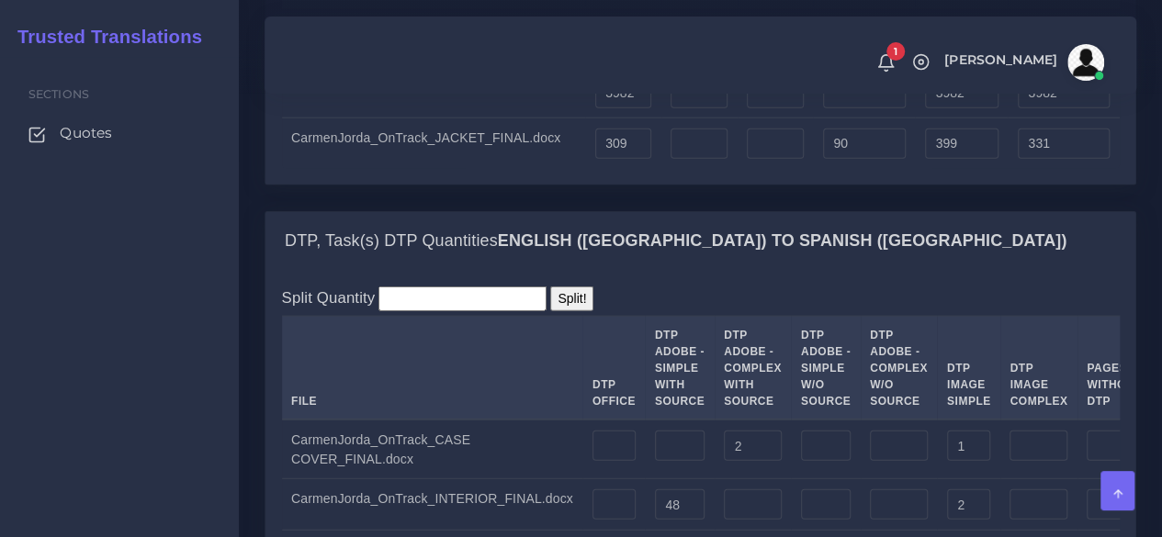
scroll to position [2112, 0]
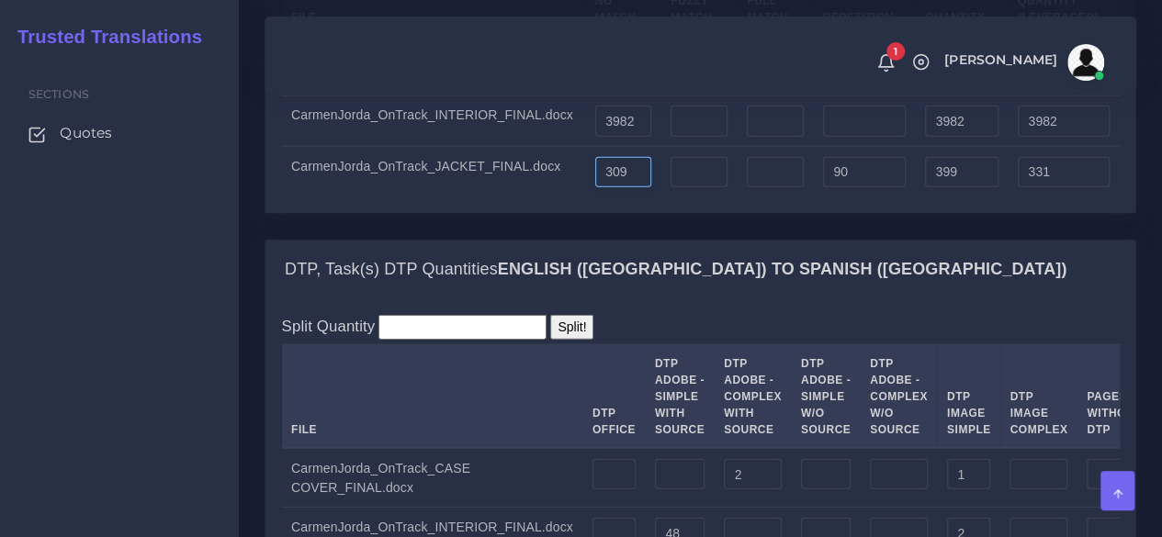
click at [595, 188] on input "309" at bounding box center [623, 172] width 57 height 31
type input "359"
type input "449"
type input "381"
click at [627, 241] on div "MT+PE+E, Task(s) Full Post Editing / Edition Quantities English (US) TO Spanish…" at bounding box center [700, 48] width 899 height 385
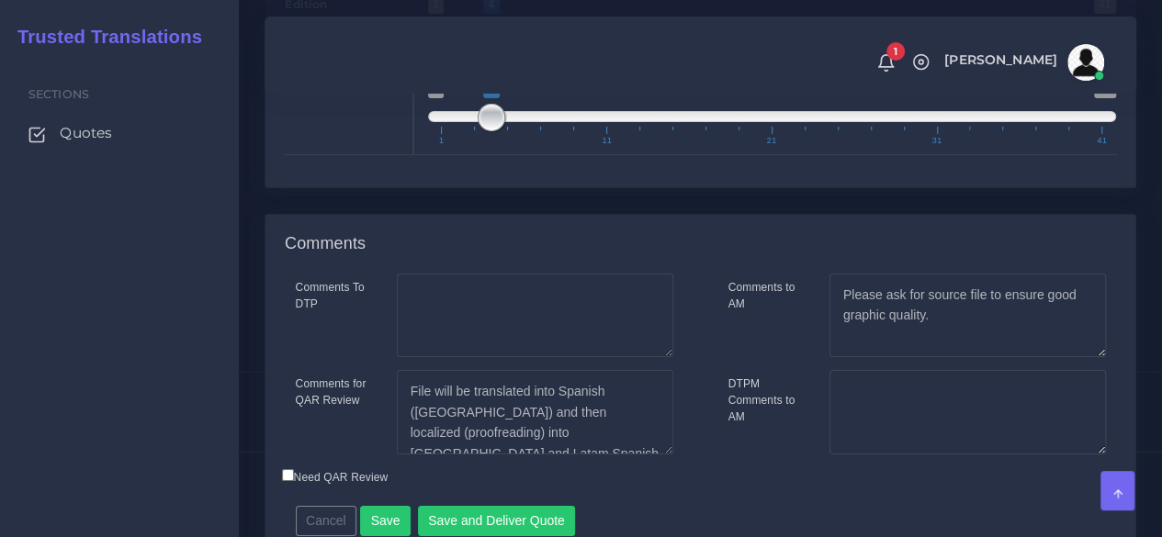
scroll to position [3306, 0]
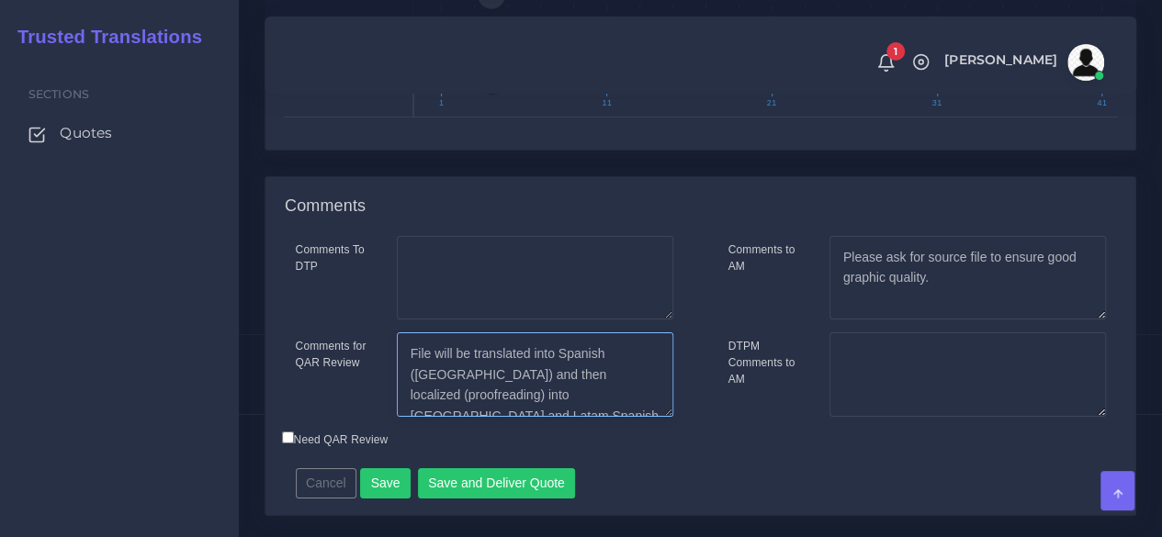
drag, startPoint x: 648, startPoint y: 504, endPoint x: 343, endPoint y: 458, distance: 309.2
click at [343, 417] on div "Comments for QAR Review File will be translated into Spanish (Spain) and then l…" at bounding box center [484, 374] width 405 height 84
type textarea "8/29: Clients needs it in Spanish (Spain) only. Sent new sources."
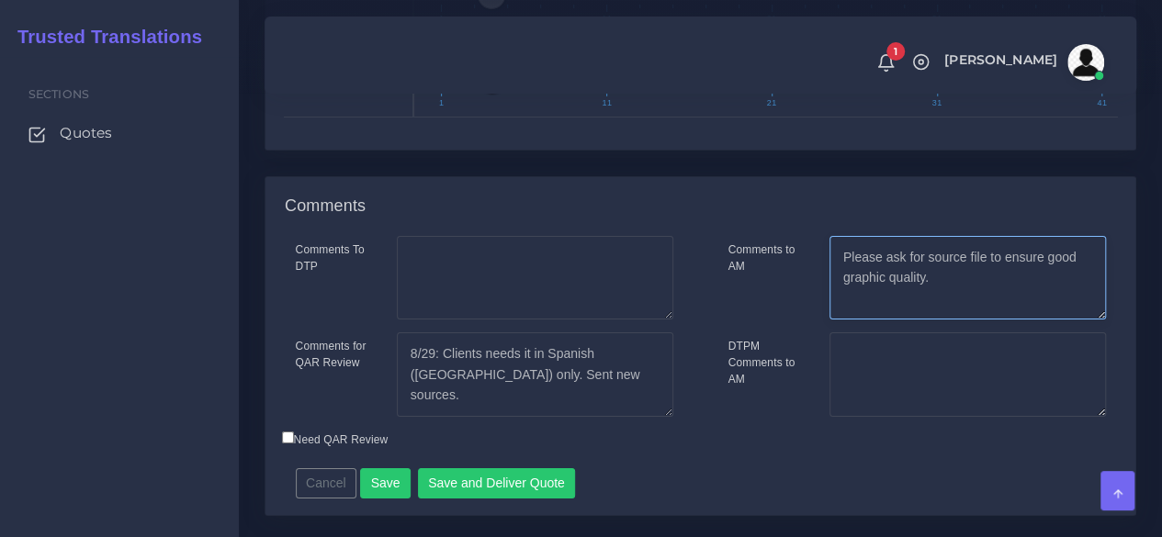
drag, startPoint x: 961, startPoint y: 396, endPoint x: 829, endPoint y: 354, distance: 137.9
click at [829, 320] on textarea "Please ask for source file to ensure good graphic quality." at bounding box center [967, 278] width 276 height 84
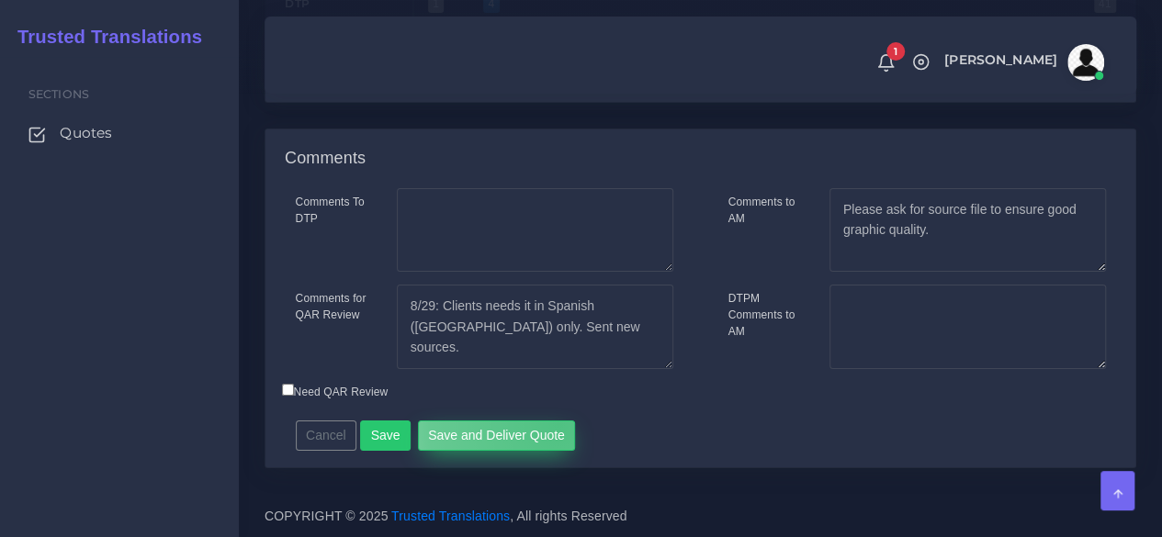
click at [550, 425] on button "Save and Deliver Quote" at bounding box center [497, 436] width 158 height 31
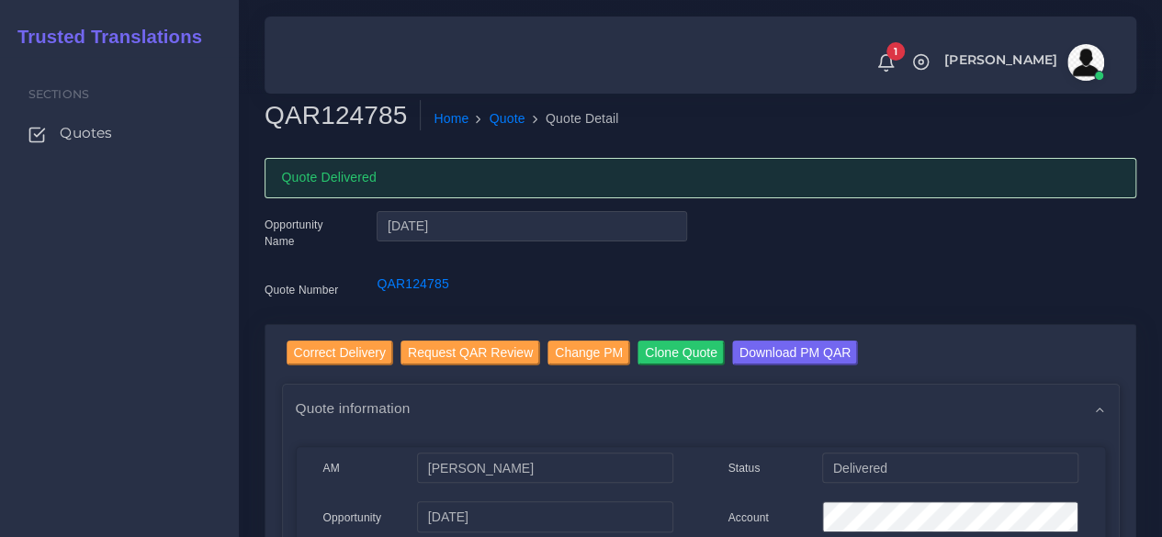
click at [345, 126] on h2 "QAR124785" at bounding box center [342, 115] width 156 height 31
copy h2 "QAR124785"
click at [316, 120] on h2 "QAR124360" at bounding box center [342, 115] width 156 height 31
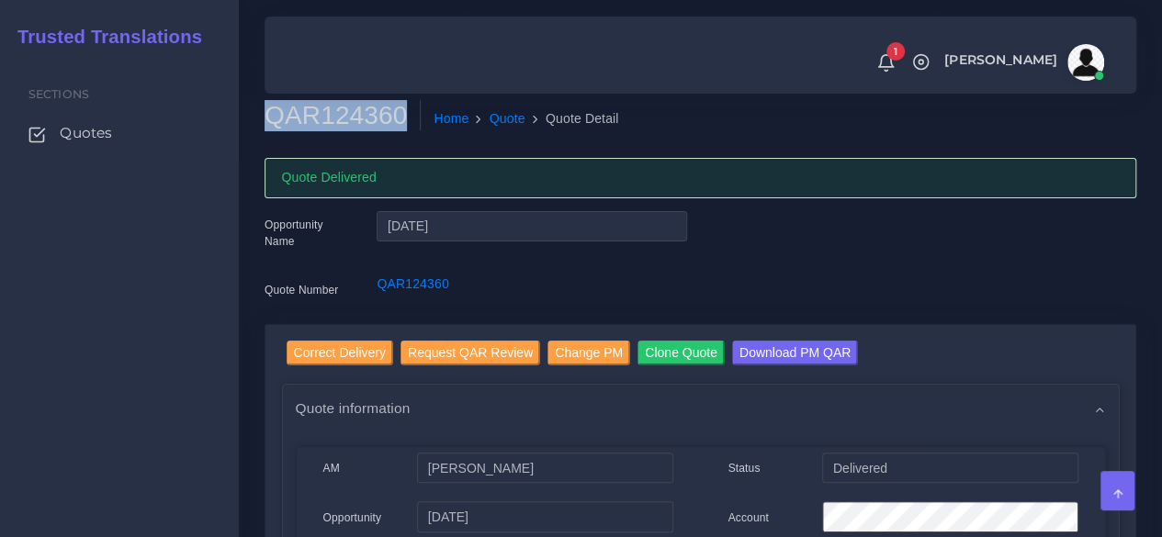
copy h2 "QAR124360"
click at [187, 398] on div "Sections Quotes" at bounding box center [119, 297] width 239 height 480
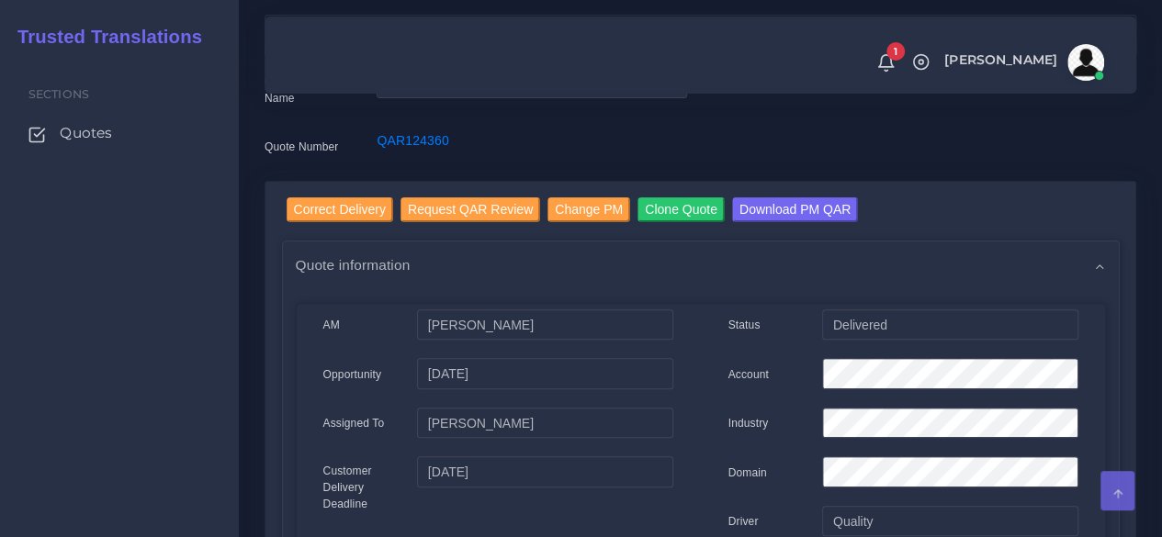
scroll to position [184, 0]
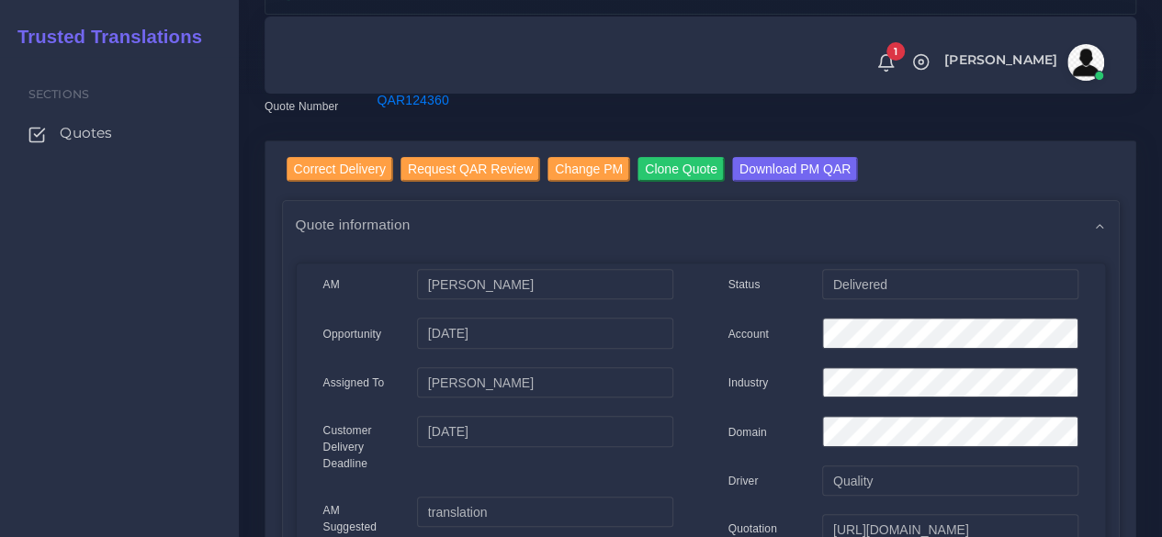
click at [151, 186] on div "Sections Quotes" at bounding box center [119, 297] width 239 height 480
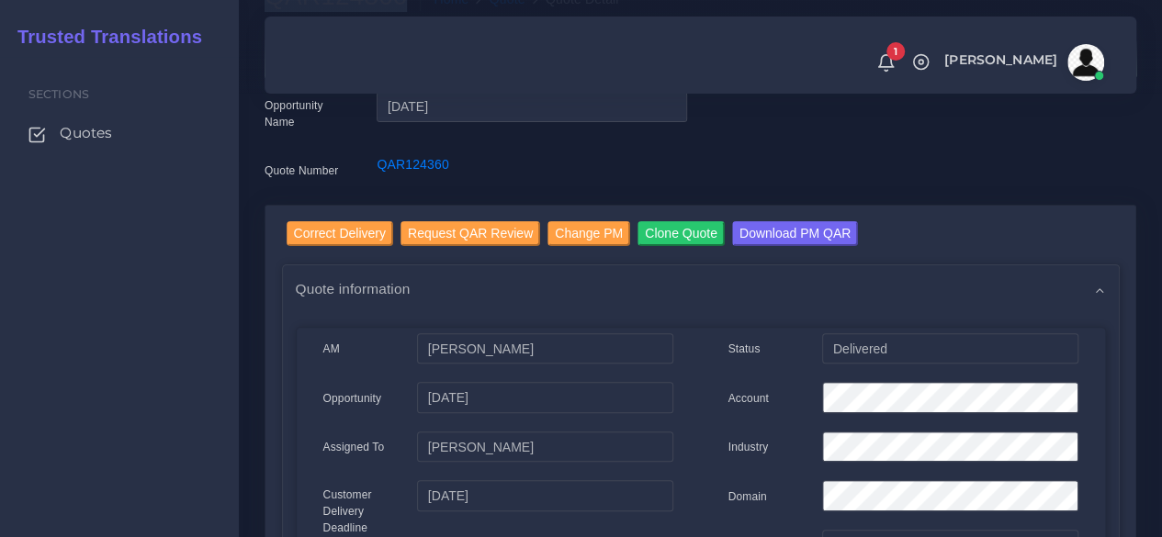
scroll to position [92, 0]
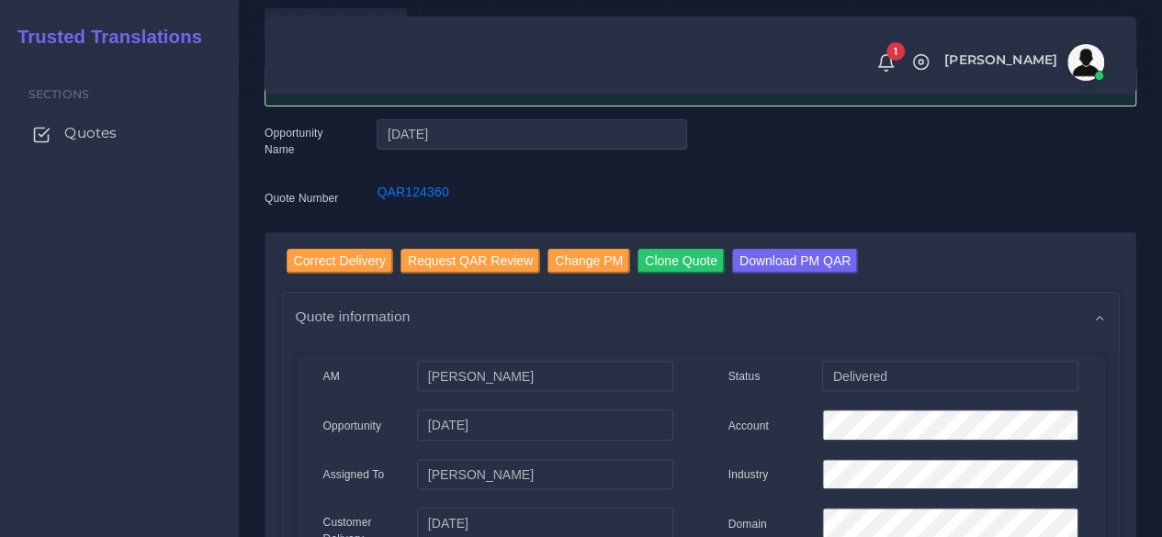
click at [81, 140] on span "Quotes" at bounding box center [90, 133] width 52 height 20
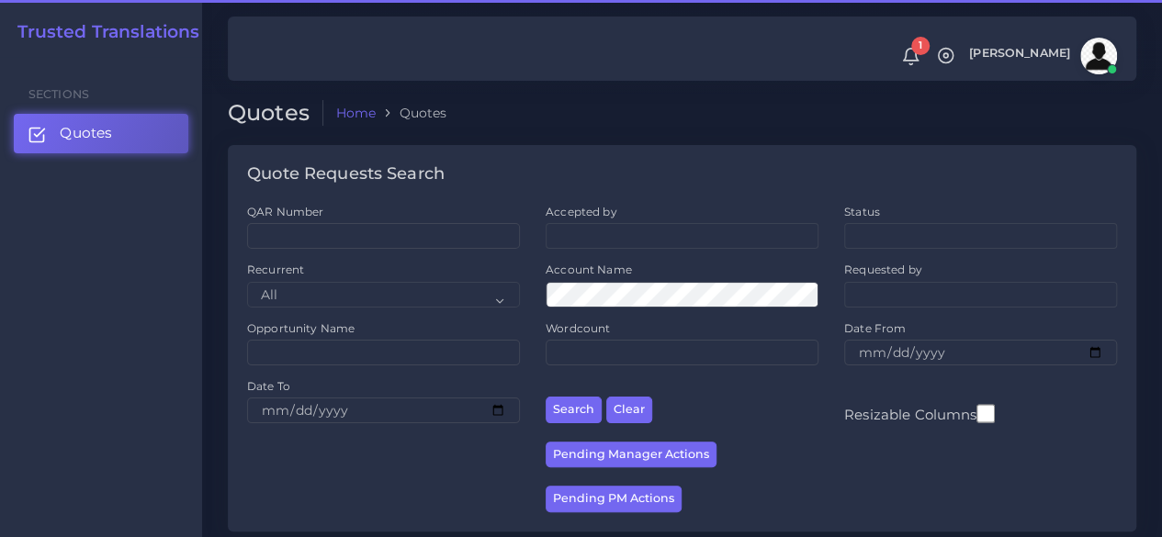
drag, startPoint x: 349, startPoint y: 257, endPoint x: 349, endPoint y: 245, distance: 11.9
click at [349, 256] on div "QAR Number" at bounding box center [383, 233] width 298 height 58
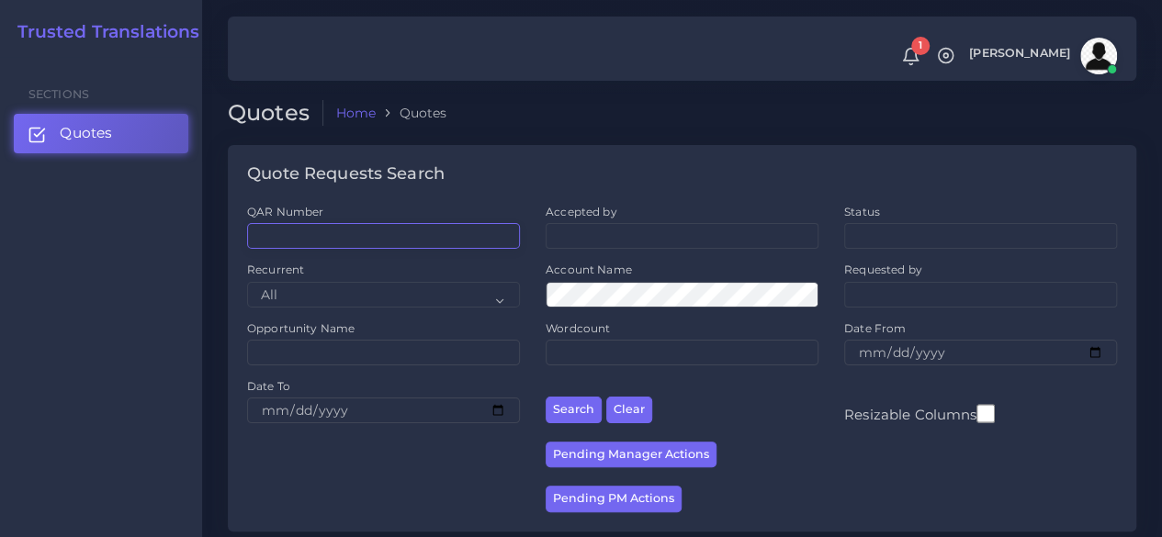
click at [349, 242] on input "QAR Number" at bounding box center [383, 236] width 273 height 26
paste input "QAR124785"
type input "QAR124785"
click at [545, 397] on button "Search" at bounding box center [573, 410] width 56 height 27
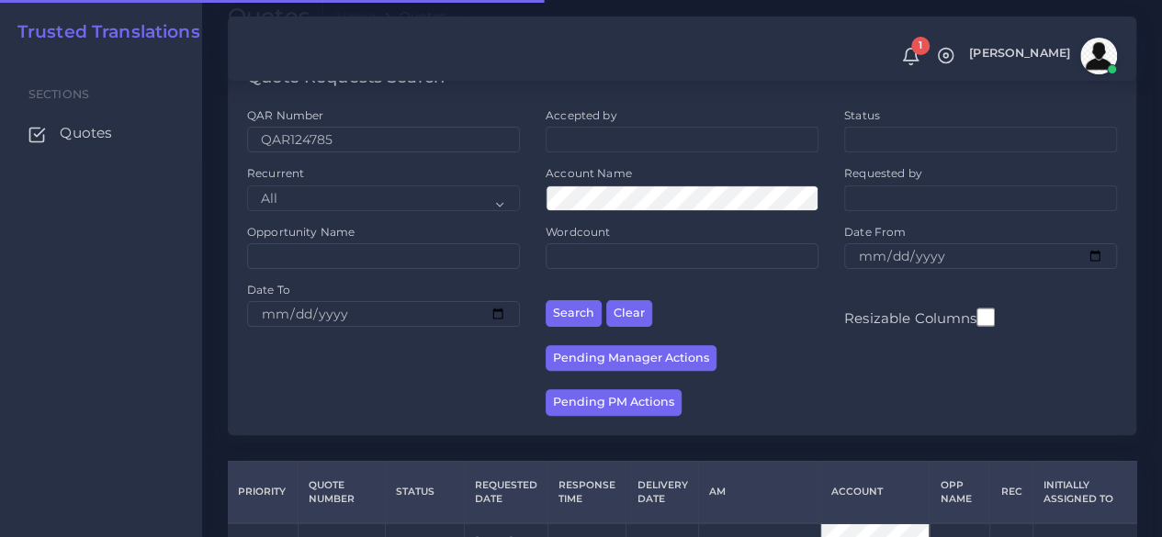
scroll to position [252, 0]
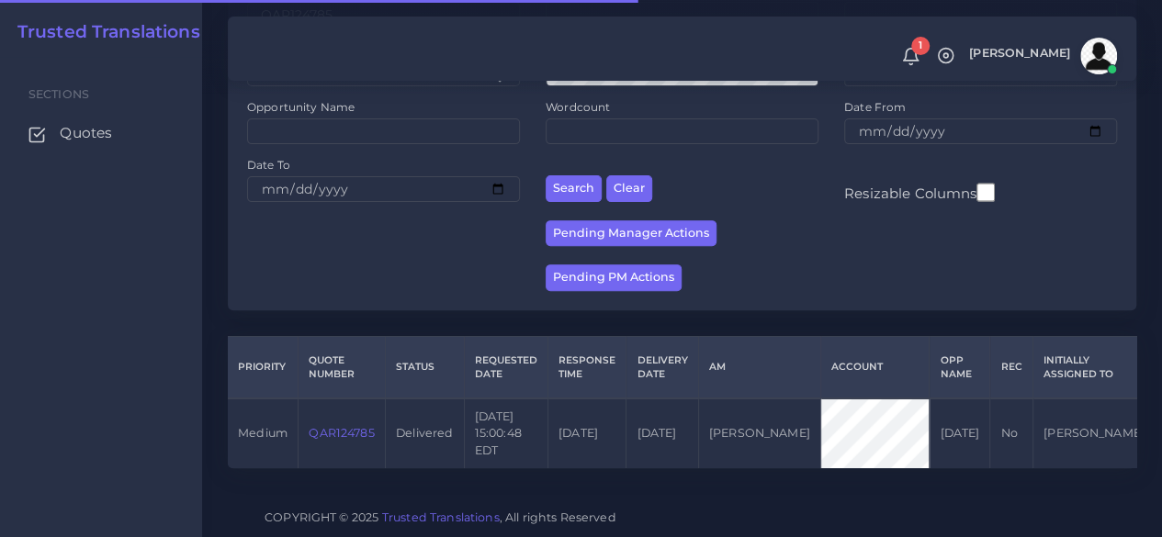
click at [362, 426] on link "QAR124785" at bounding box center [341, 433] width 65 height 14
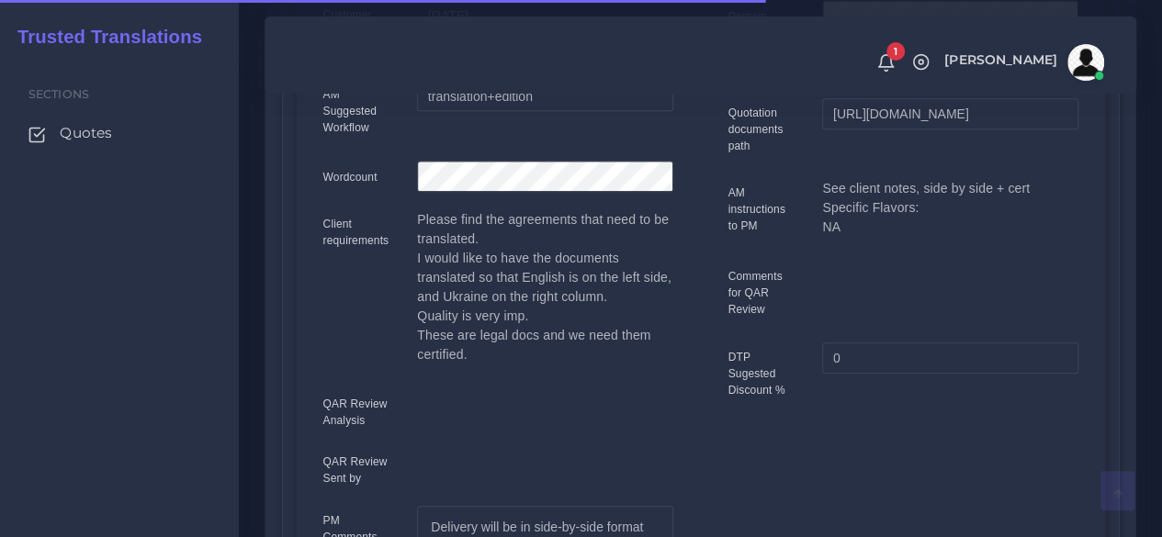
scroll to position [551, 0]
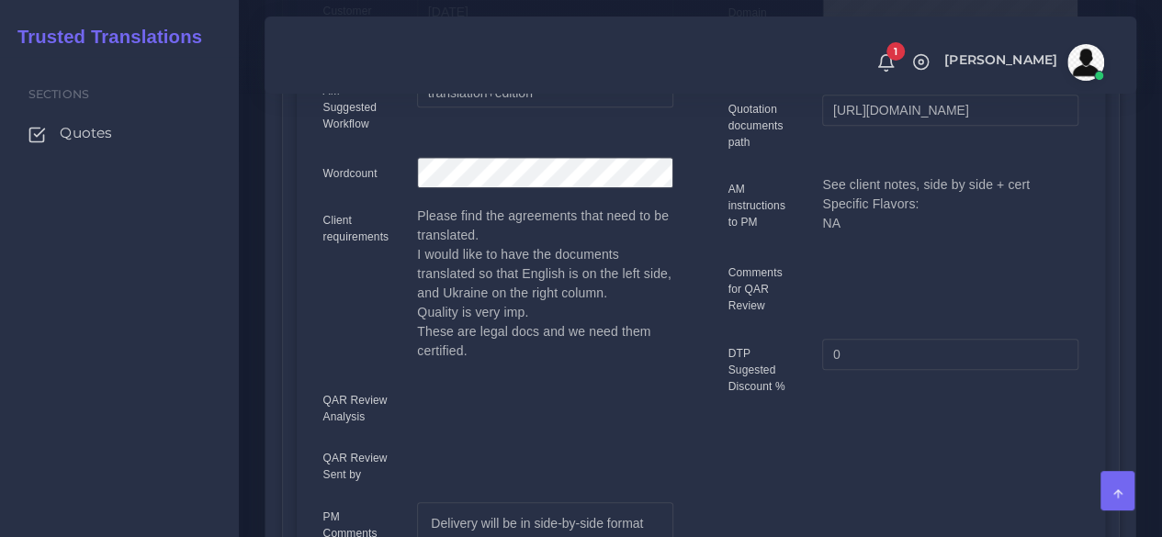
click at [340, 333] on div "Client requirements" at bounding box center [356, 290] width 95 height 167
drag, startPoint x: 416, startPoint y: 259, endPoint x: 633, endPoint y: 303, distance: 221.2
click at [633, 303] on p "Please find the agreements that need to be translated. I would like to have the…" at bounding box center [544, 284] width 255 height 154
copy p "I would like to have the documents translated so that English is on the left si…"
click at [219, 403] on div "Sections Quotes" at bounding box center [119, 297] width 239 height 480
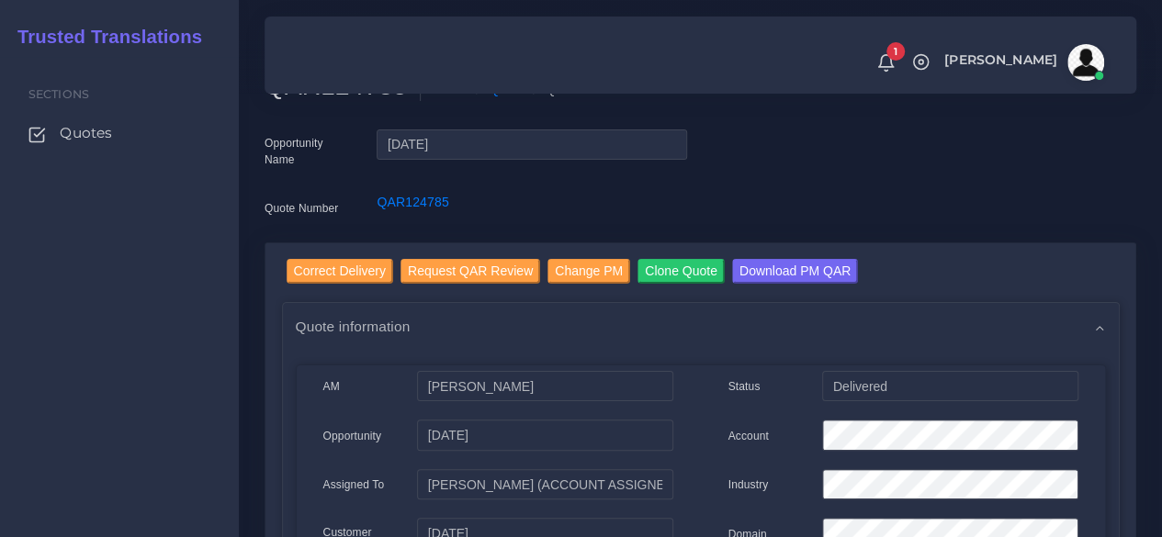
scroll to position [0, 0]
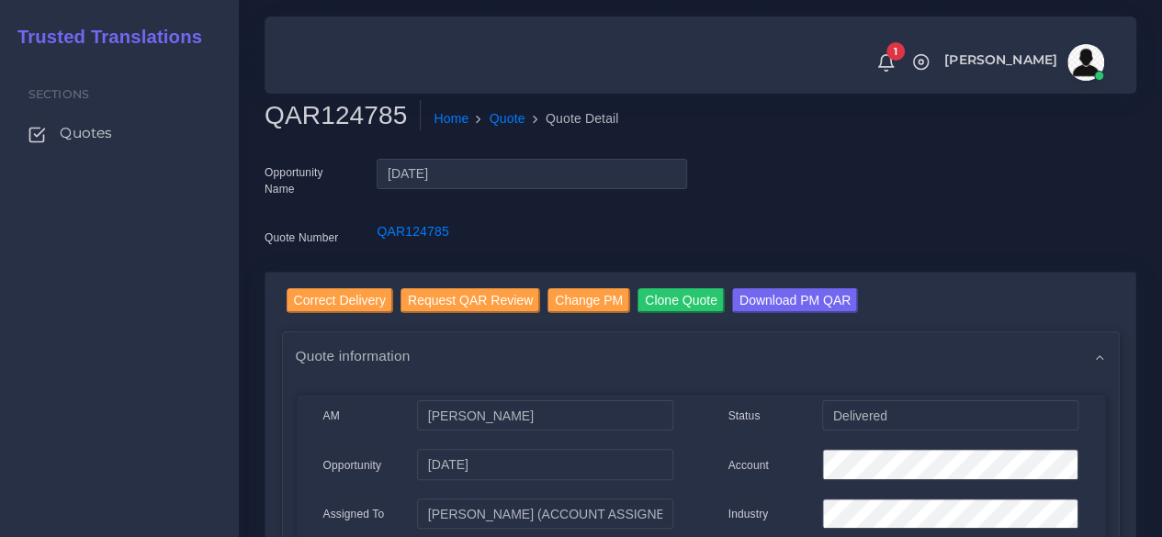
click at [180, 384] on div "Sections Quotes" at bounding box center [119, 297] width 239 height 480
click at [80, 145] on link "Quotes" at bounding box center [119, 133] width 211 height 39
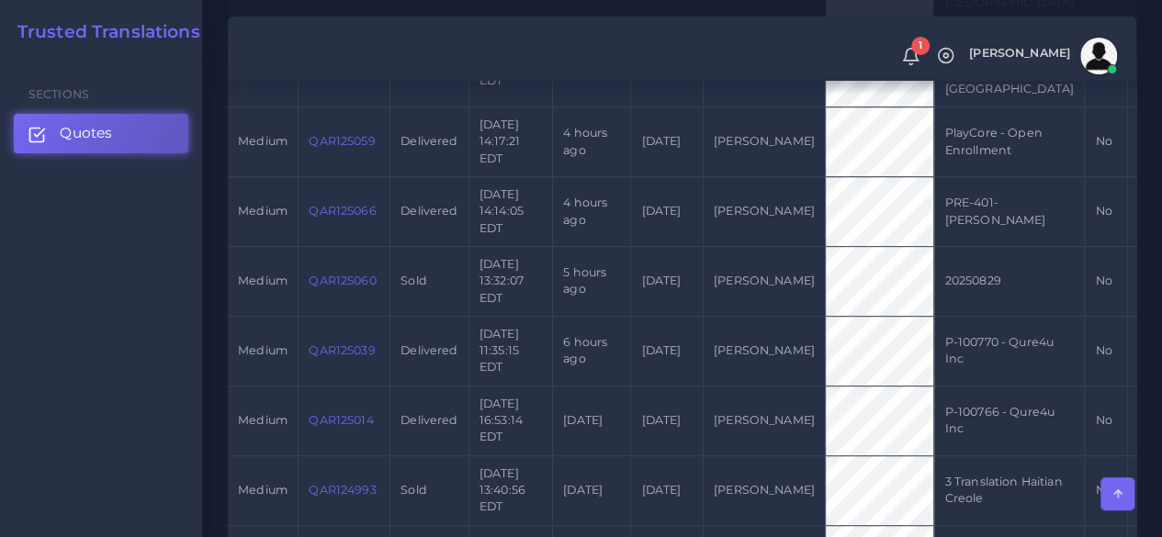
scroll to position [826, 0]
